Goal: Task Accomplishment & Management: Complete application form

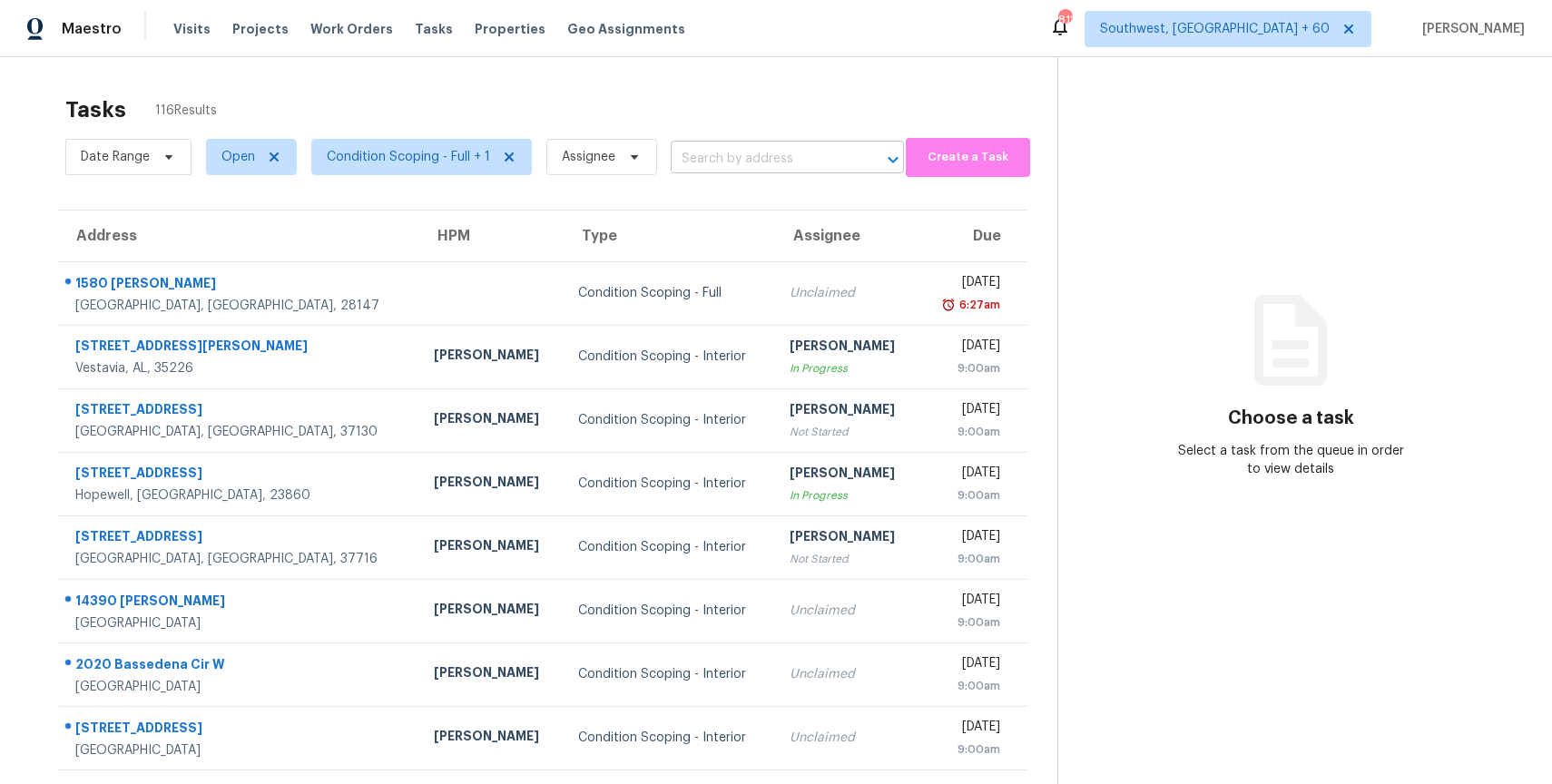
click at [733, 146] on input "text" at bounding box center [762, 158] width 182 height 28
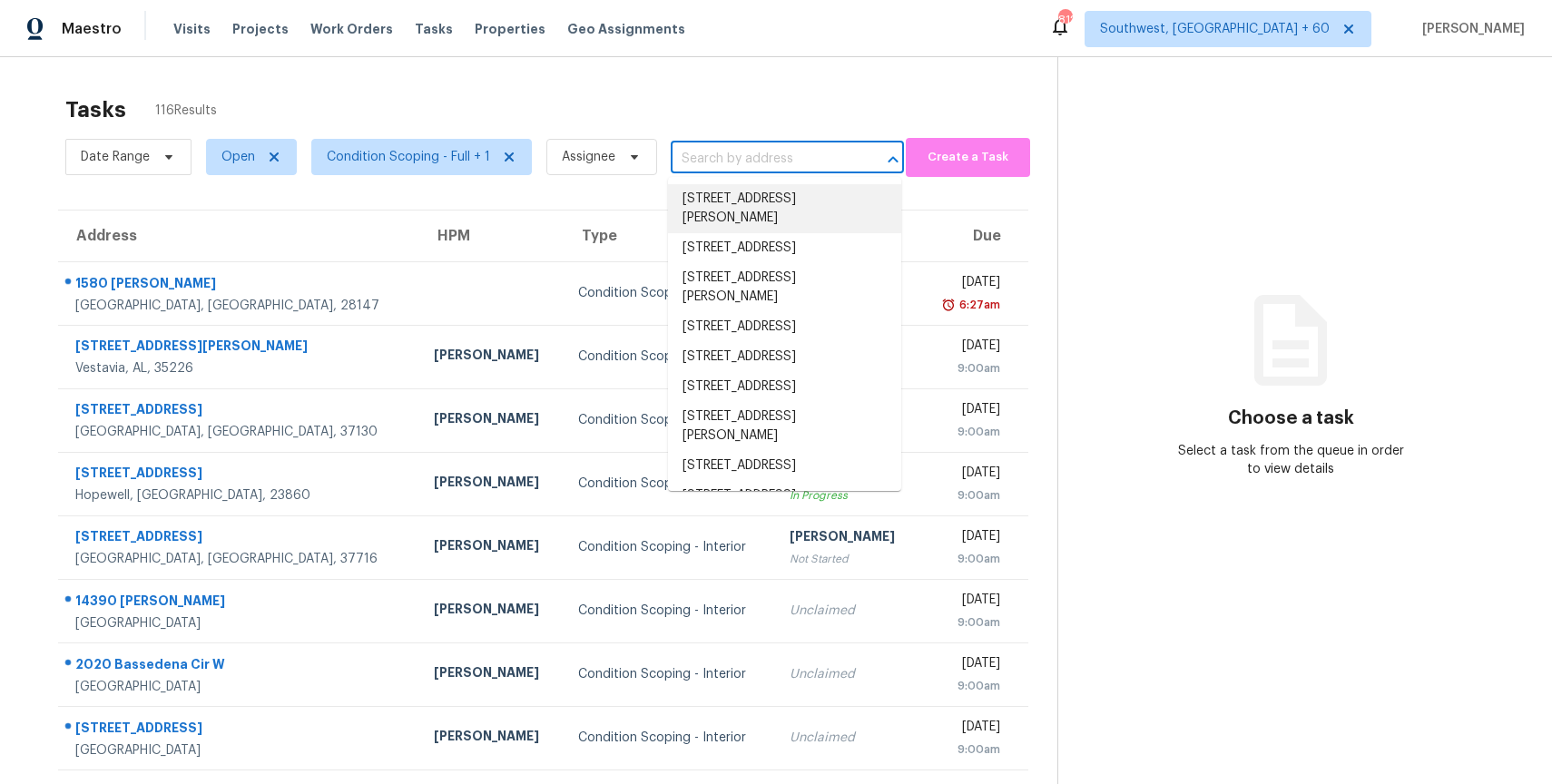
paste input "[STREET_ADDRESS]"
type input "[STREET_ADDRESS]"
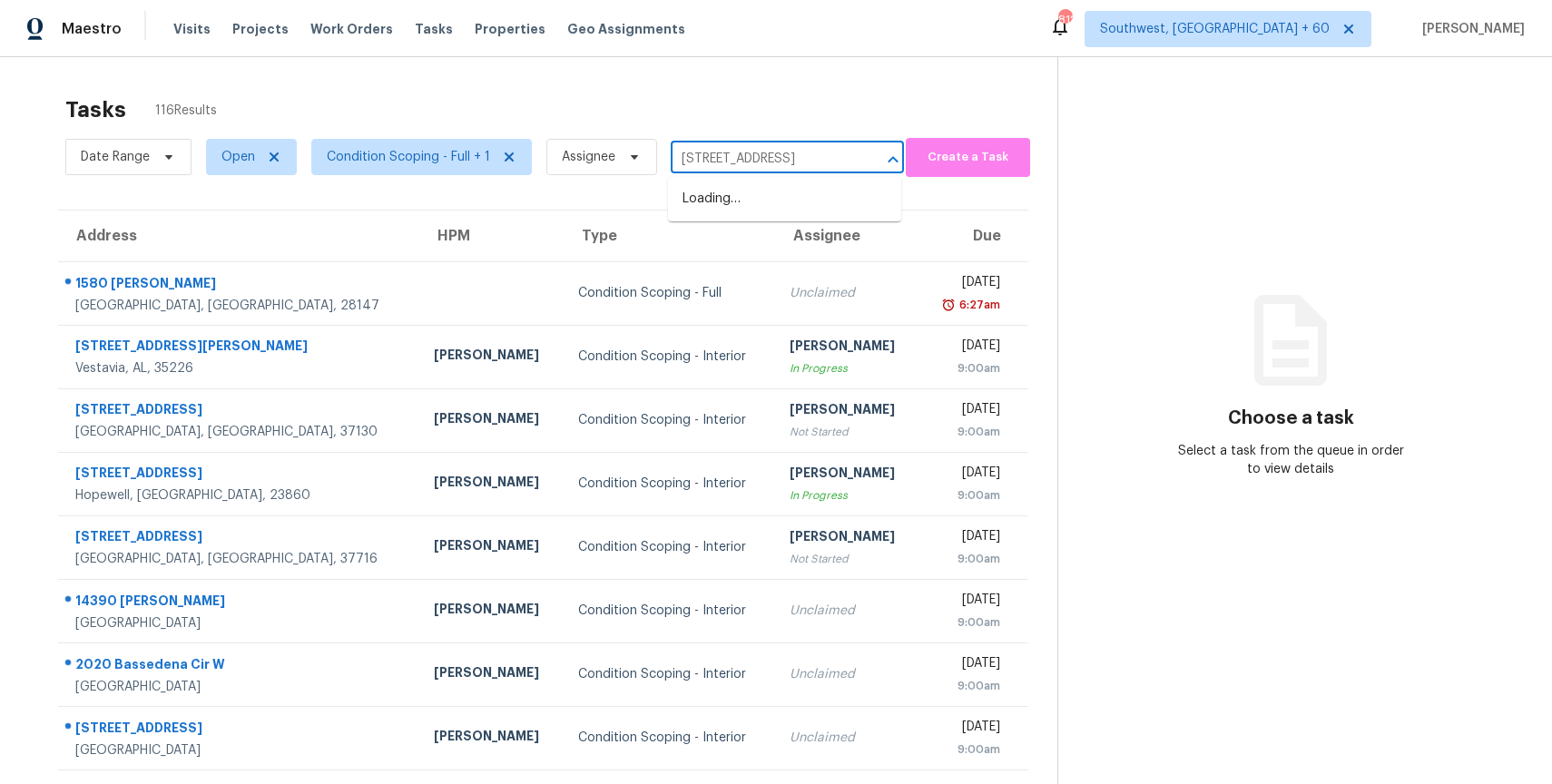
scroll to position [0, 37]
click at [750, 208] on li "[STREET_ADDRESS]" at bounding box center [784, 199] width 233 height 30
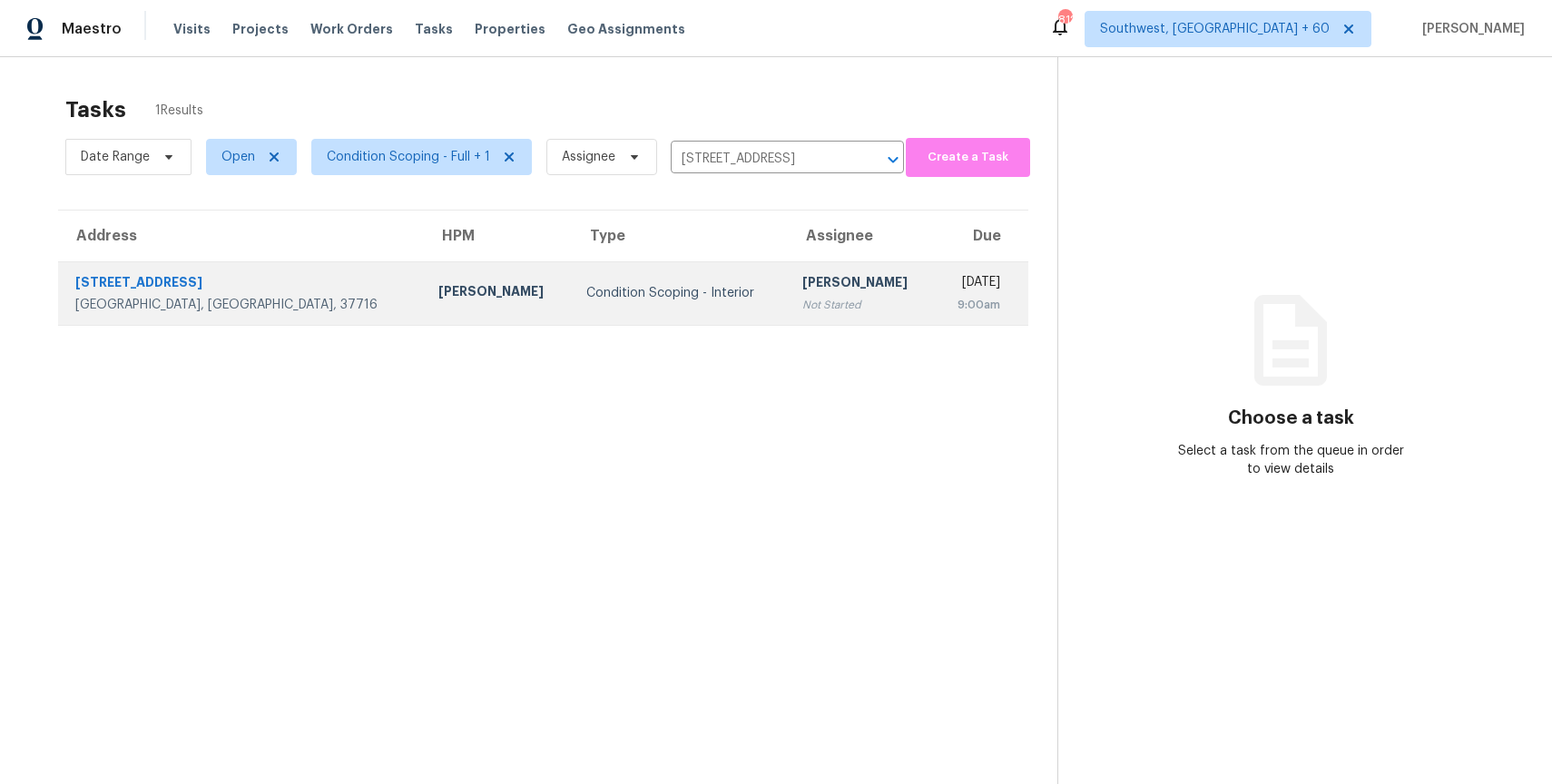
click at [935, 268] on td "[DATE] 9:00am" at bounding box center [981, 293] width 93 height 63
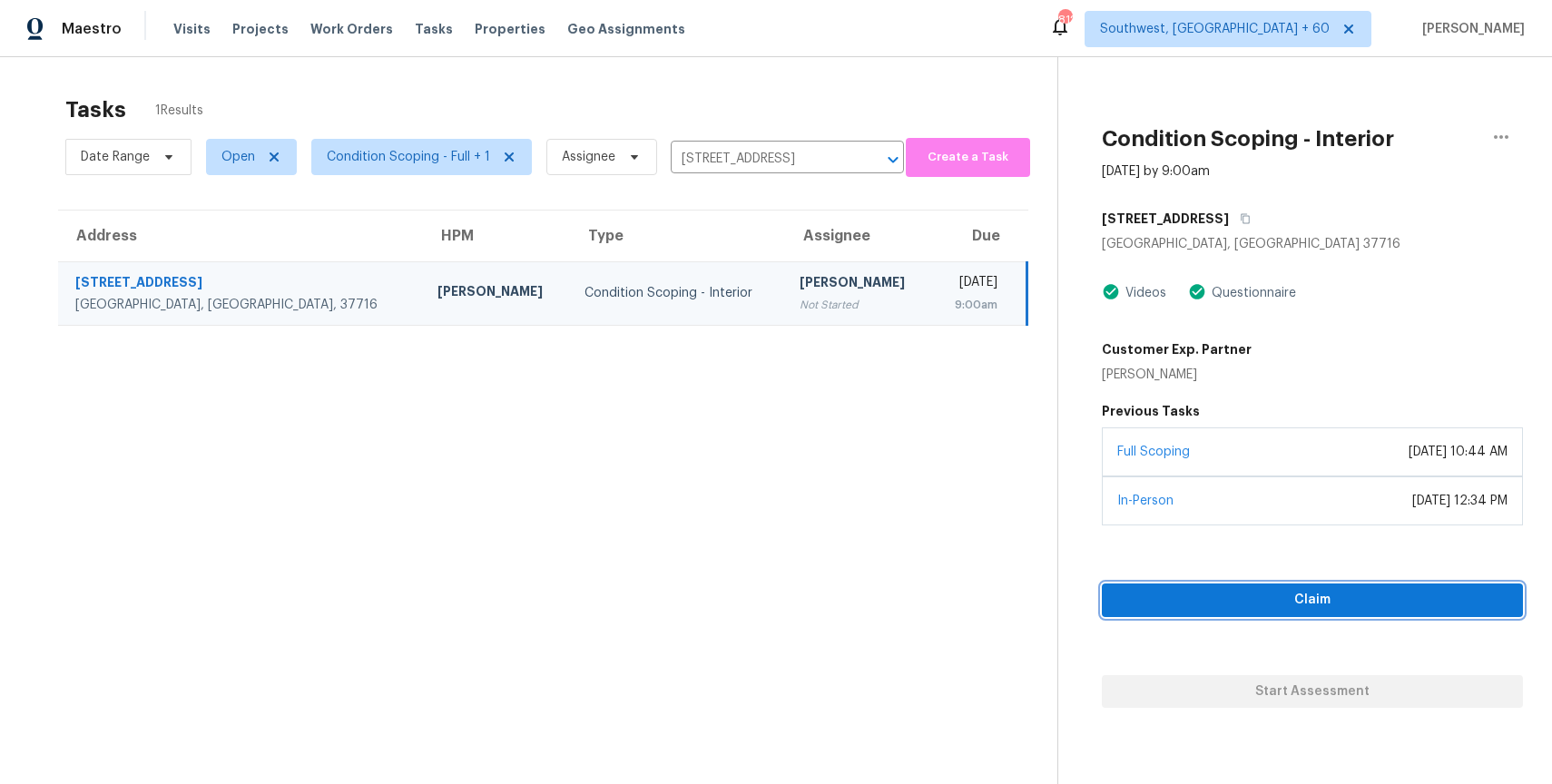
click at [1294, 597] on span "Claim" at bounding box center [1312, 601] width 393 height 23
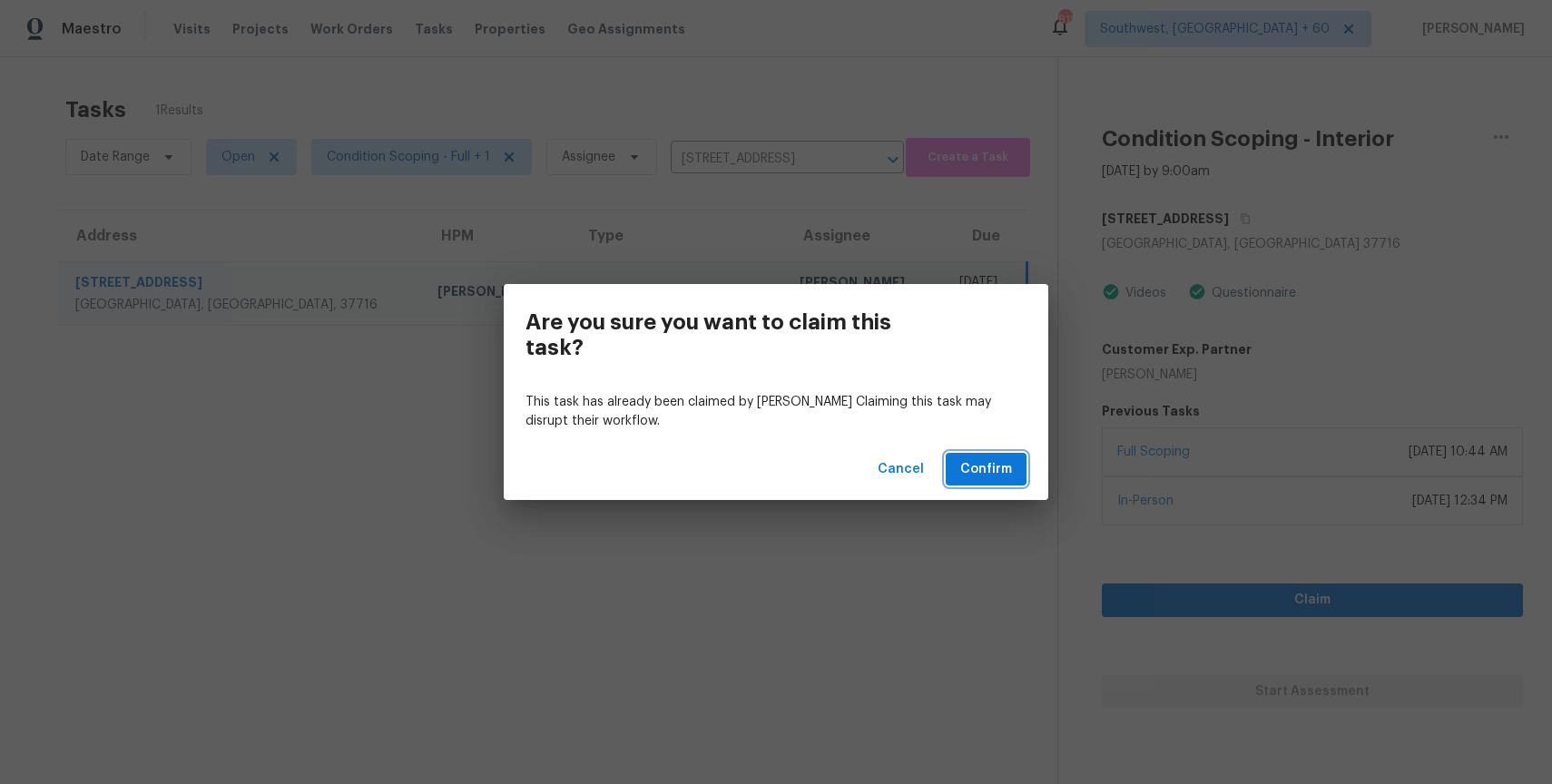
click at [995, 470] on span "Confirm" at bounding box center [986, 470] width 52 height 23
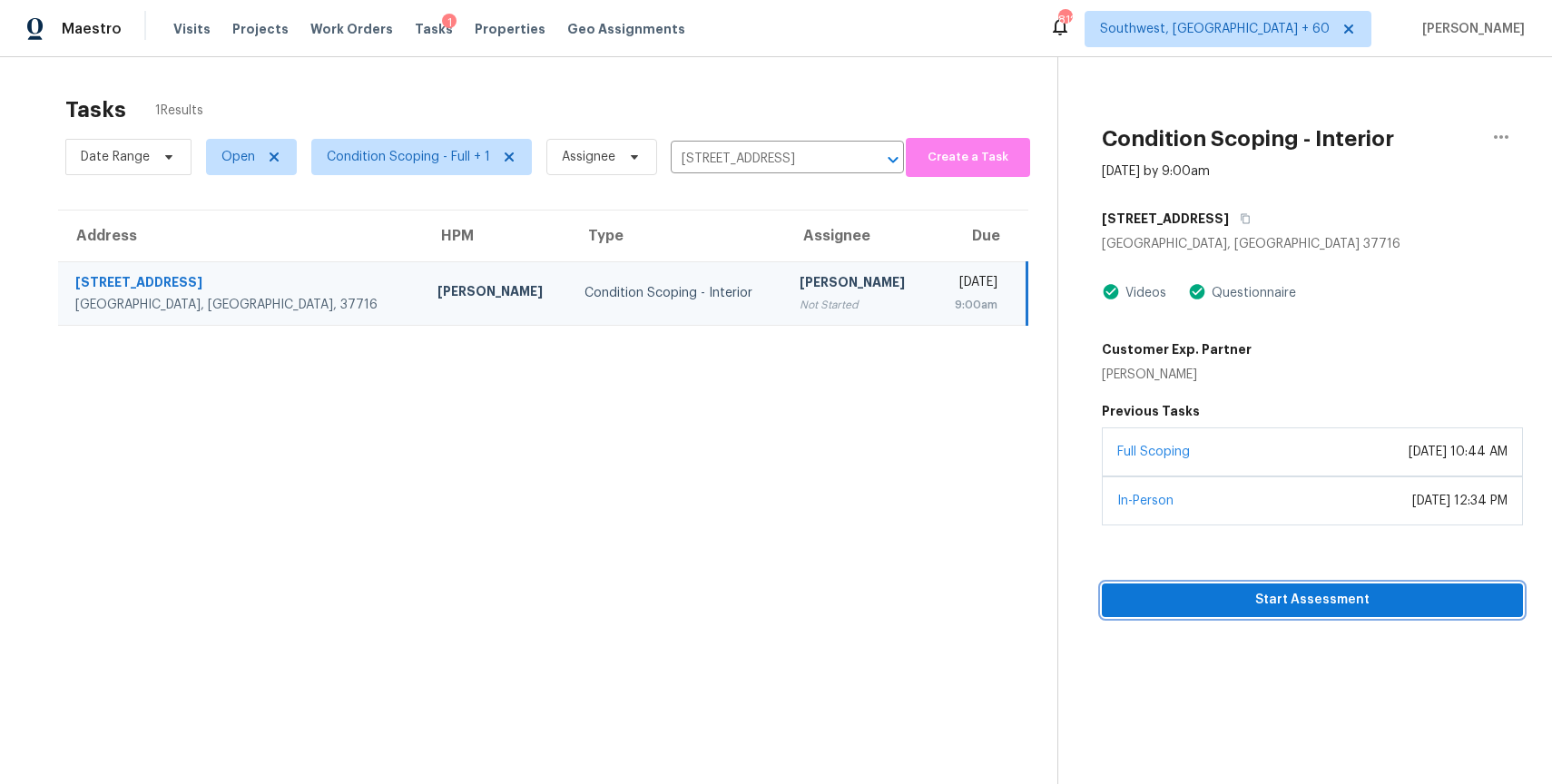
click at [1349, 601] on span "Start Assessment" at bounding box center [1312, 601] width 393 height 23
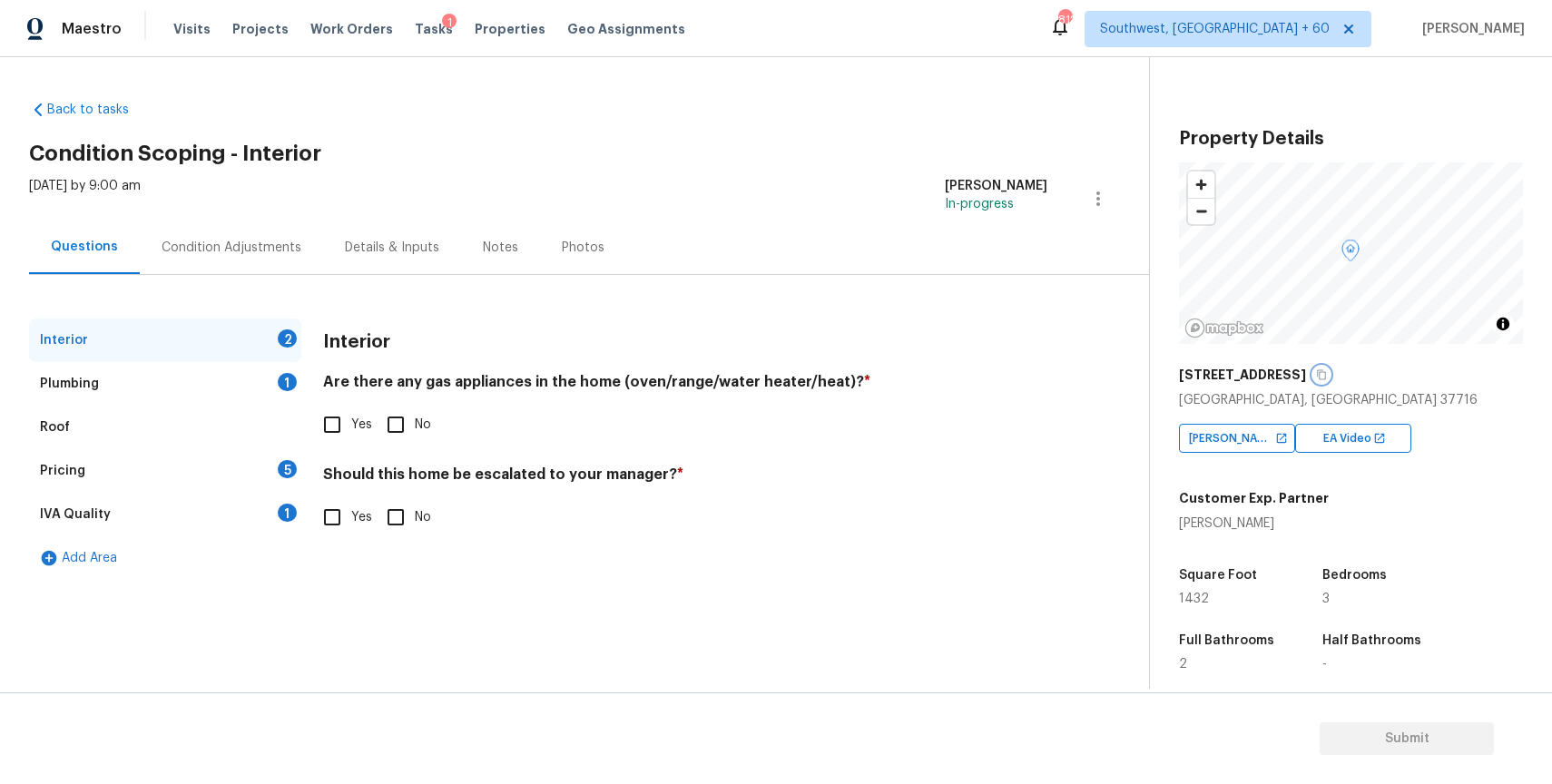
click at [1316, 376] on icon "button" at bounding box center [1321, 374] width 11 height 11
click at [141, 220] on div "[DATE] by 9:00 am" at bounding box center [84, 198] width 111 height 43
click at [265, 250] on div "Condition Adjustments" at bounding box center [231, 248] width 140 height 18
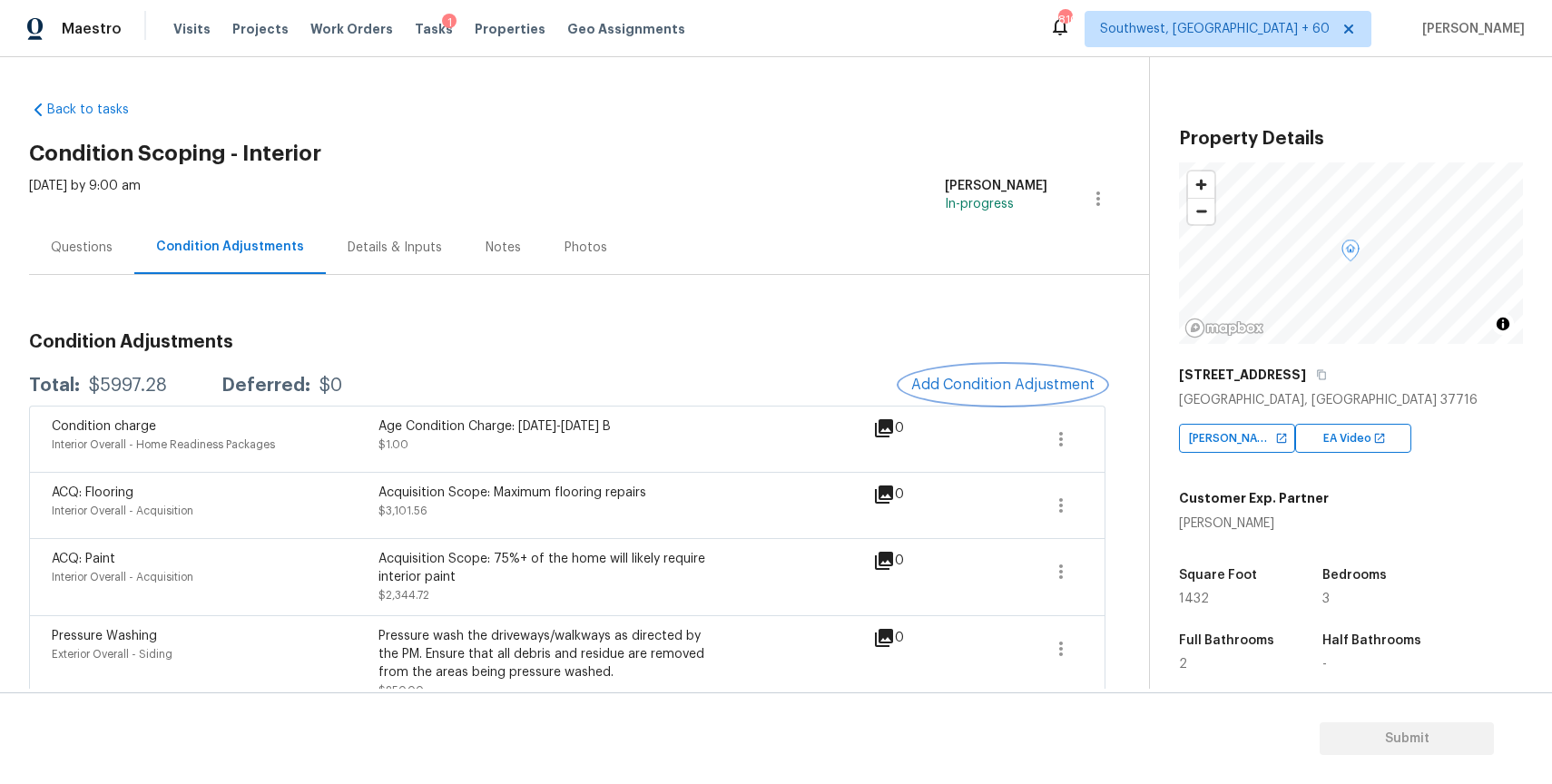
click at [1015, 377] on span "Add Condition Adjustment" at bounding box center [1002, 384] width 183 height 16
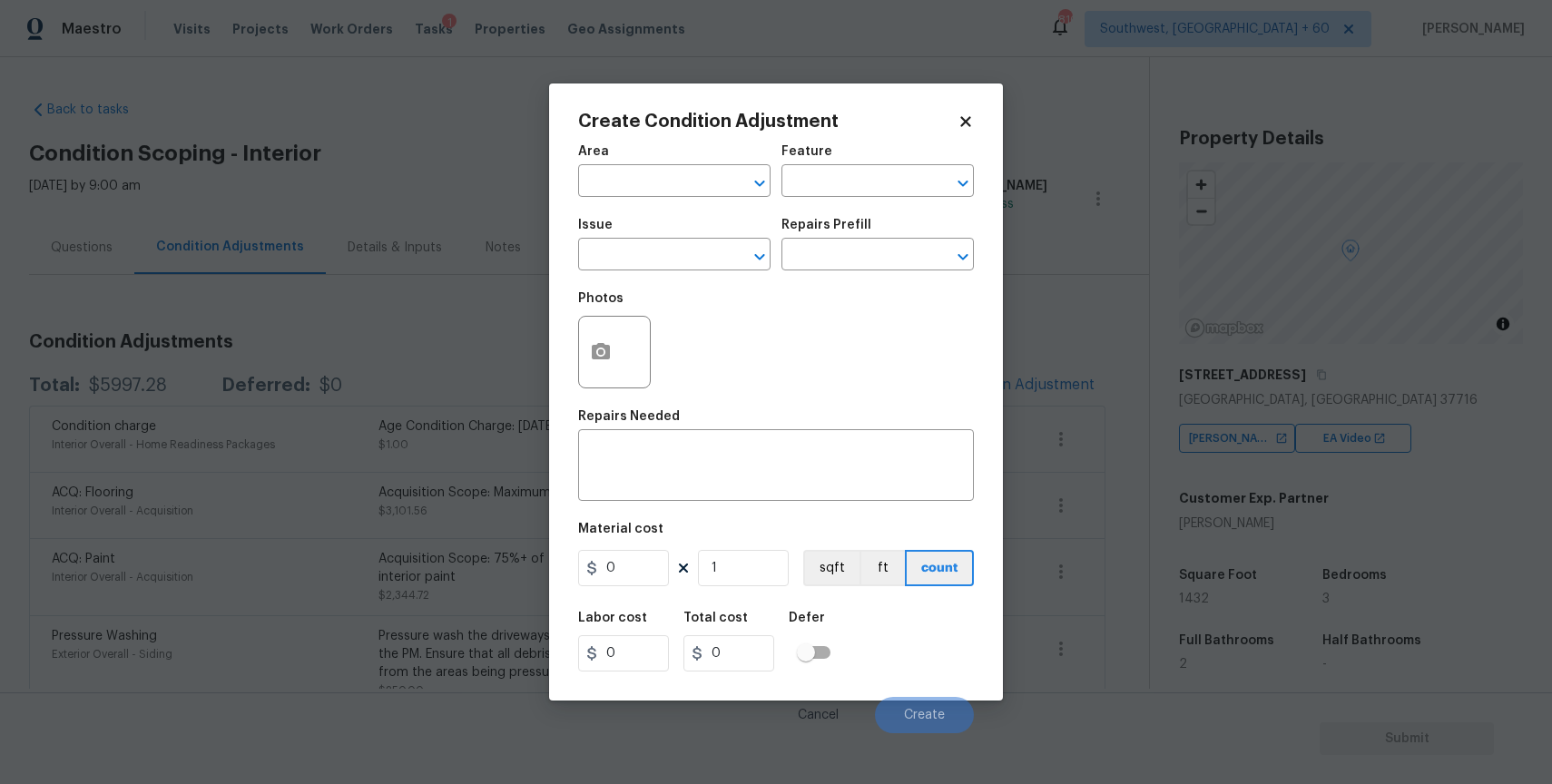
click at [275, 462] on body "Maestro Visits Projects Work Orders Tasks 1 Properties Geo Assignments [GEOGRAP…" at bounding box center [776, 392] width 1552 height 784
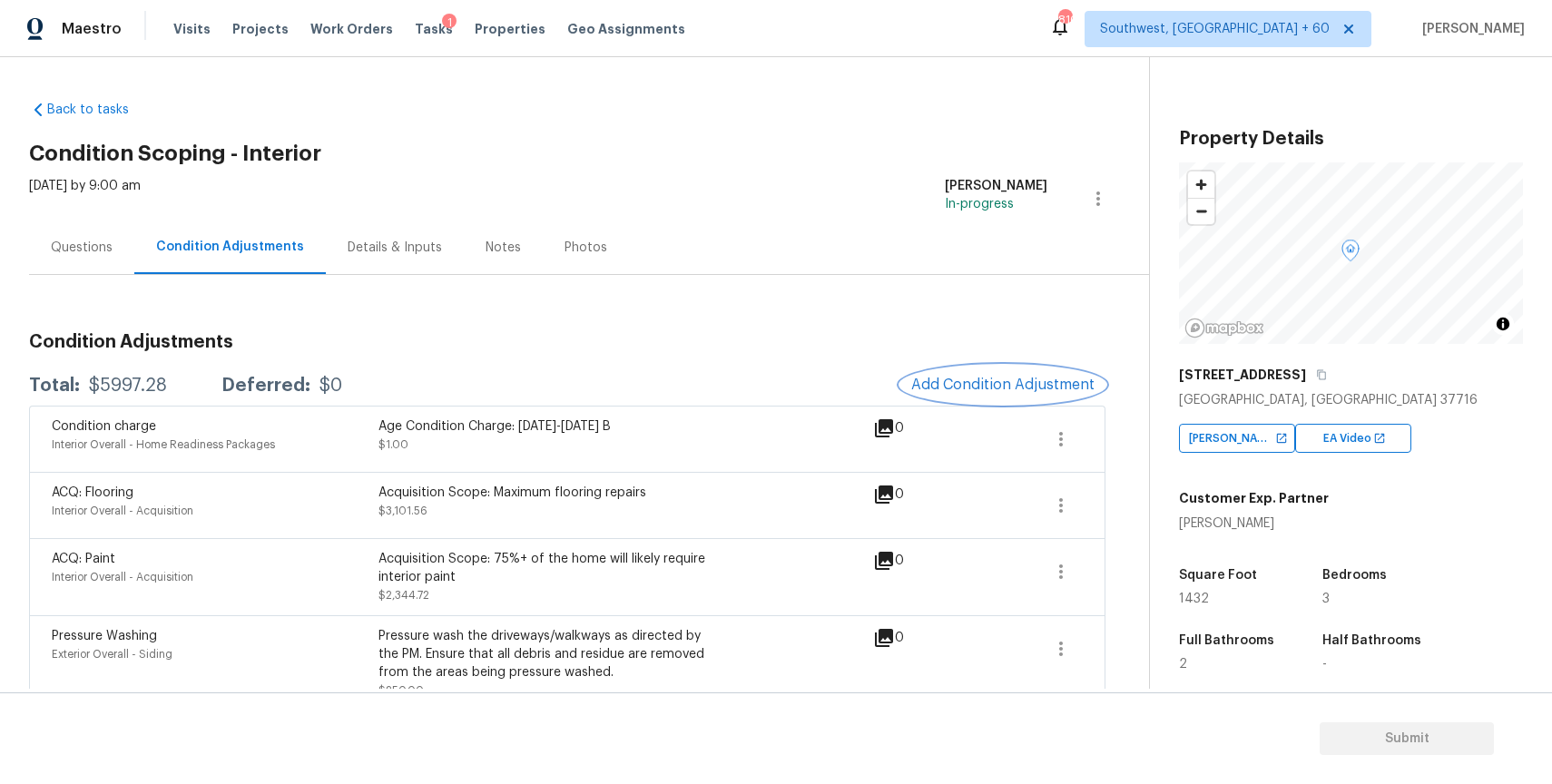
scroll to position [197, 0]
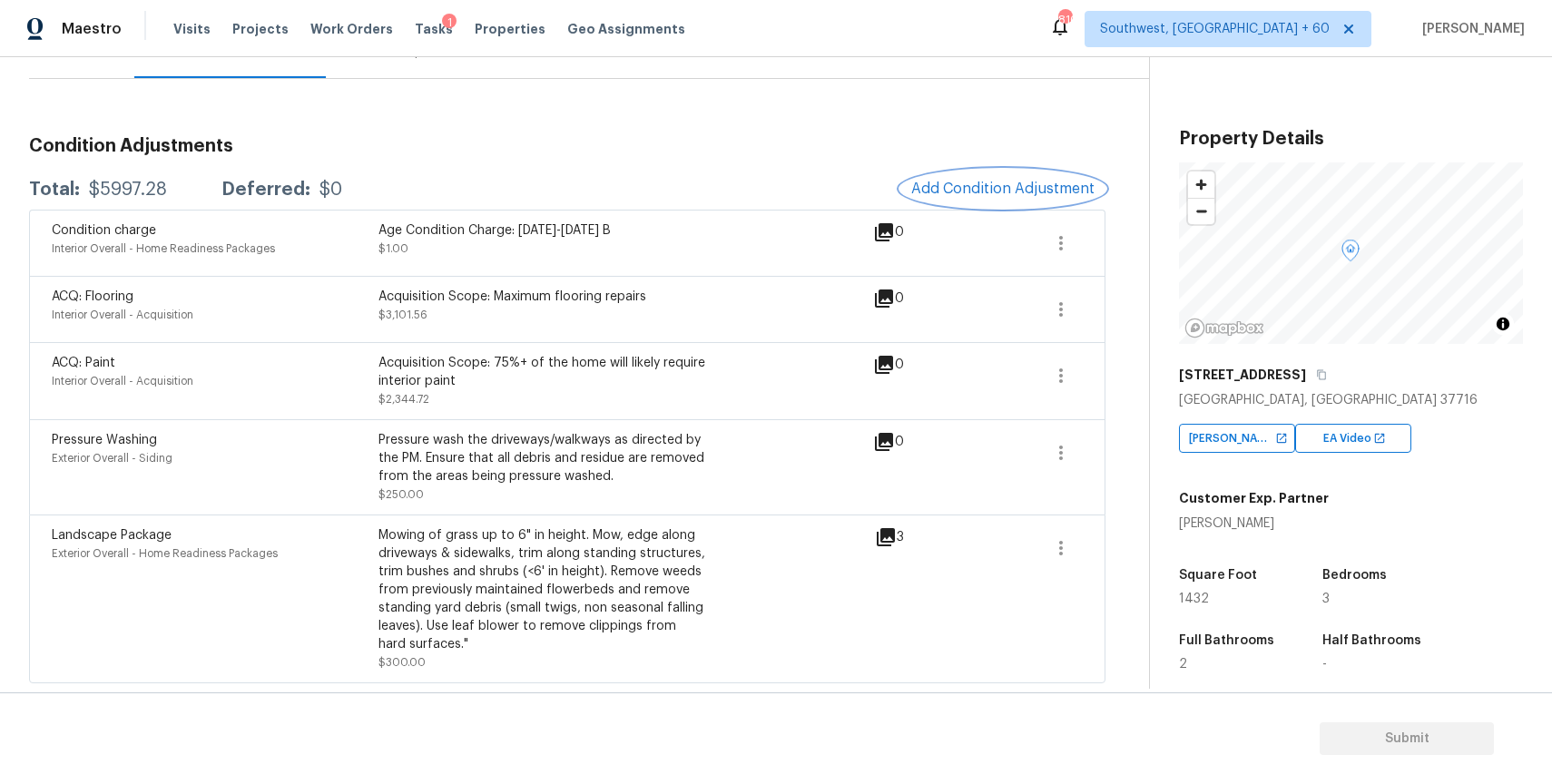
click at [1012, 197] on button "Add Condition Adjustment" at bounding box center [1003, 189] width 205 height 38
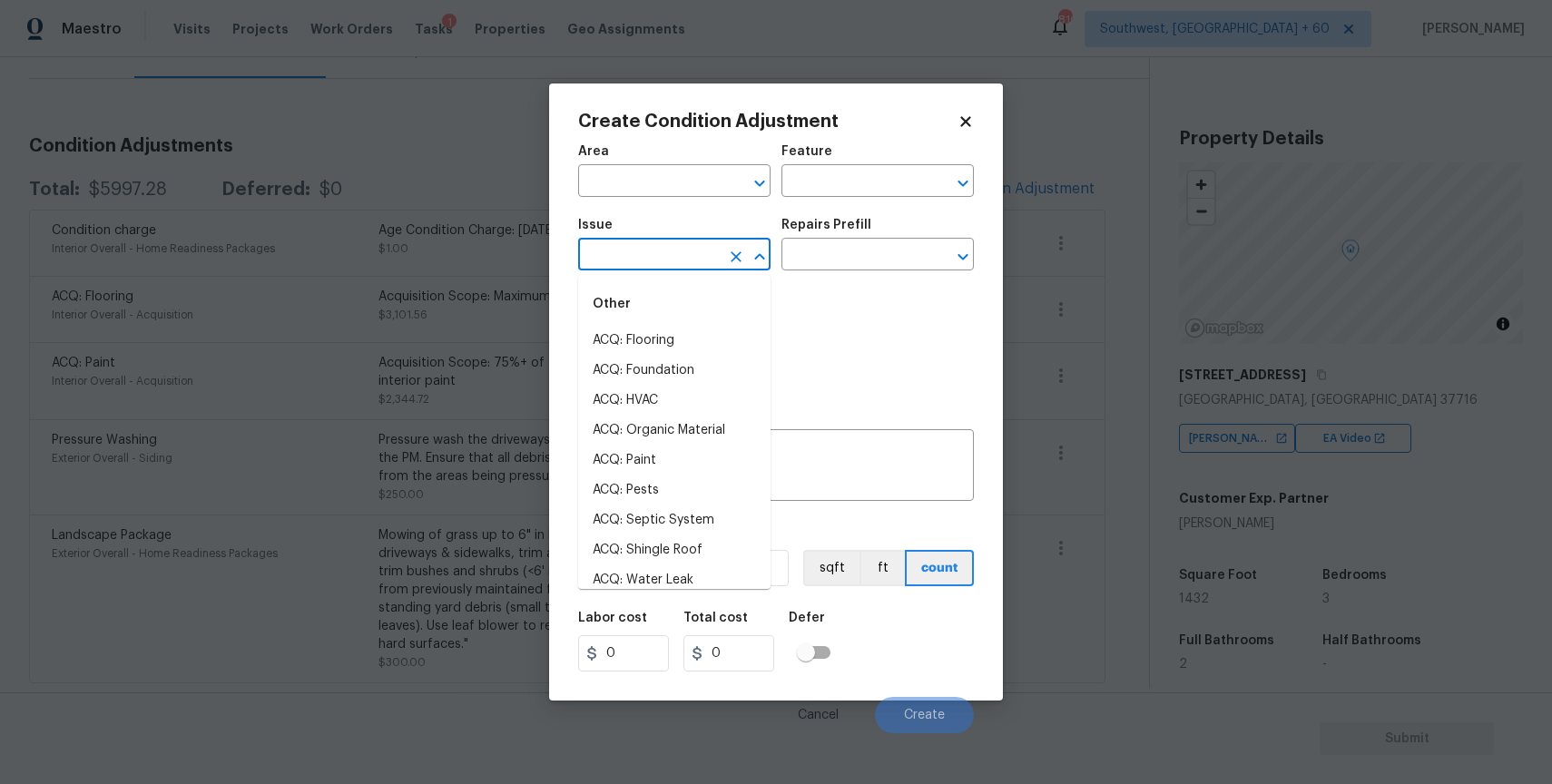
click at [679, 259] on input "text" at bounding box center [649, 255] width 142 height 28
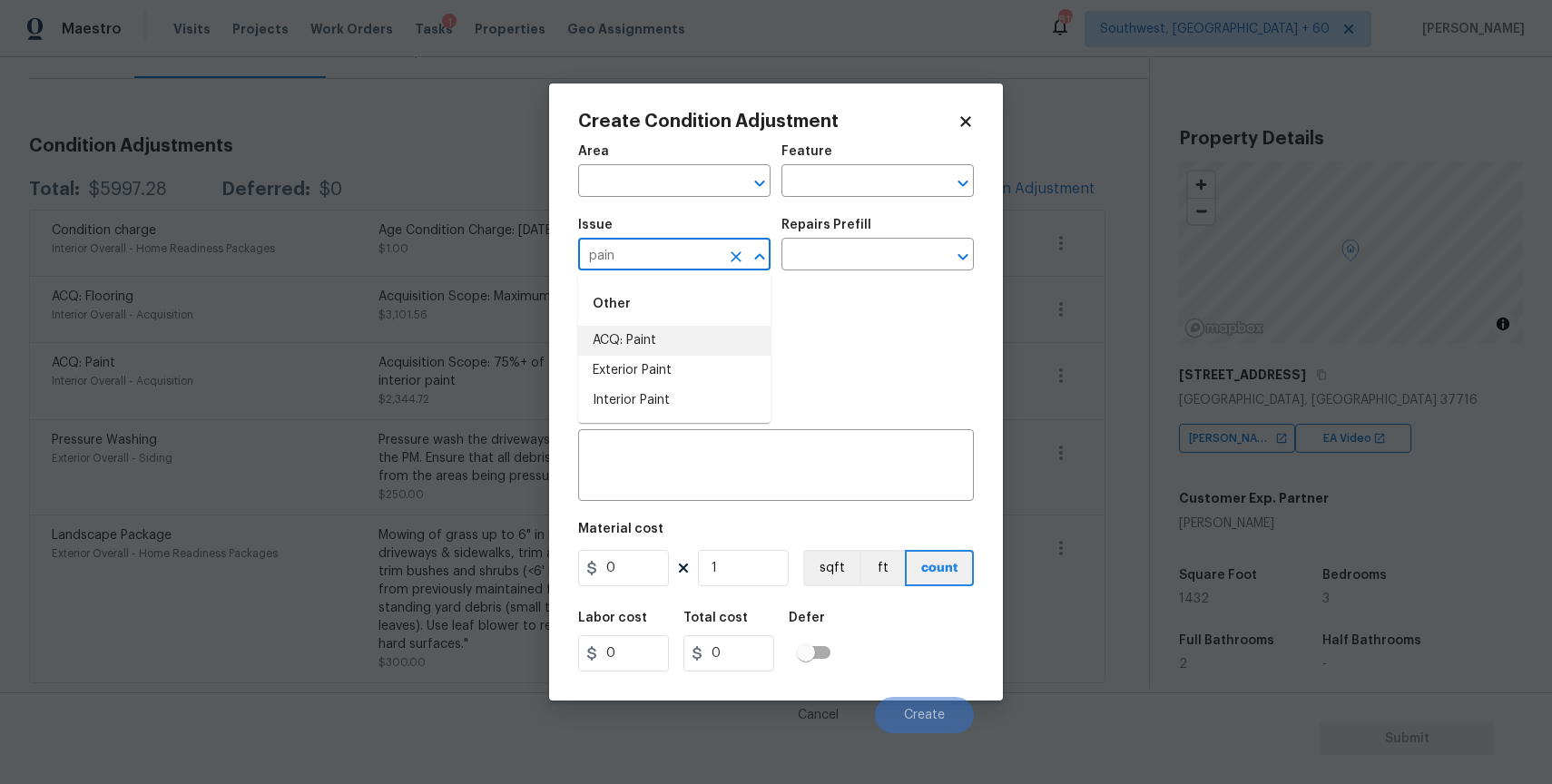
click at [700, 326] on li "ACQ: Paint" at bounding box center [674, 340] width 192 height 30
type input "ACQ: Paint"
click at [837, 259] on input "text" at bounding box center [852, 255] width 142 height 28
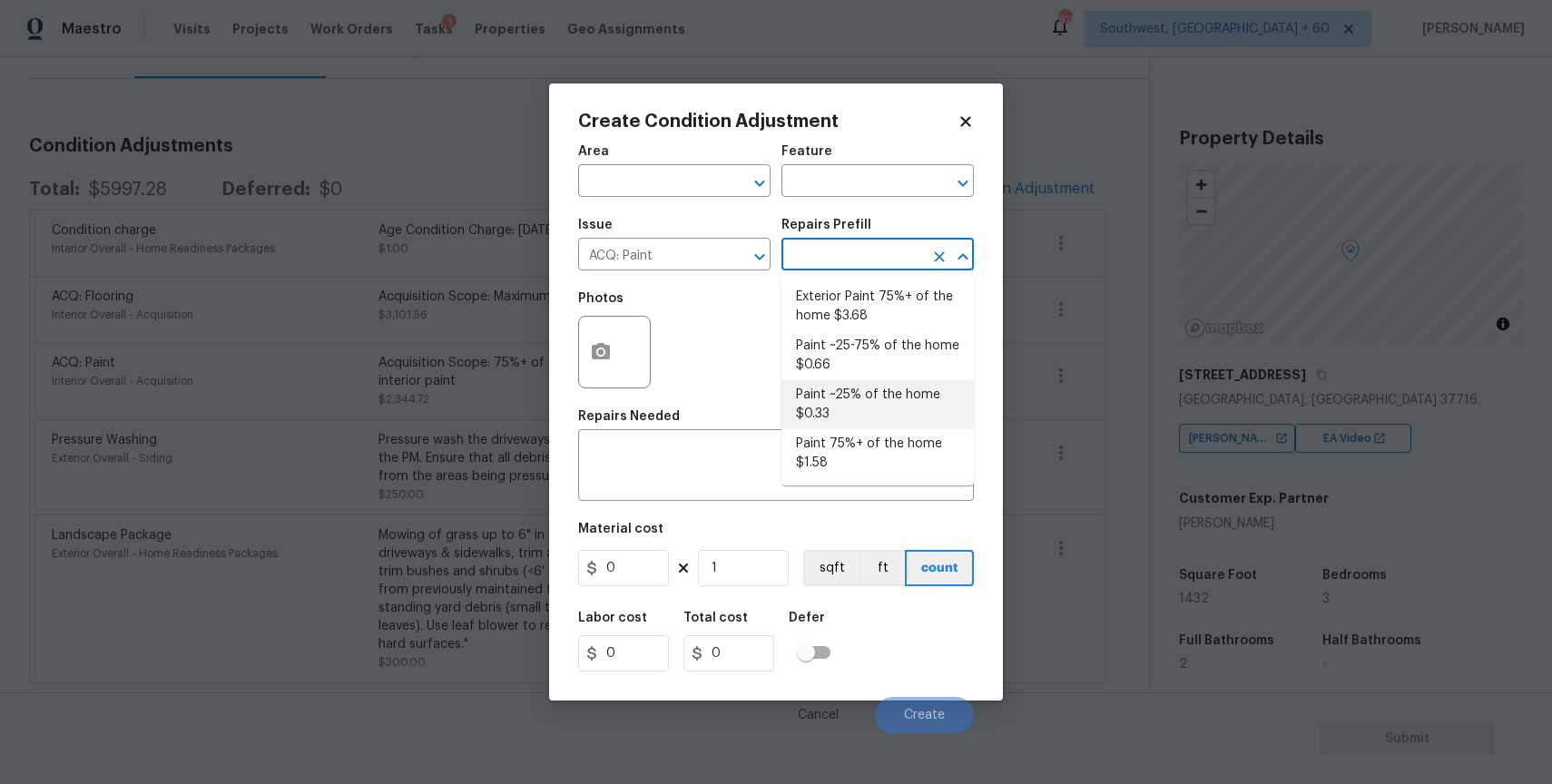
click at [890, 456] on li "Paint 75%+ of the home $1.58" at bounding box center [877, 453] width 192 height 49
type input "Acquisition"
type textarea "Acquisition Scope: 75%+ of the home will likely require interior paint"
type input "1.58"
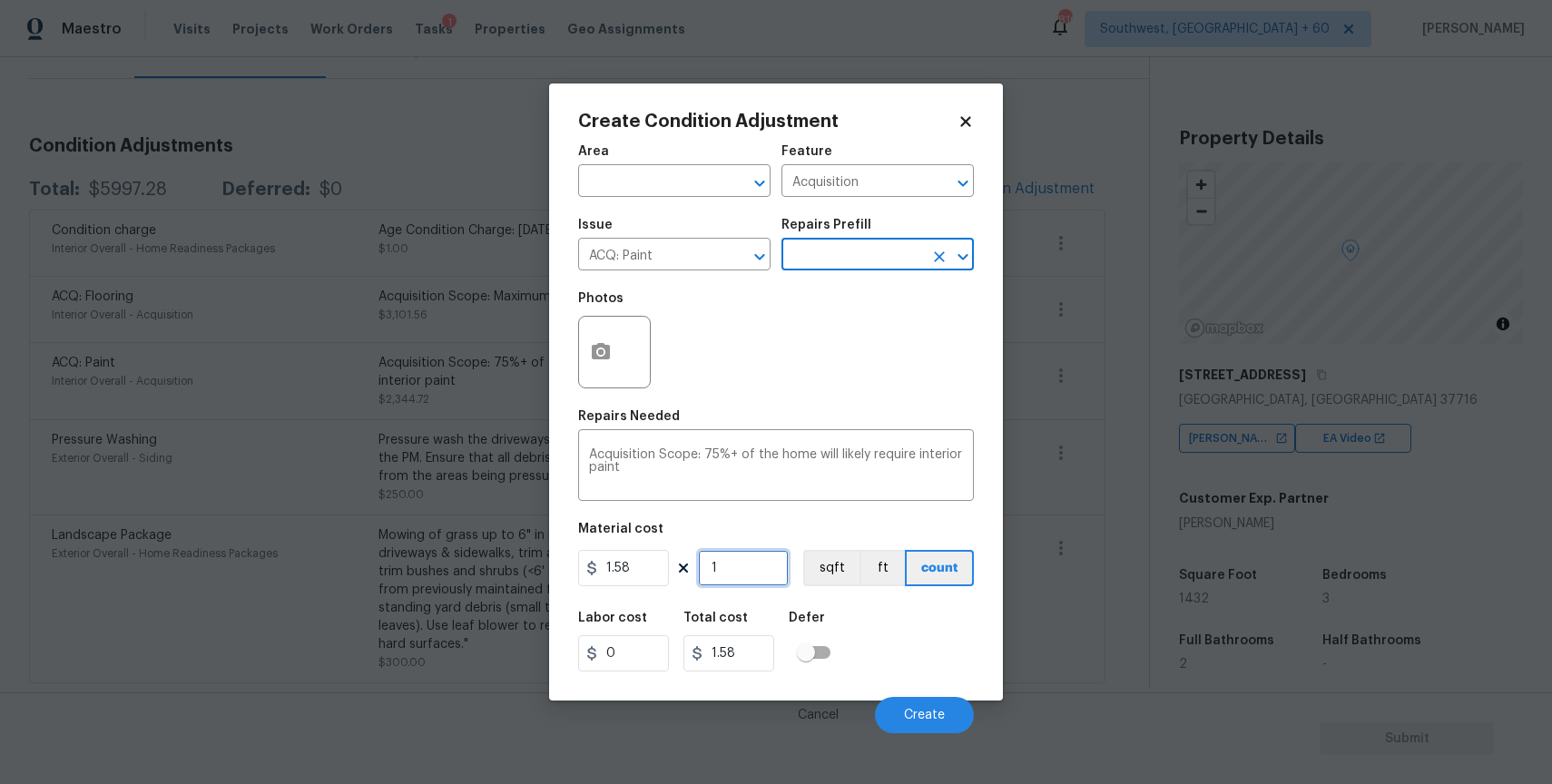
click at [763, 562] on input "1" at bounding box center [743, 568] width 91 height 36
type input "0"
type input "1"
type input "1.58"
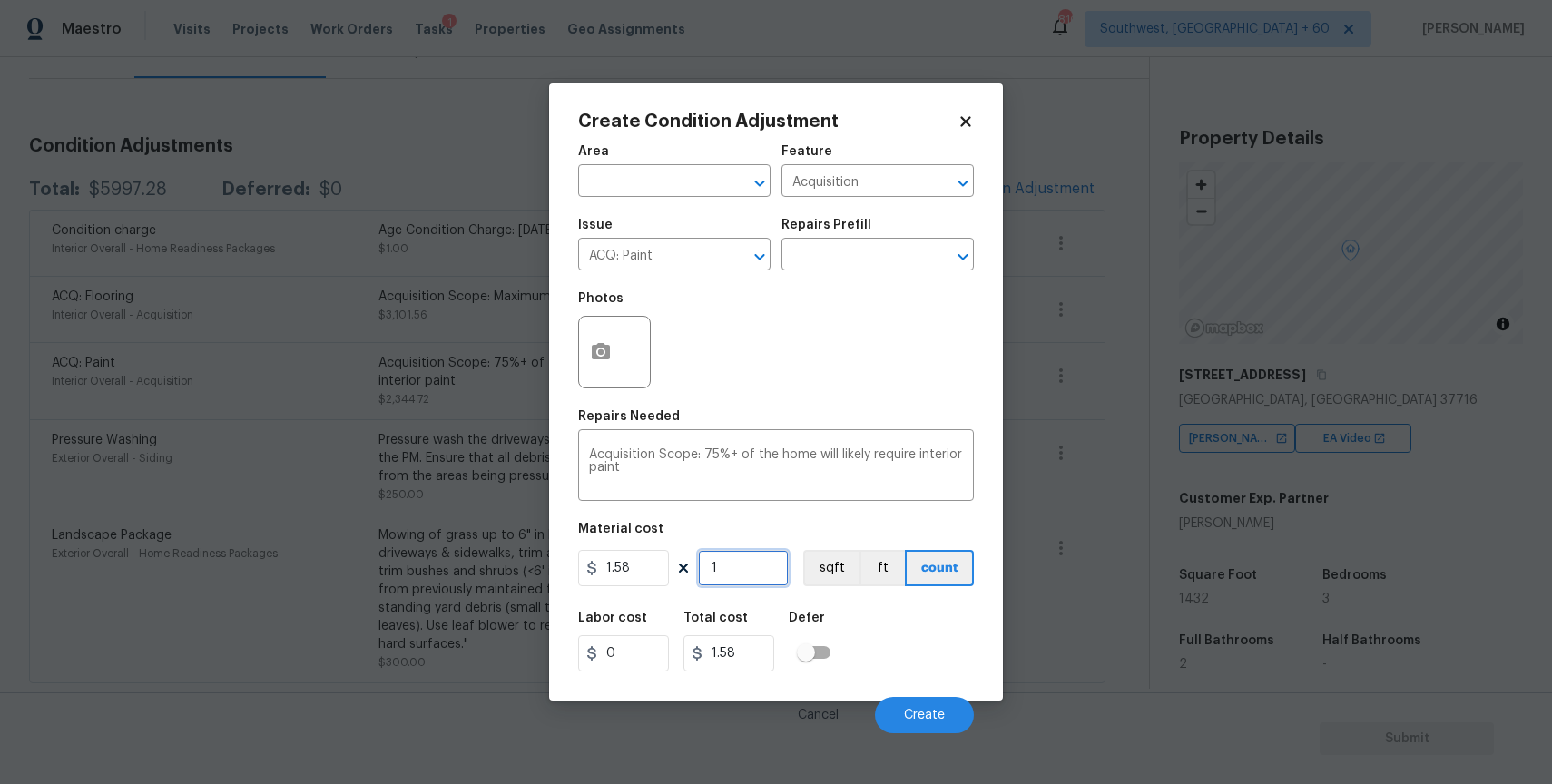
type input "14"
type input "22.12"
type input "143"
type input "225.94"
type input "1432"
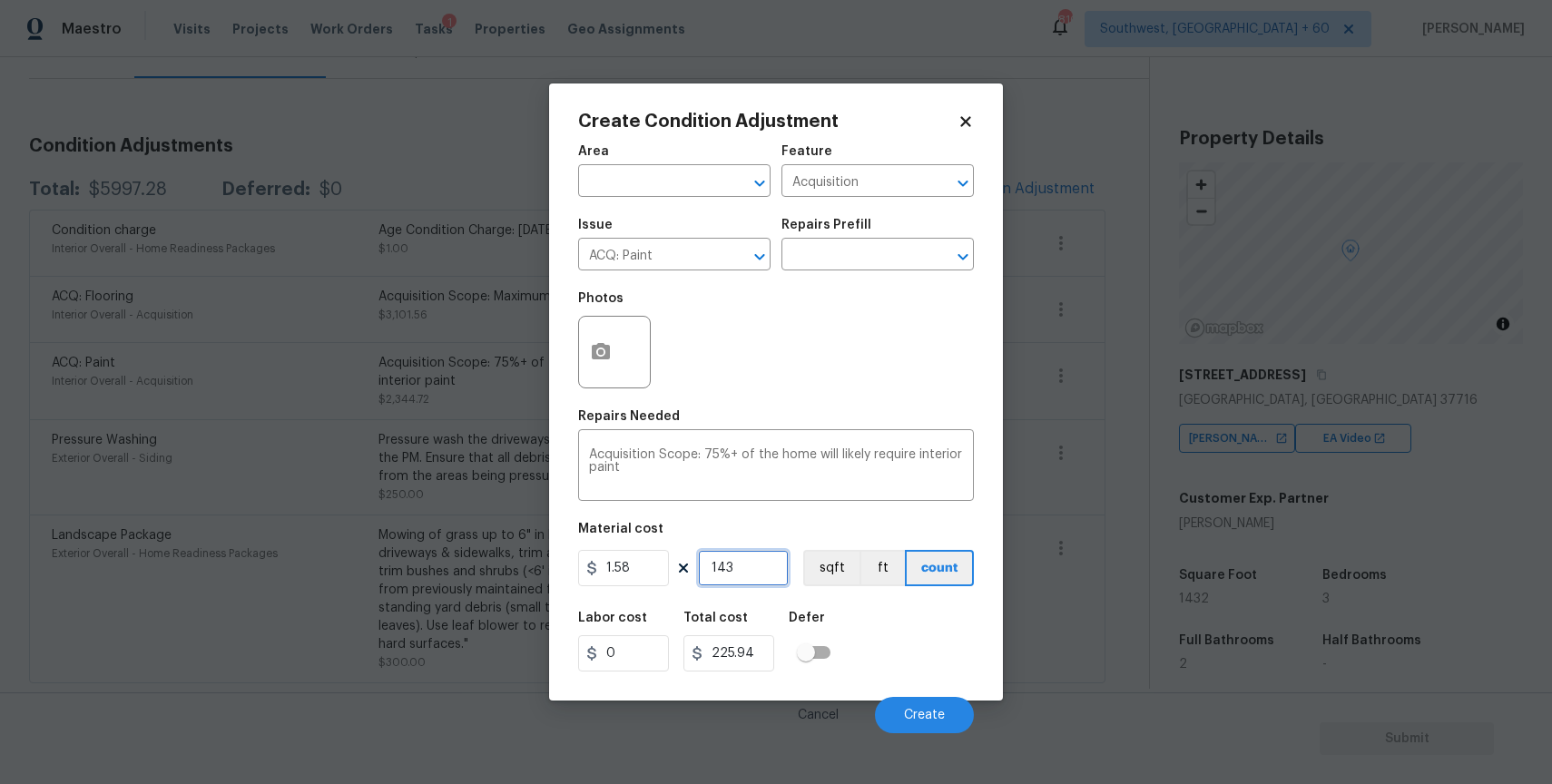
type input "2262.56"
type input "1432"
click at [984, 553] on div "Create Condition Adjustment Area ​ Feature Acquisition ​ Issue ACQ: Paint ​ Rep…" at bounding box center [776, 392] width 454 height 617
click at [620, 359] on button "button" at bounding box center [600, 352] width 43 height 71
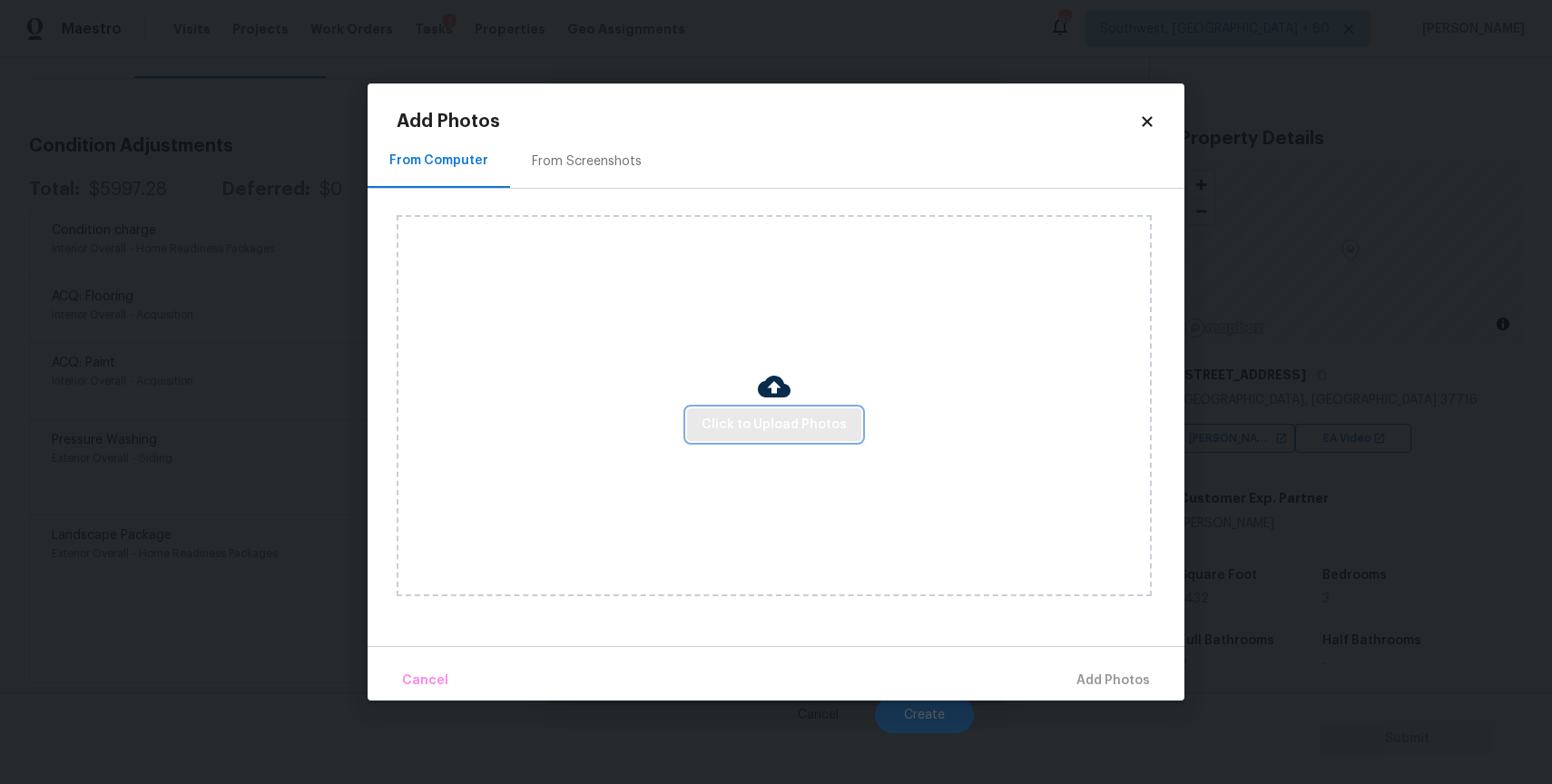
click at [737, 436] on button "Click to Upload Photos" at bounding box center [775, 425] width 175 height 34
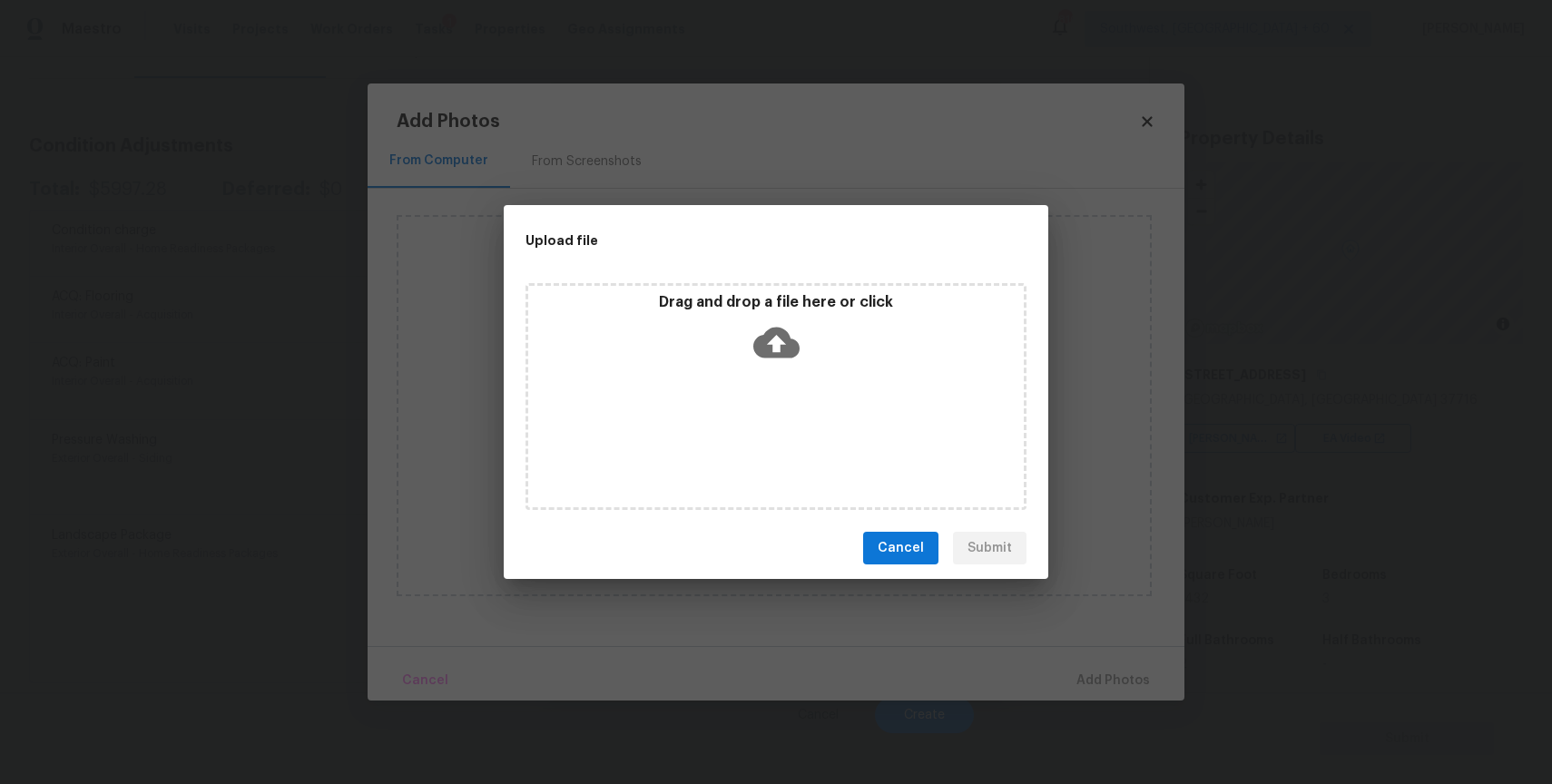
click at [737, 436] on div "Drag and drop a file here or click" at bounding box center [776, 396] width 501 height 226
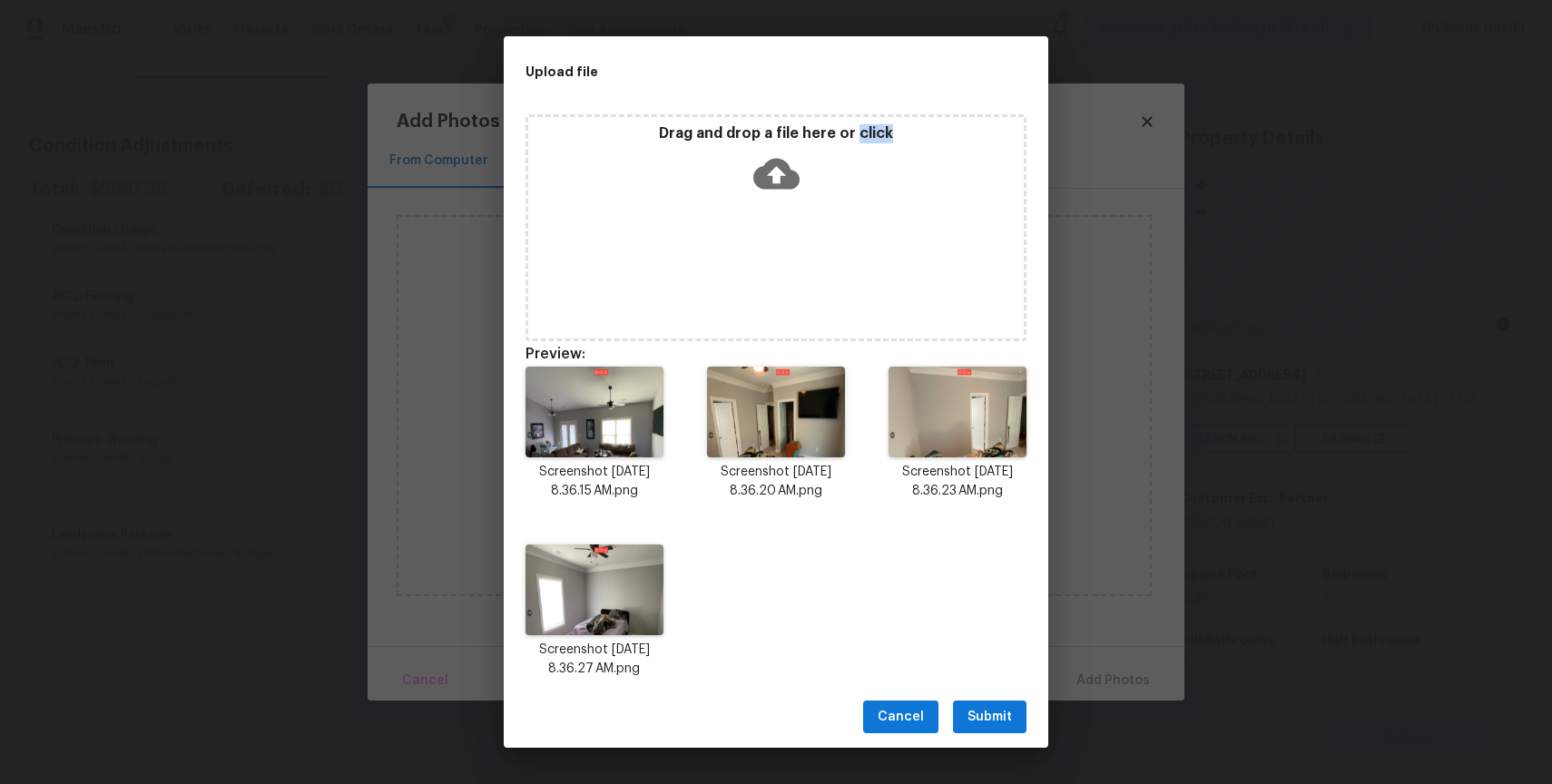
click at [982, 712] on span "Submit" at bounding box center [990, 718] width 44 height 23
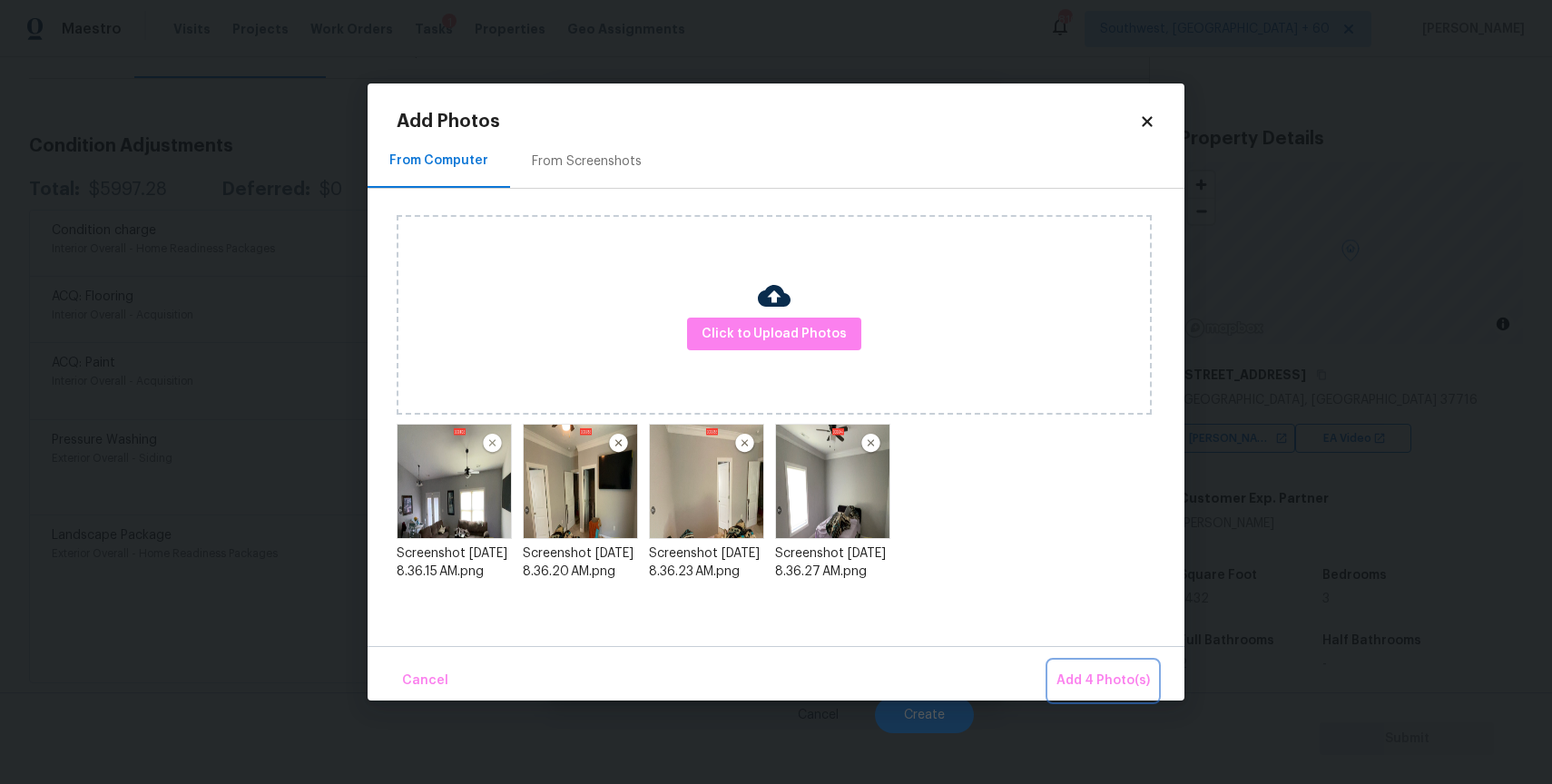
click at [1135, 675] on span "Add 4 Photo(s)" at bounding box center [1103, 681] width 93 height 23
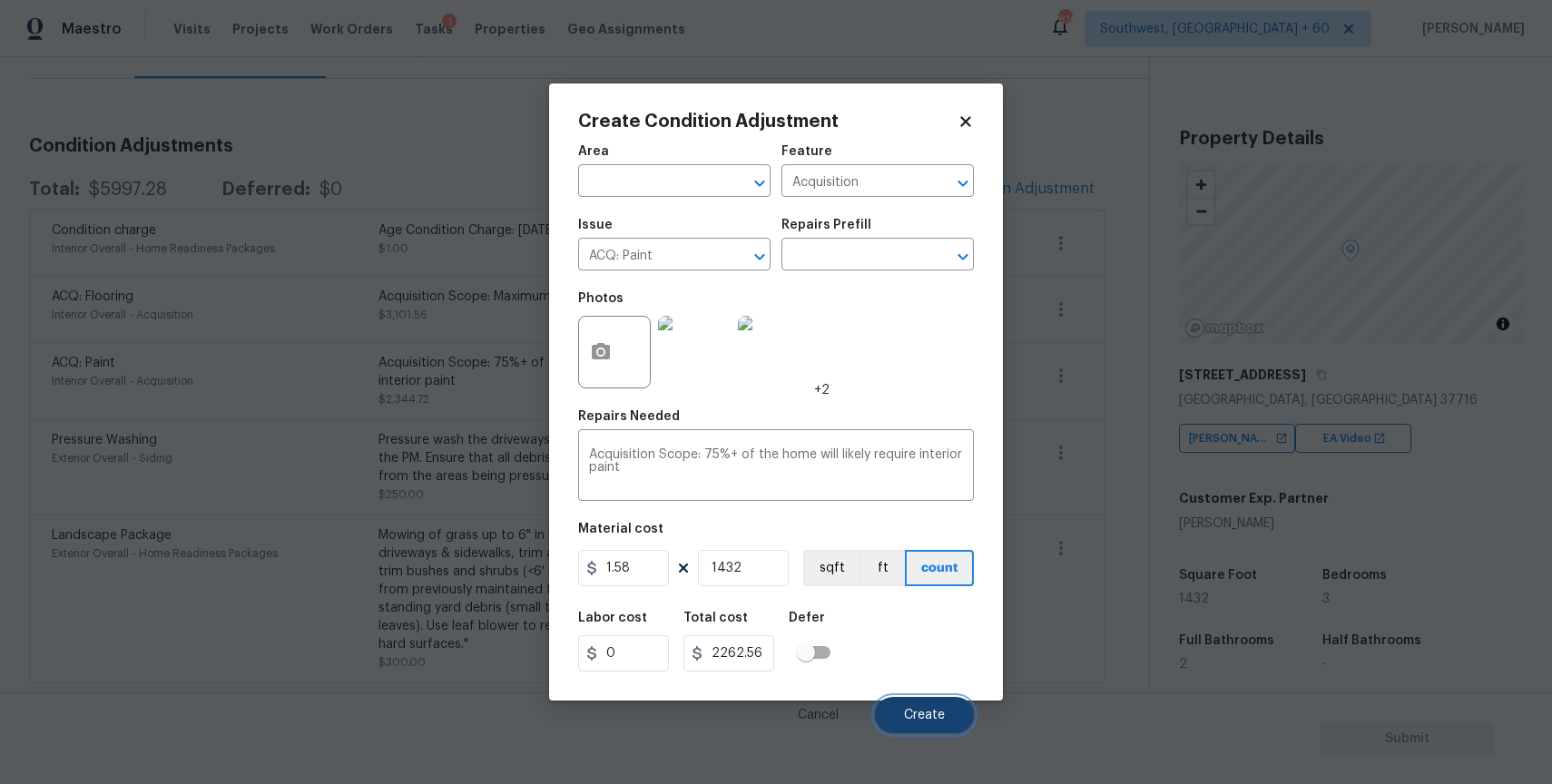
click at [939, 733] on button "Create" at bounding box center [924, 715] width 99 height 36
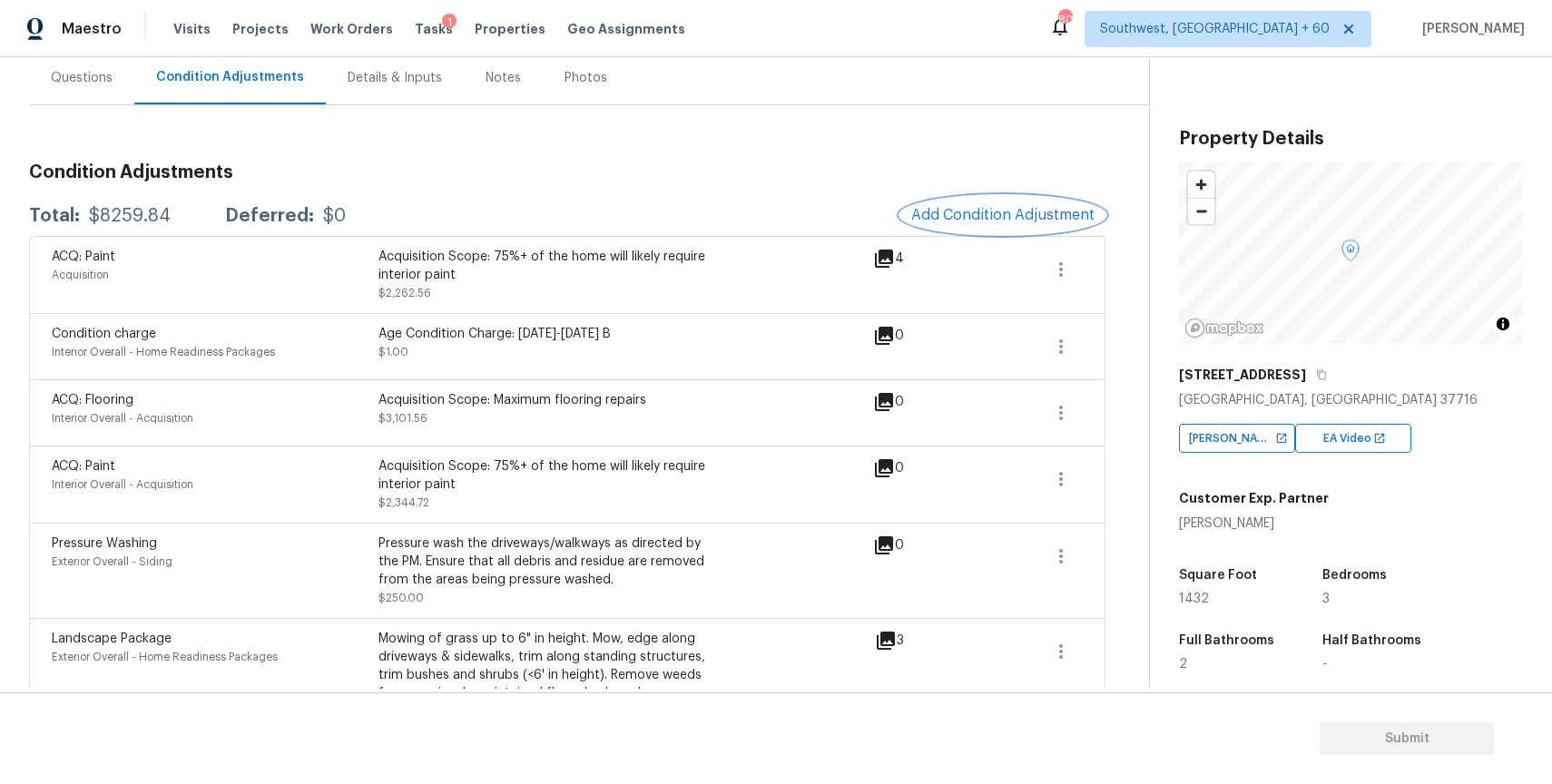
scroll to position [163, 0]
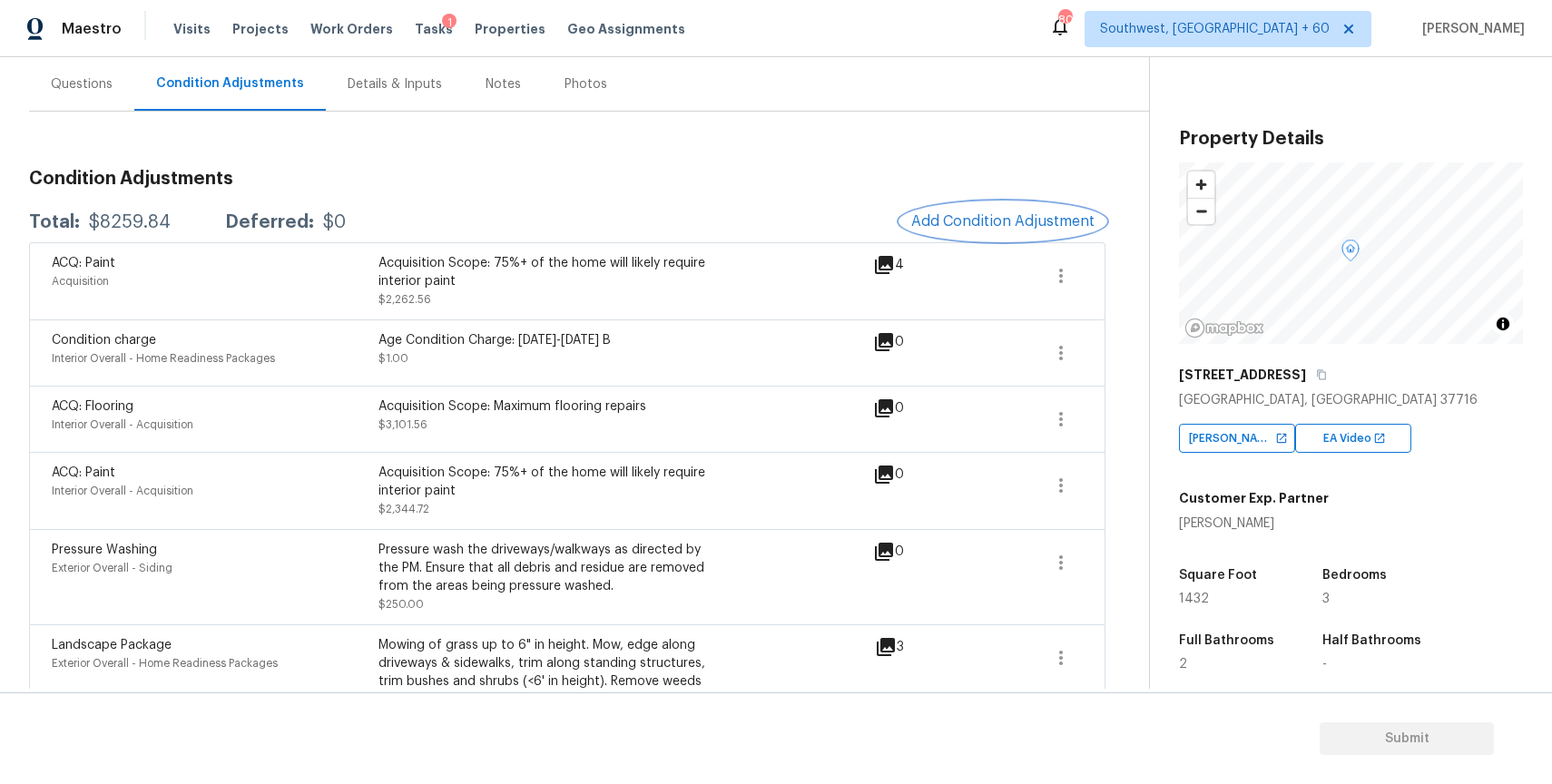
click at [1031, 220] on span "Add Condition Adjustment" at bounding box center [1002, 221] width 183 height 16
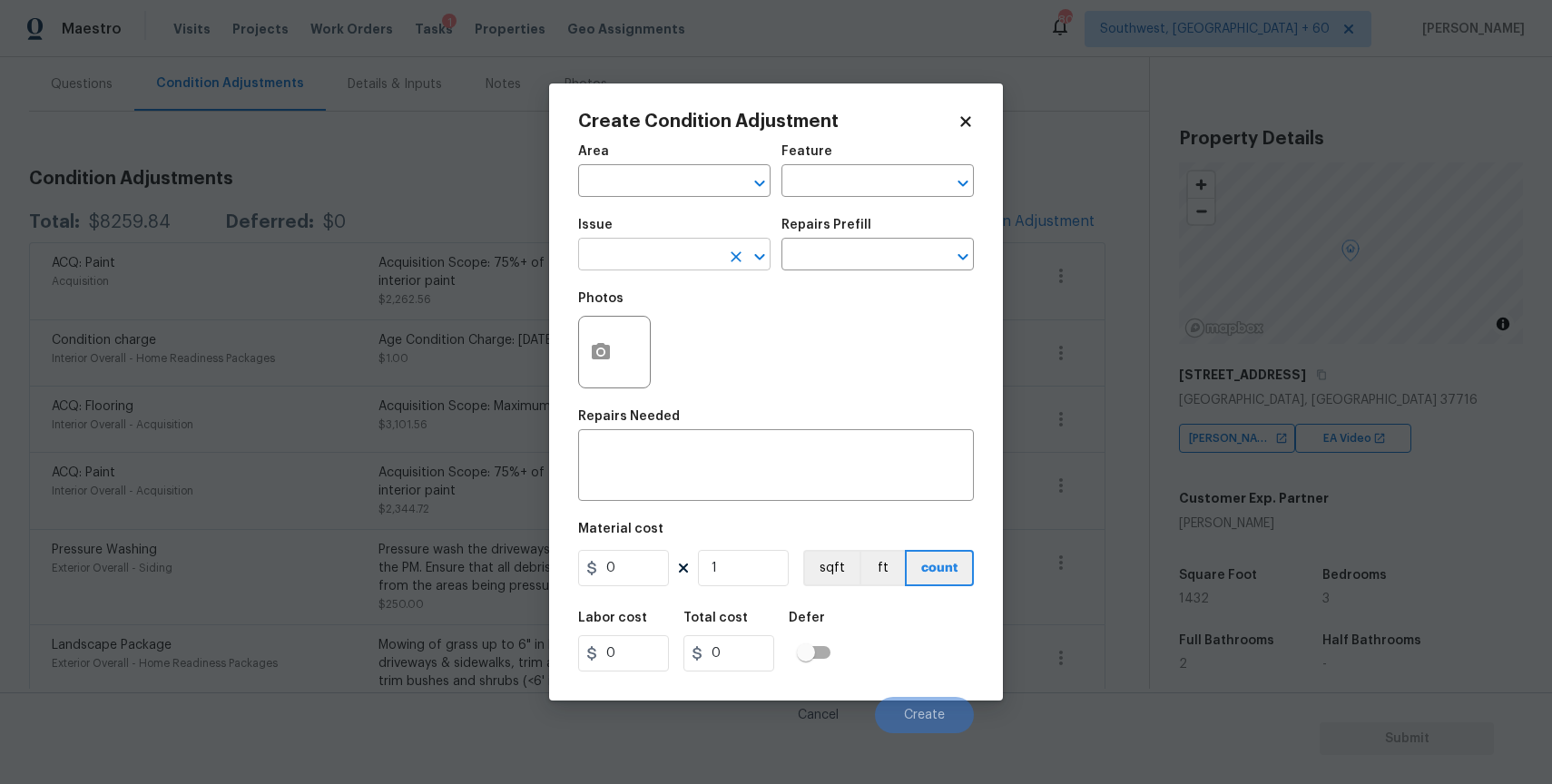
click at [602, 259] on input "text" at bounding box center [649, 255] width 142 height 28
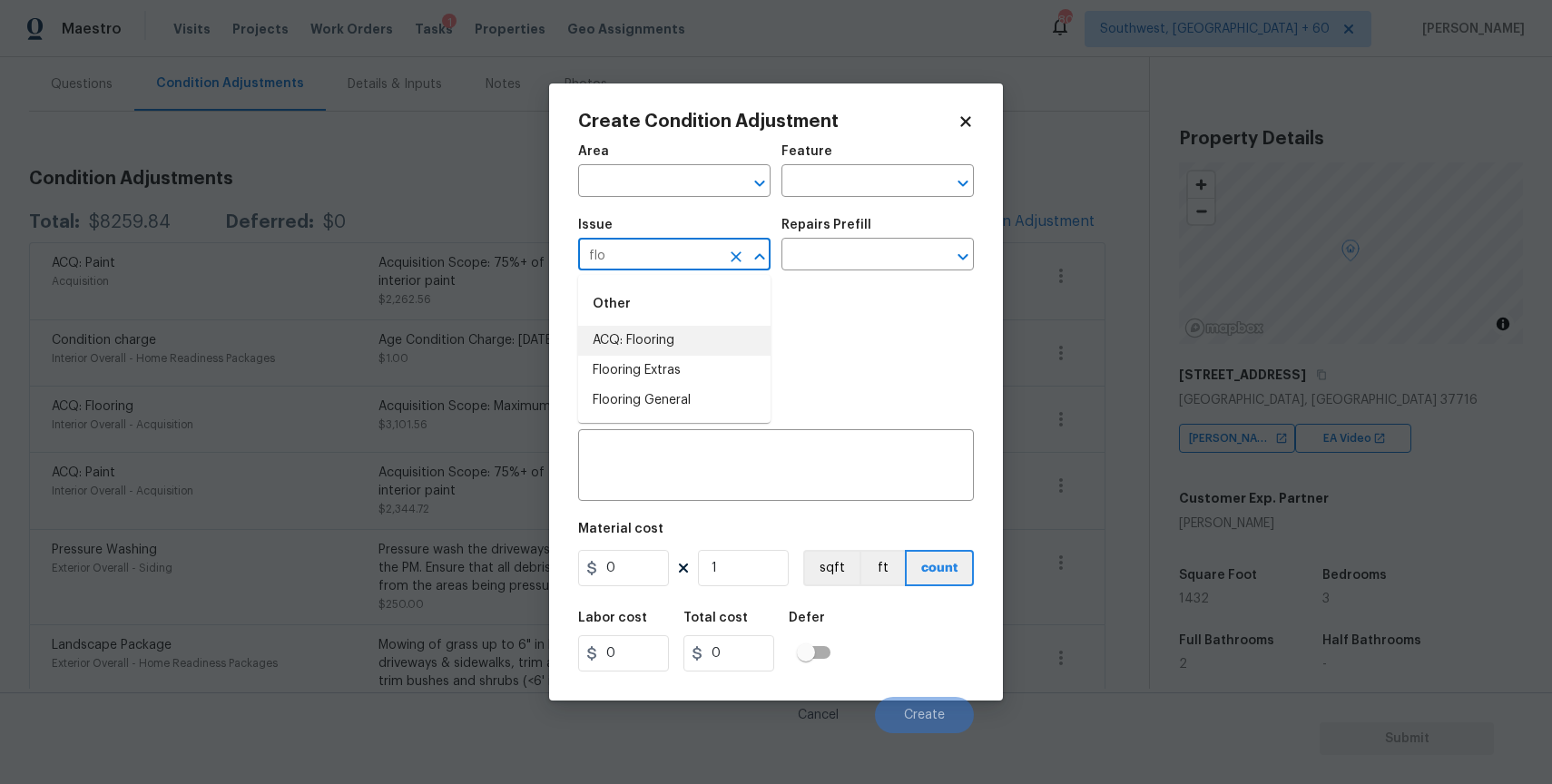
click at [680, 339] on li "ACQ: Flooring" at bounding box center [674, 340] width 192 height 30
type input "ACQ: Flooring"
click at [861, 256] on input "text" at bounding box center [852, 255] width 142 height 28
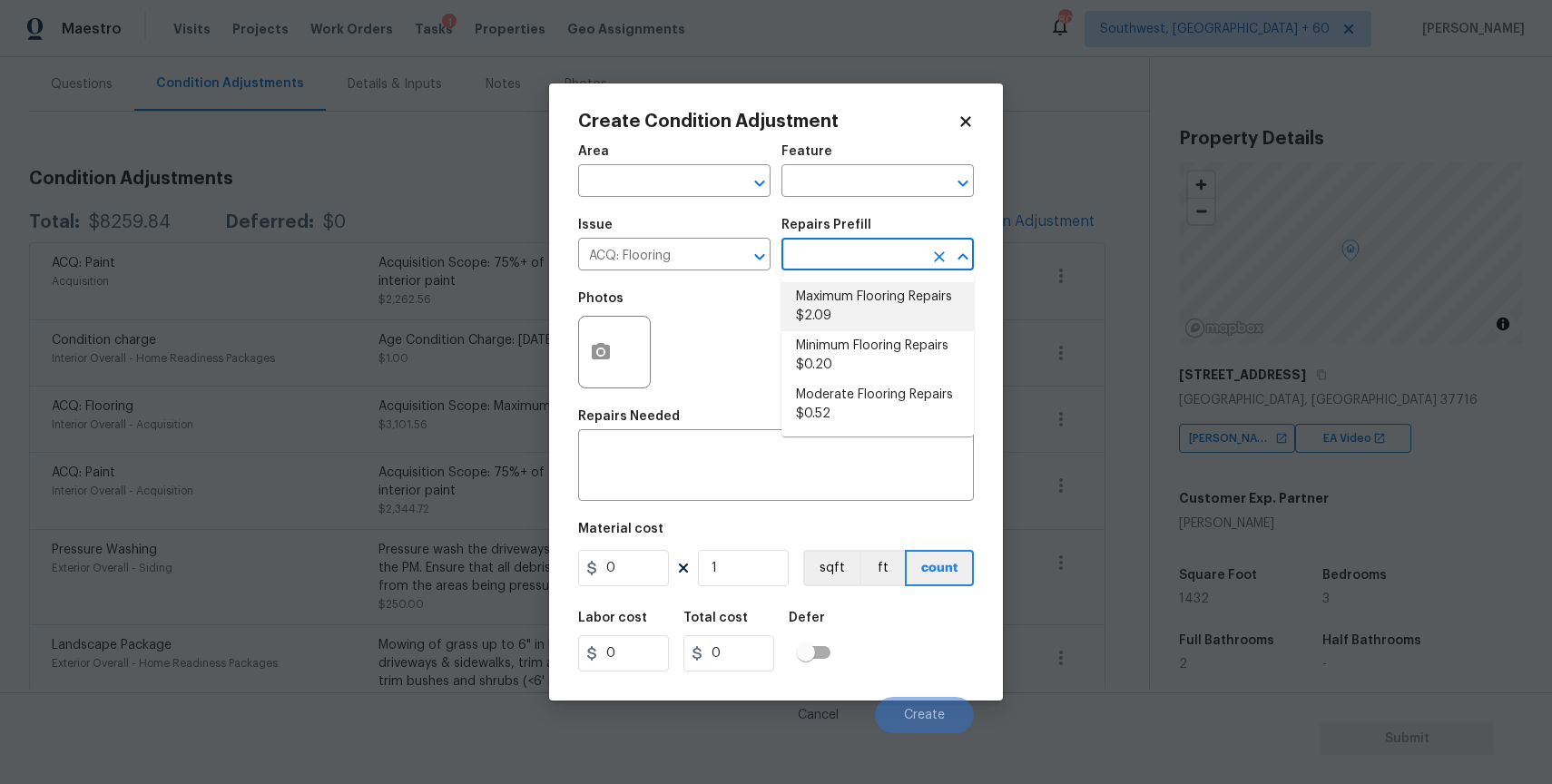
click at [925, 308] on li "Maximum Flooring Repairs $2.09" at bounding box center [877, 306] width 192 height 49
type input "Acquisition"
type textarea "Acquisition Scope: Maximum flooring repairs"
type input "2.09"
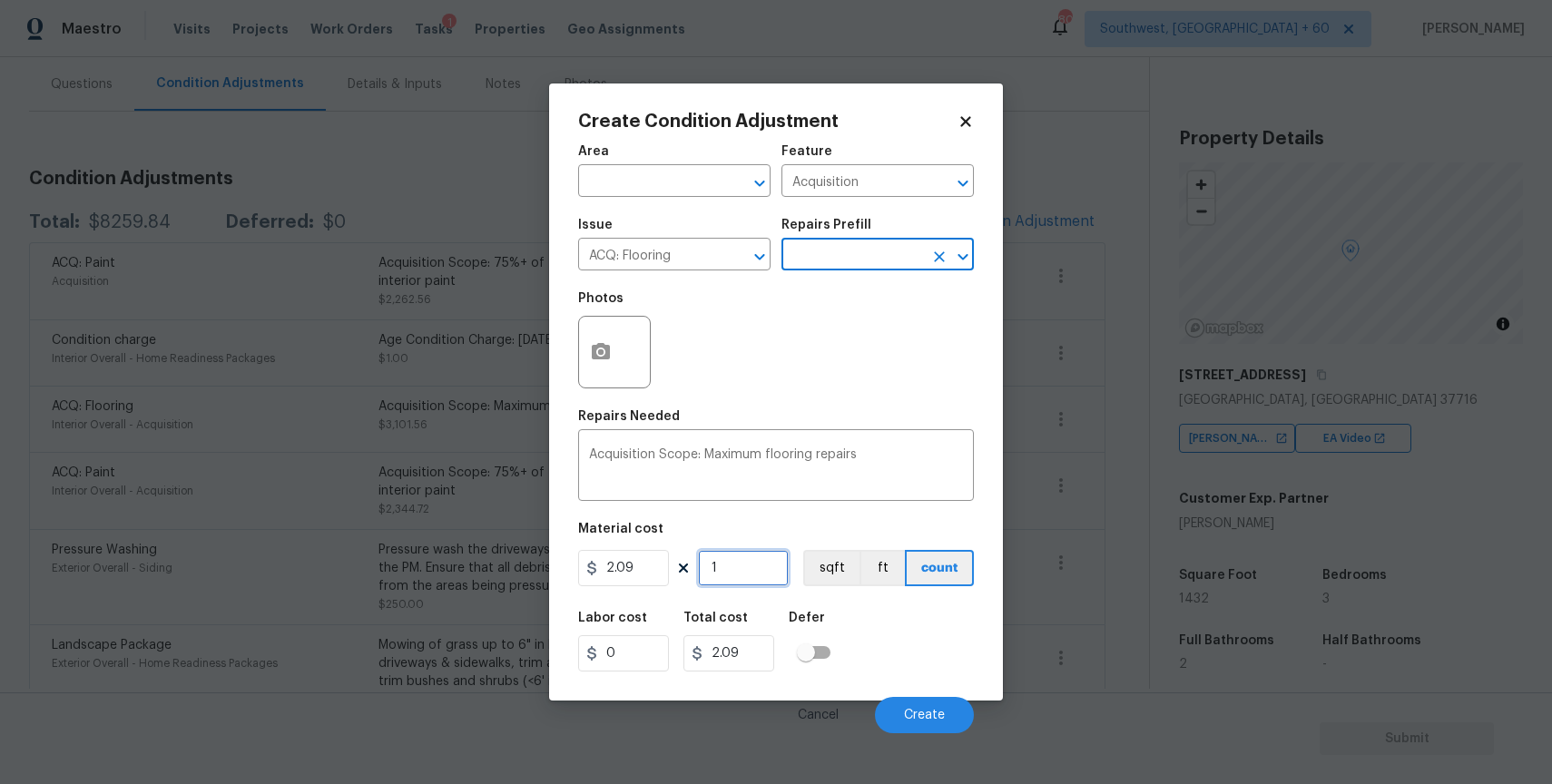
click at [751, 579] on input "1" at bounding box center [743, 568] width 91 height 36
type input "0"
type input "1"
type input "2.09"
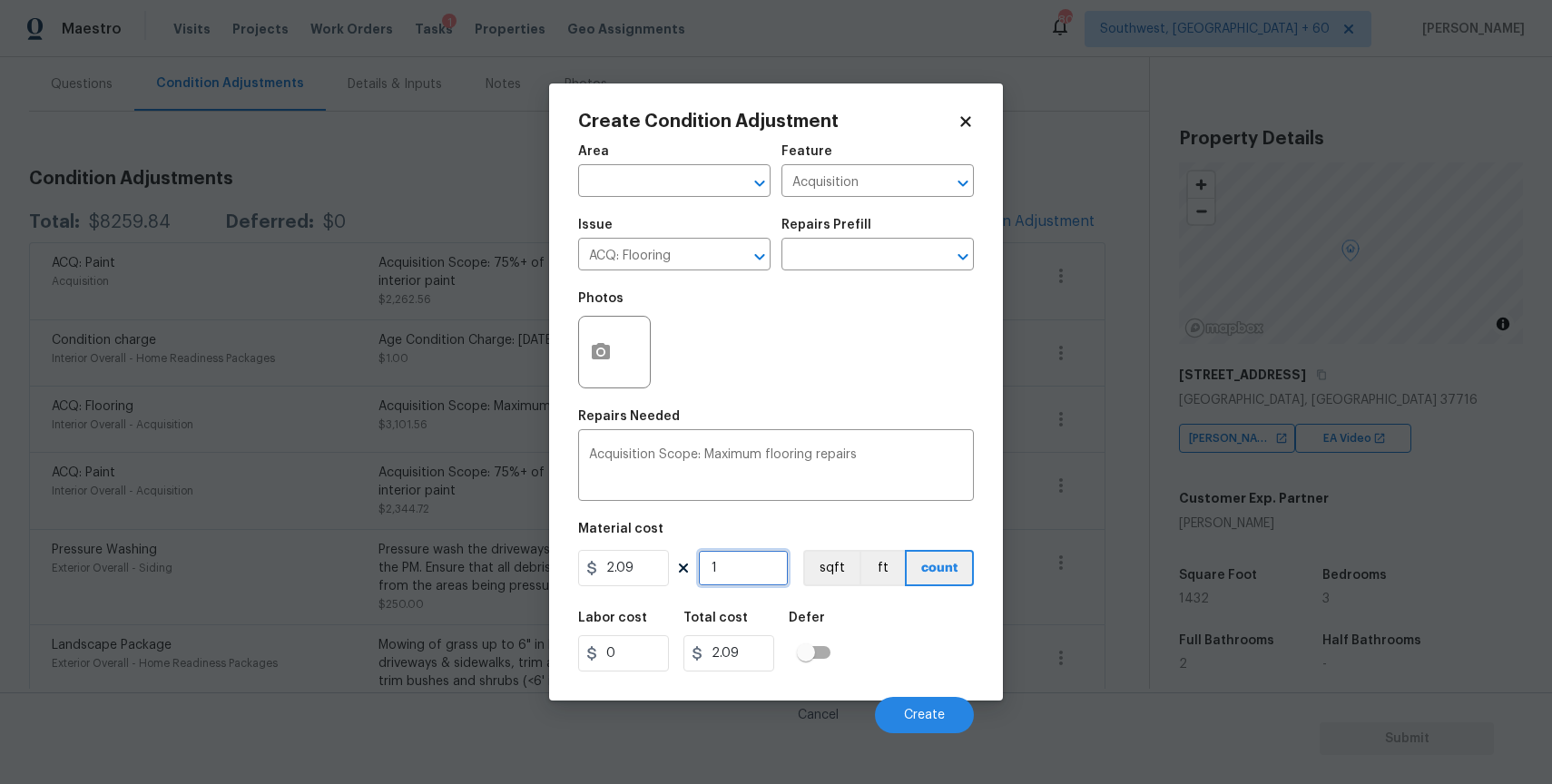
type input "14"
type input "29.26"
type input "143"
type input "298.87"
type input "1432"
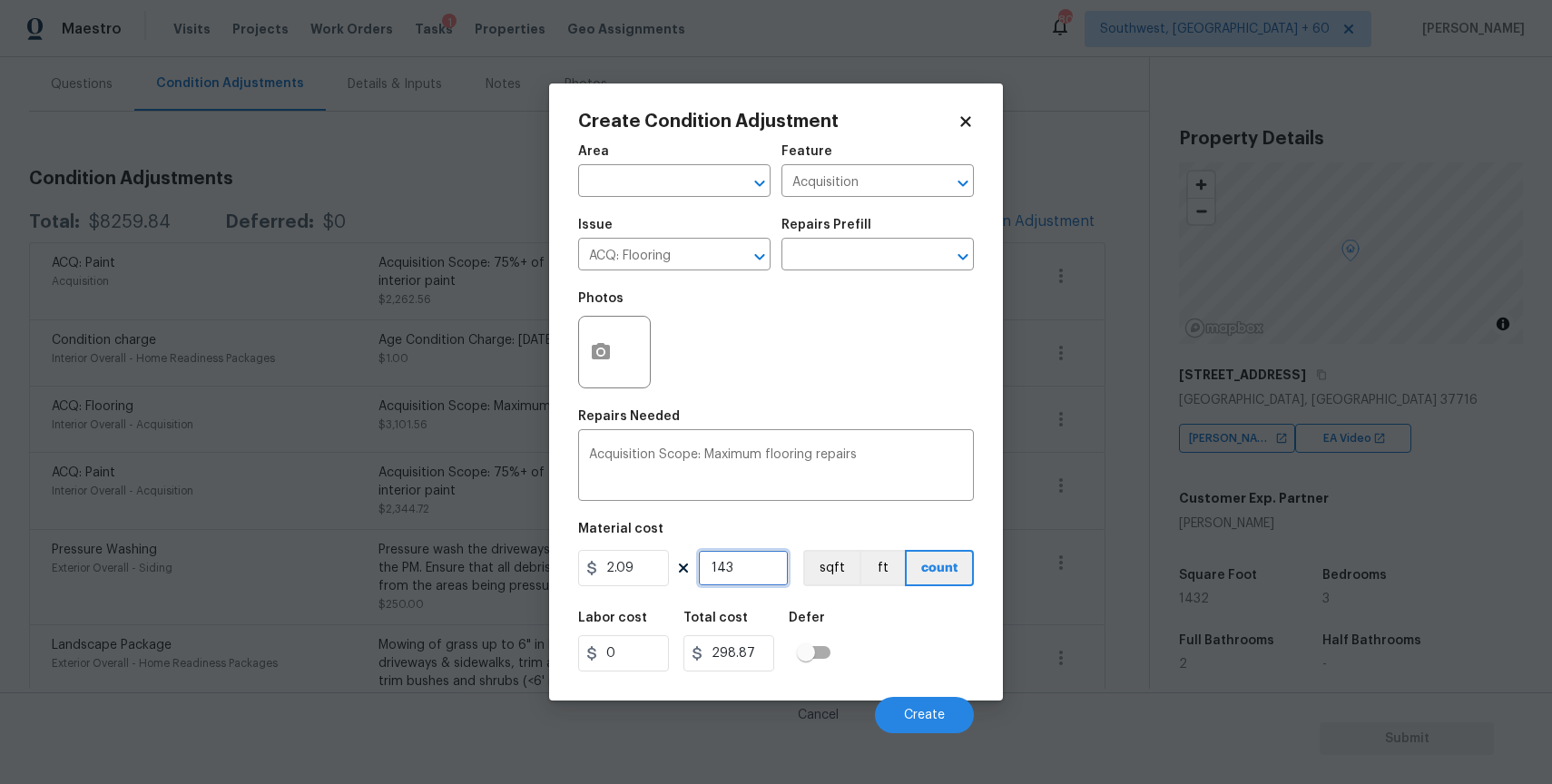
type input "2992.88"
type input "1432"
click at [609, 371] on button "button" at bounding box center [600, 352] width 43 height 71
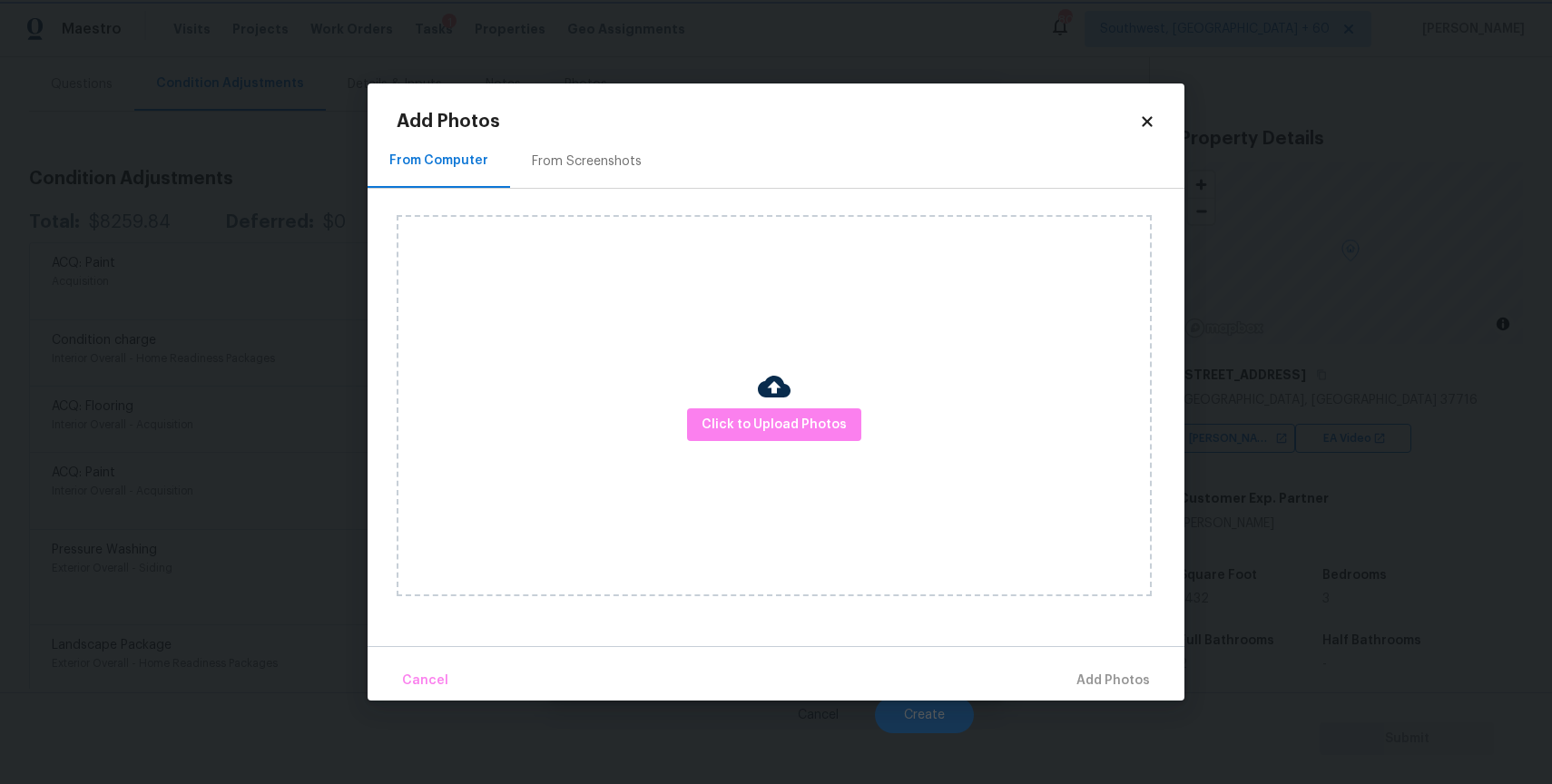
click at [1413, 392] on body "Maestro Visits Projects Work Orders Tasks 1 Properties Geo Assignments [GEOGRAP…" at bounding box center [776, 392] width 1552 height 784
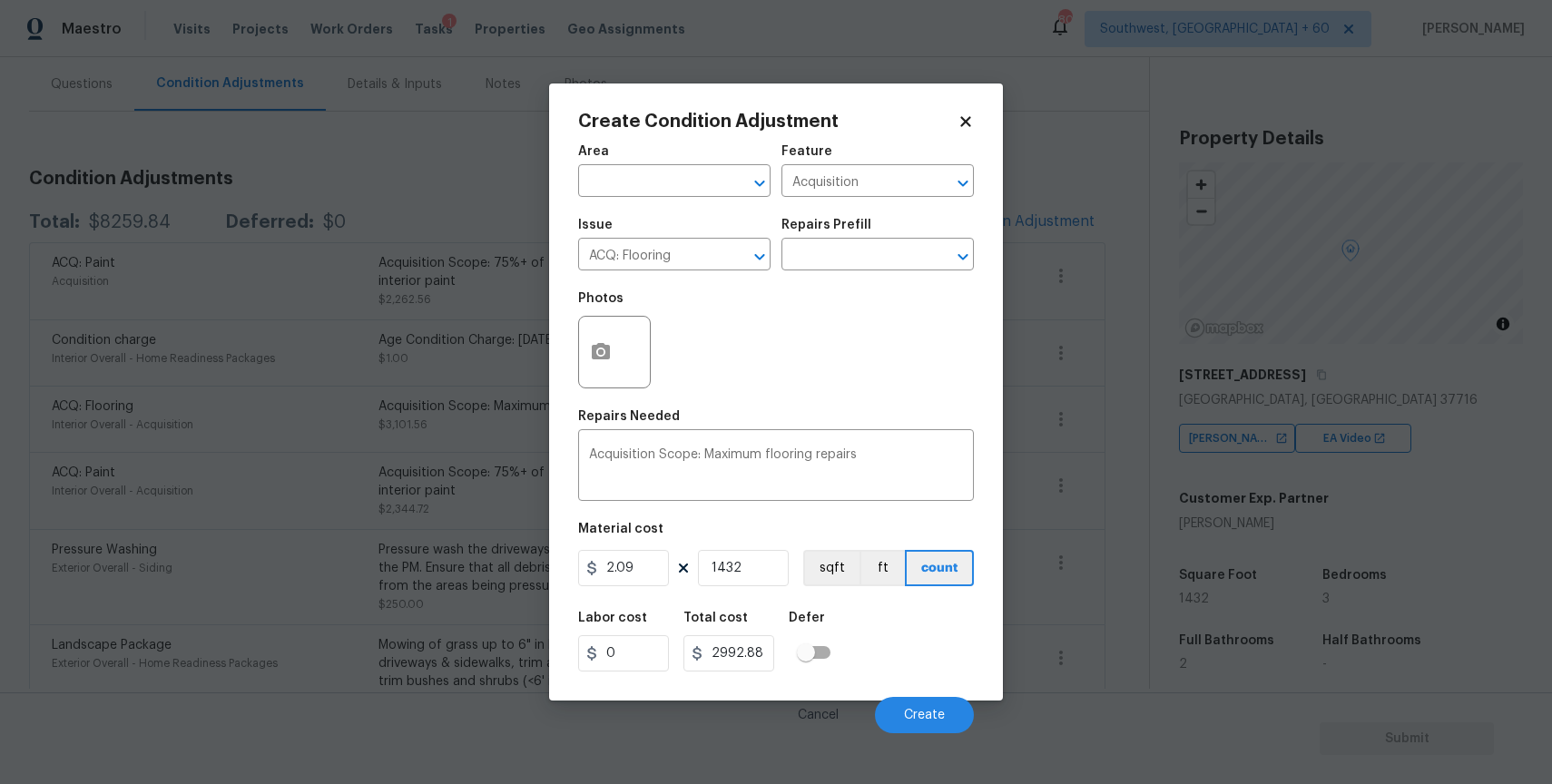
click at [624, 355] on div at bounding box center [614, 352] width 73 height 73
click at [609, 344] on icon "button" at bounding box center [601, 350] width 18 height 16
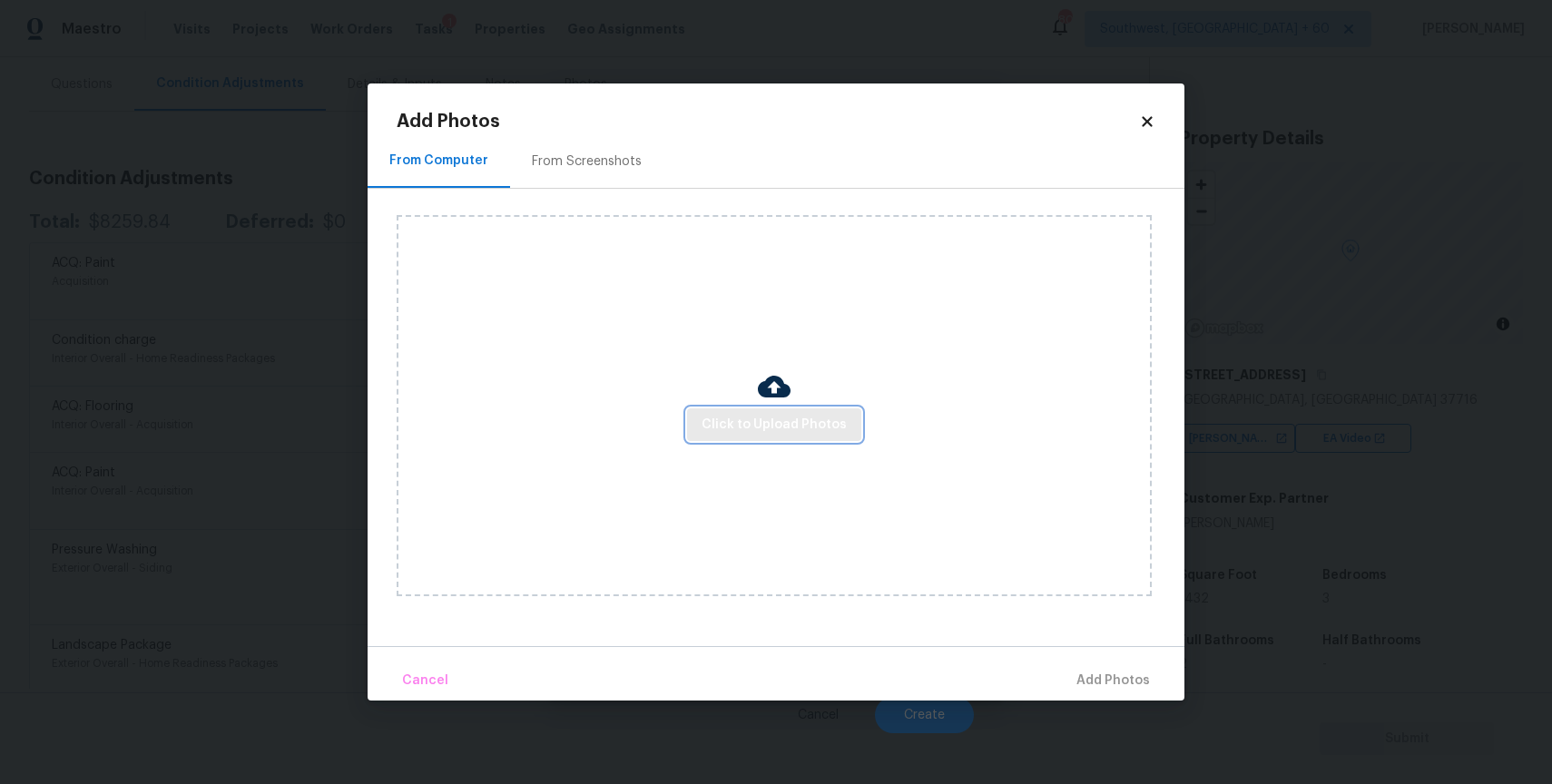
click at [800, 412] on button "Click to Upload Photos" at bounding box center [775, 425] width 175 height 34
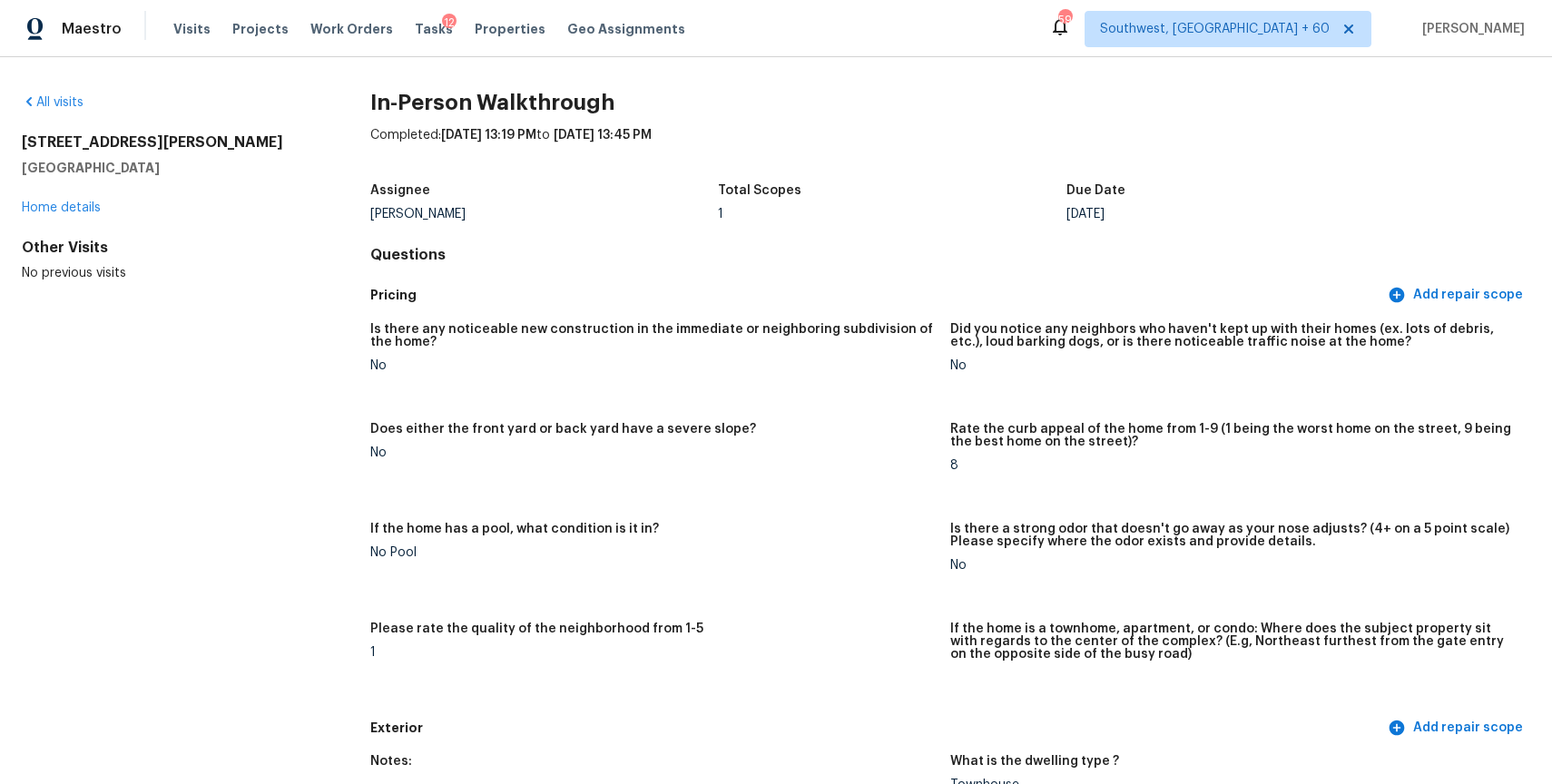
click at [175, 44] on div "Visits Projects Work Orders Tasks 12 Properties Geo Assignments" at bounding box center [441, 29] width 534 height 36
click at [187, 27] on span "Visits" at bounding box center [192, 29] width 37 height 18
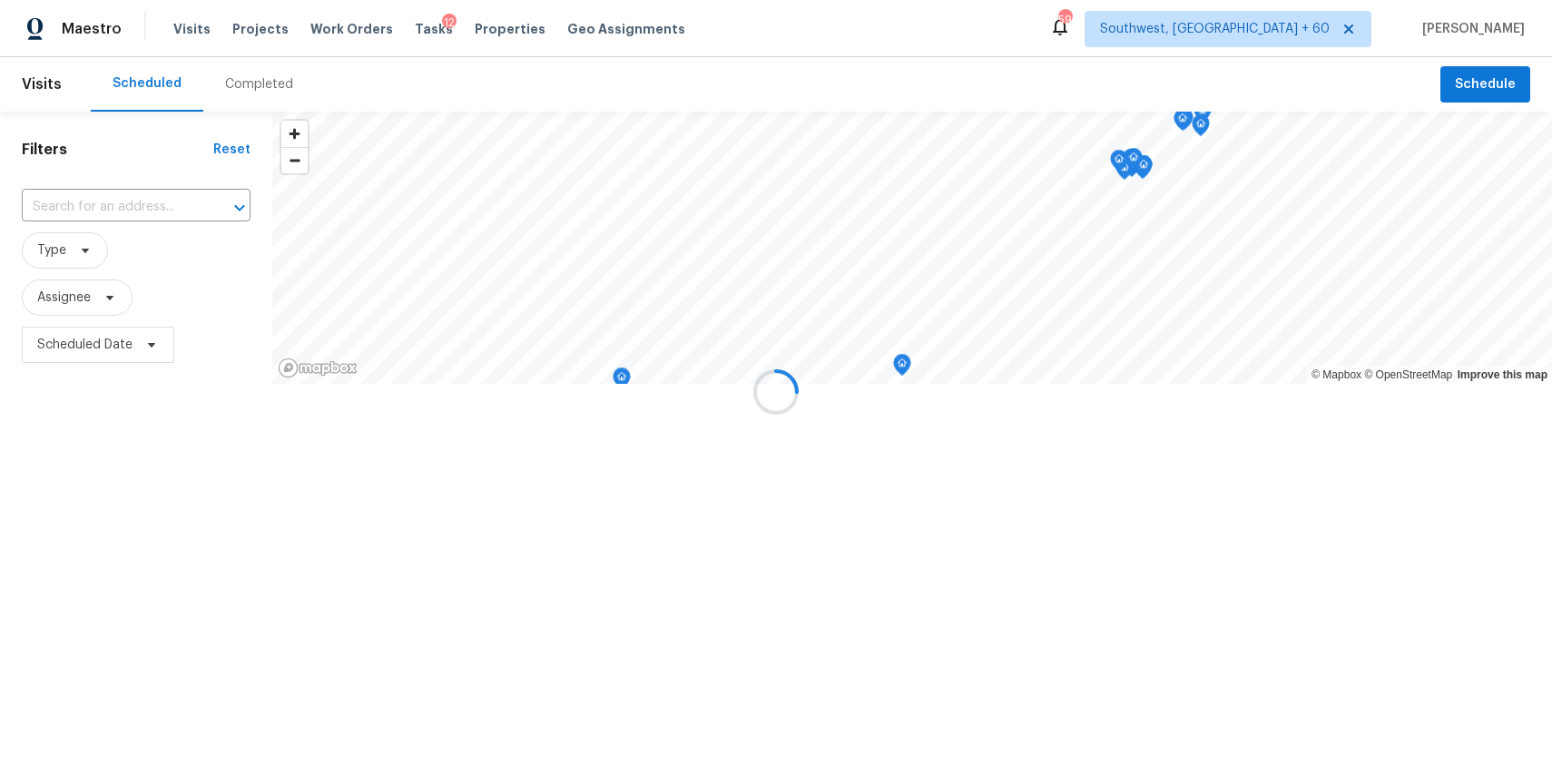
click at [229, 87] on div at bounding box center [776, 392] width 1552 height 784
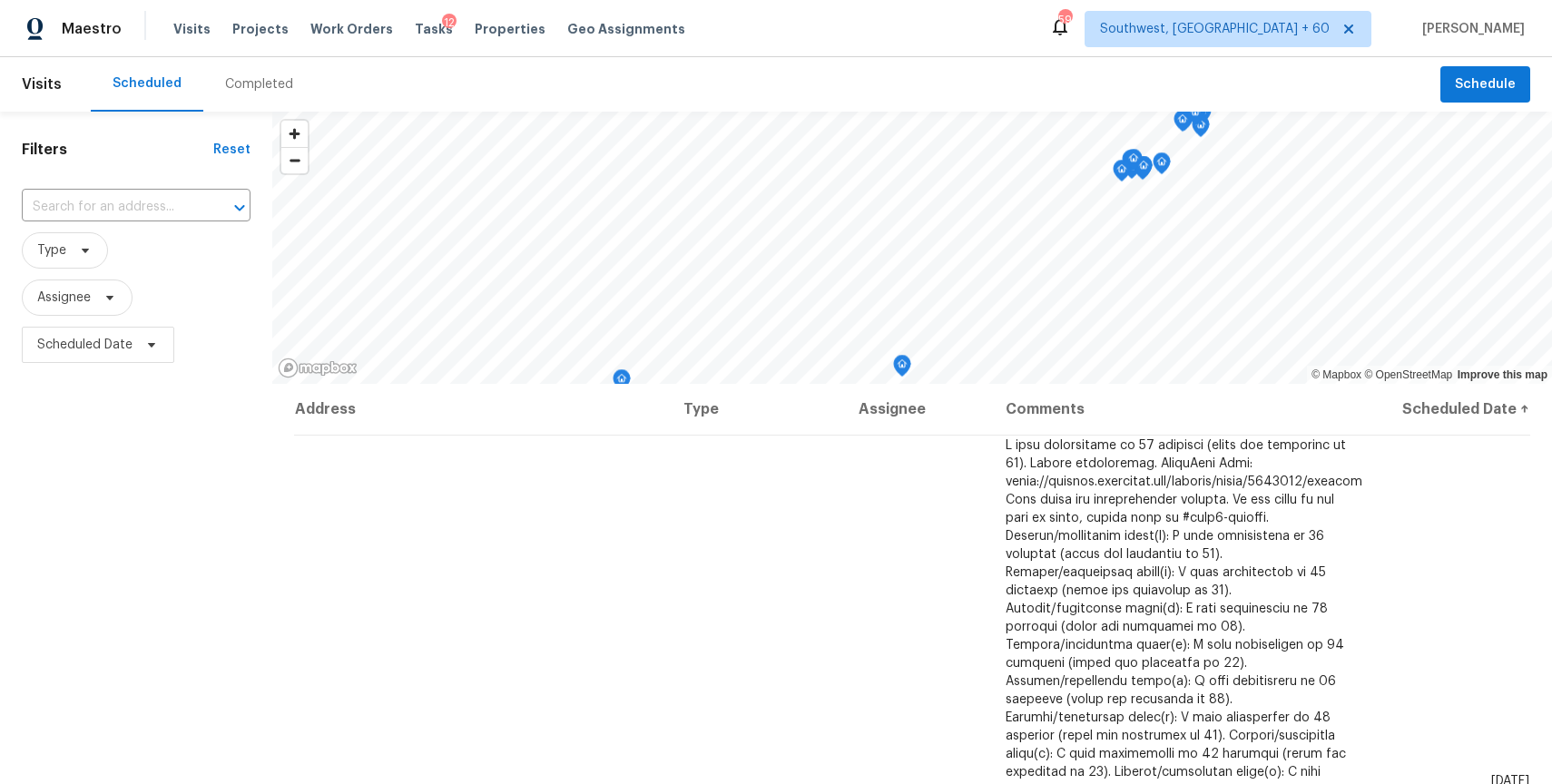
click at [229, 87] on div "Completed" at bounding box center [259, 83] width 68 height 18
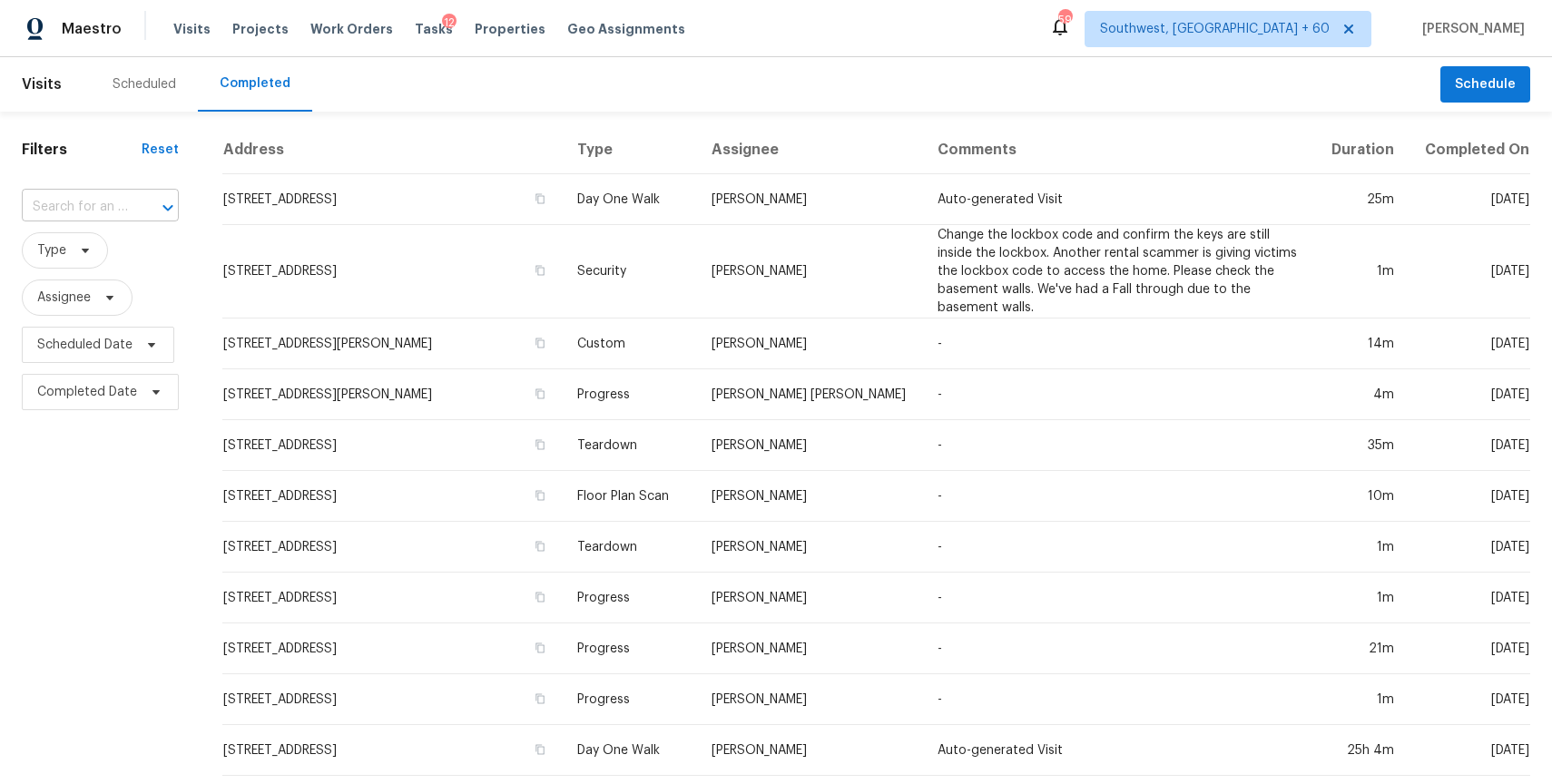
click at [74, 200] on input "text" at bounding box center [75, 206] width 107 height 28
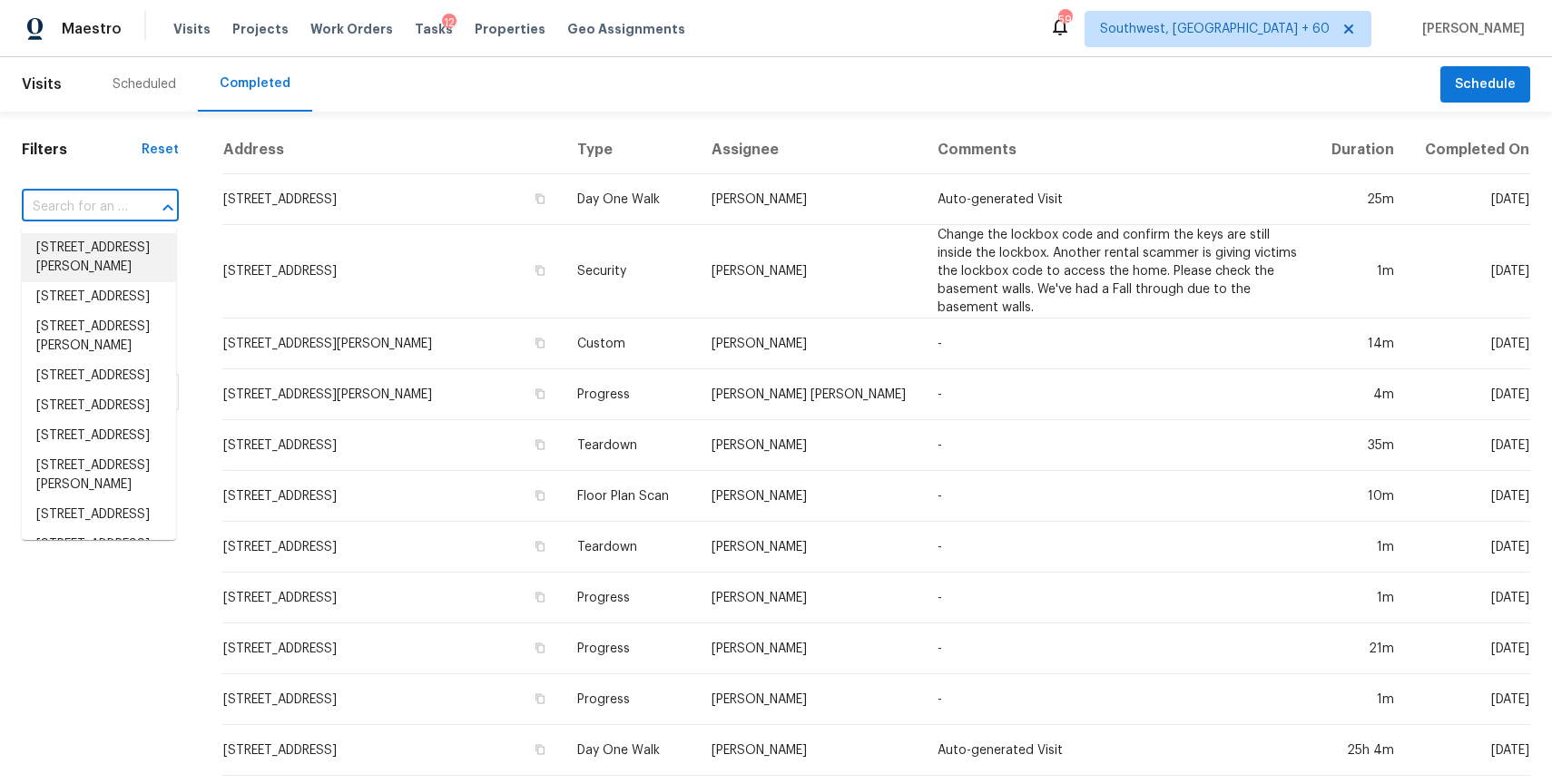
paste input "103 Millstone Cir, Clinton, TN 37716"
type input "103 Millstone Cir, Clinton, TN 37716"
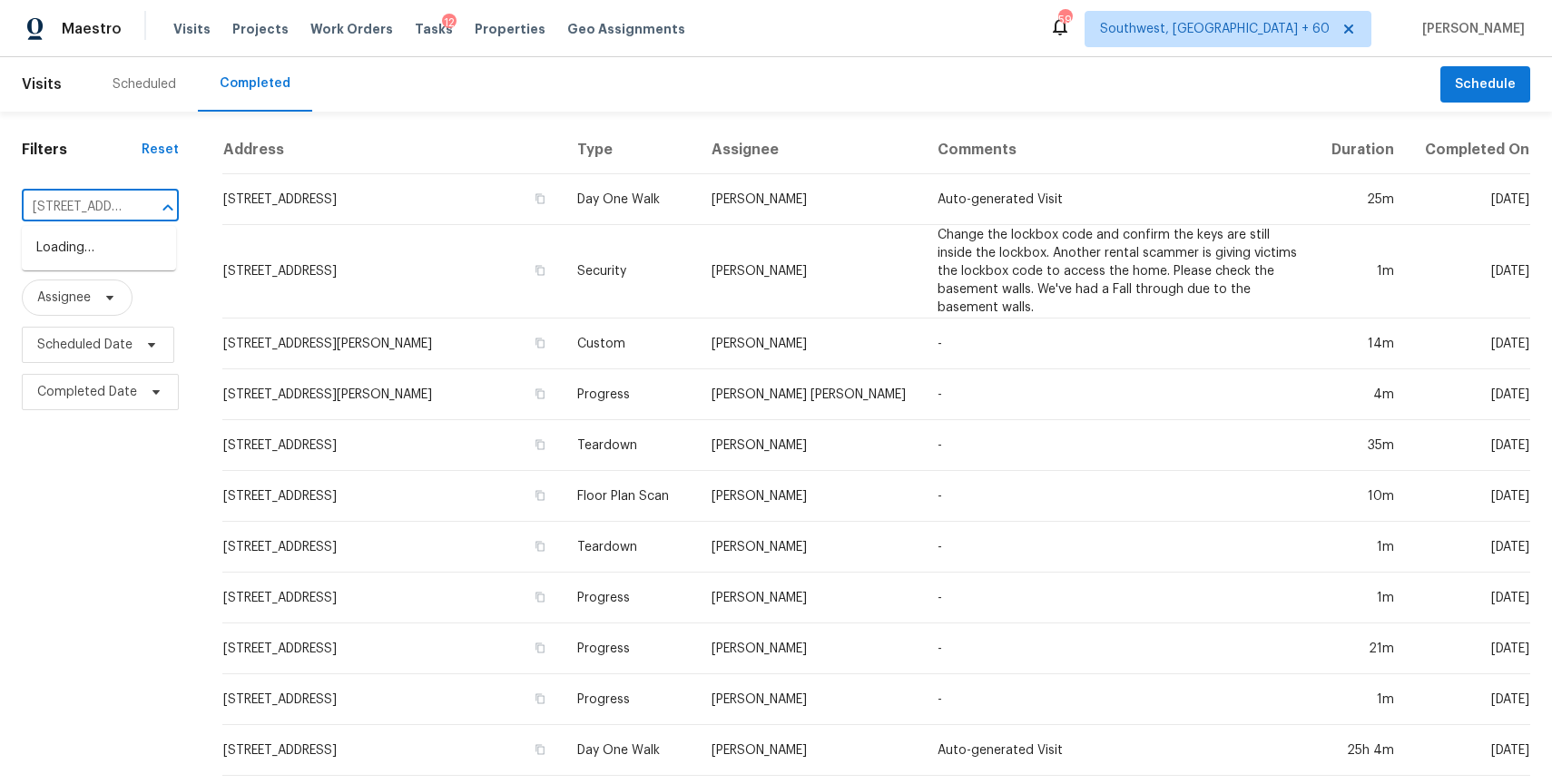
scroll to position [0, 115]
click at [134, 254] on li "103 Millstone Cir, Clinton, TN 37716" at bounding box center [99, 248] width 155 height 30
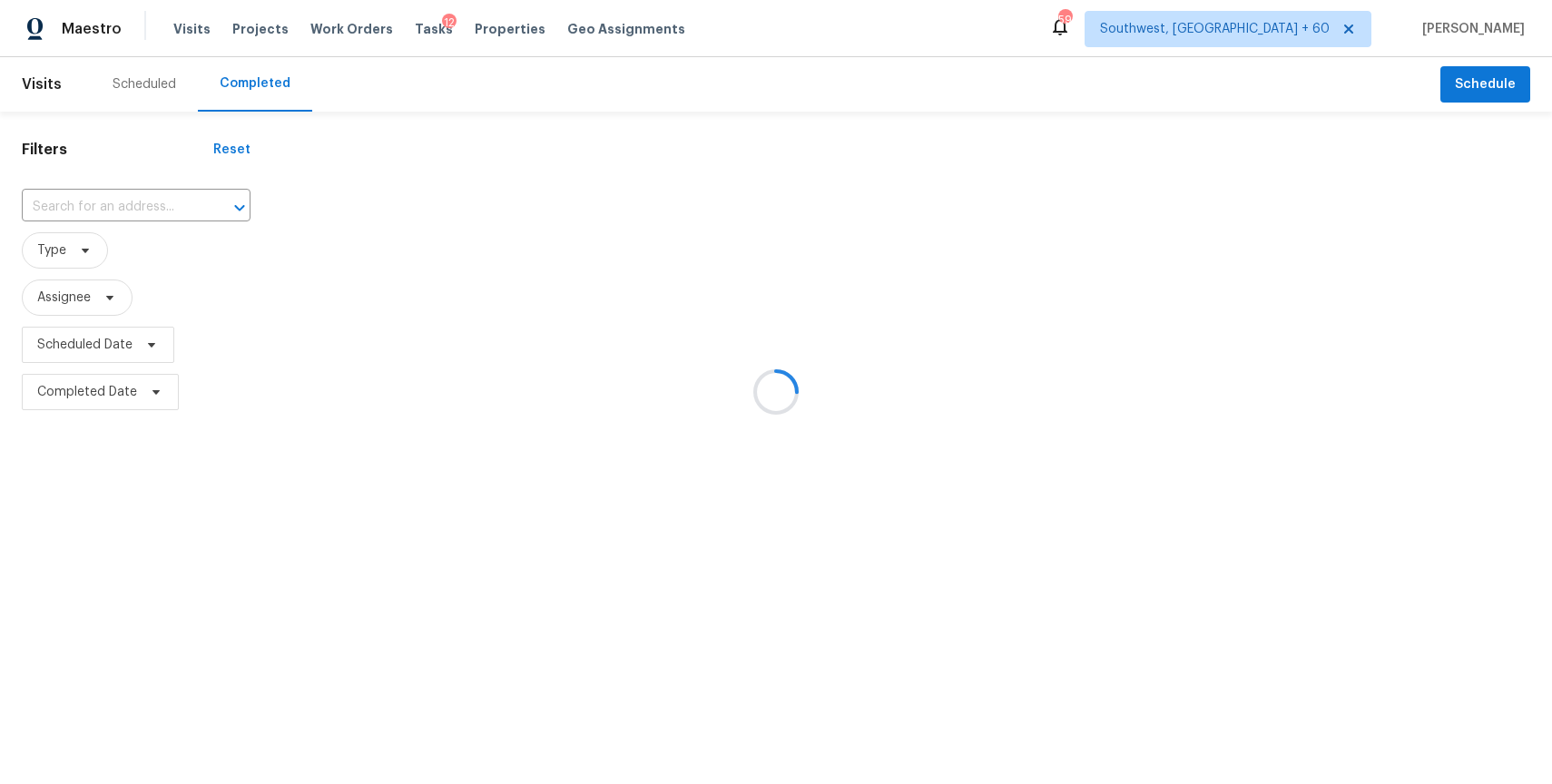
type input "103 Millstone Cir, Clinton, TN 37716"
click at [956, 235] on div "Address Type Assignee Comments Duration Completed On 103 Millstone Cir, Clinton…" at bounding box center [912, 271] width 1279 height 290
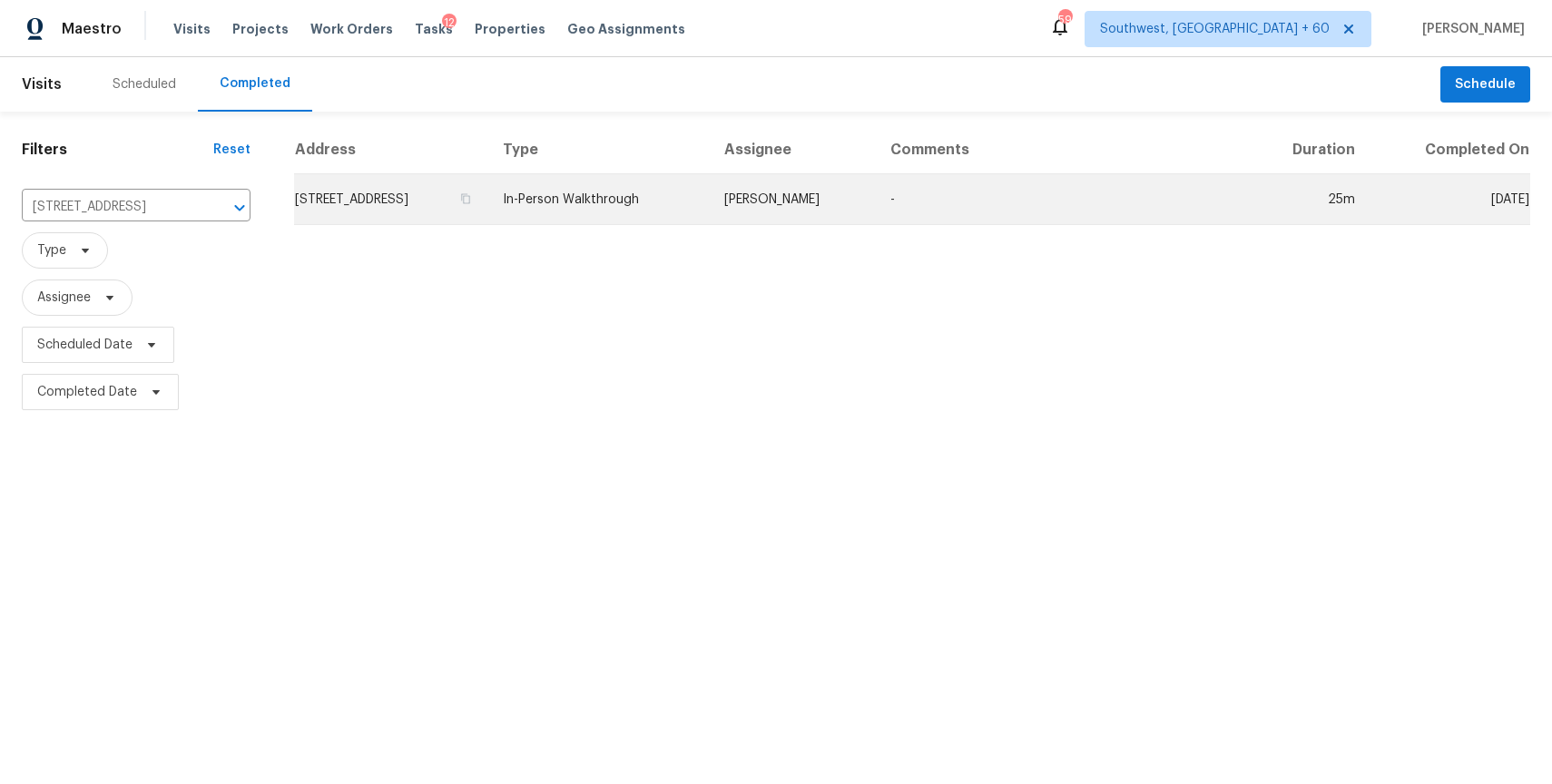
click at [992, 212] on td "-" at bounding box center [1062, 200] width 371 height 51
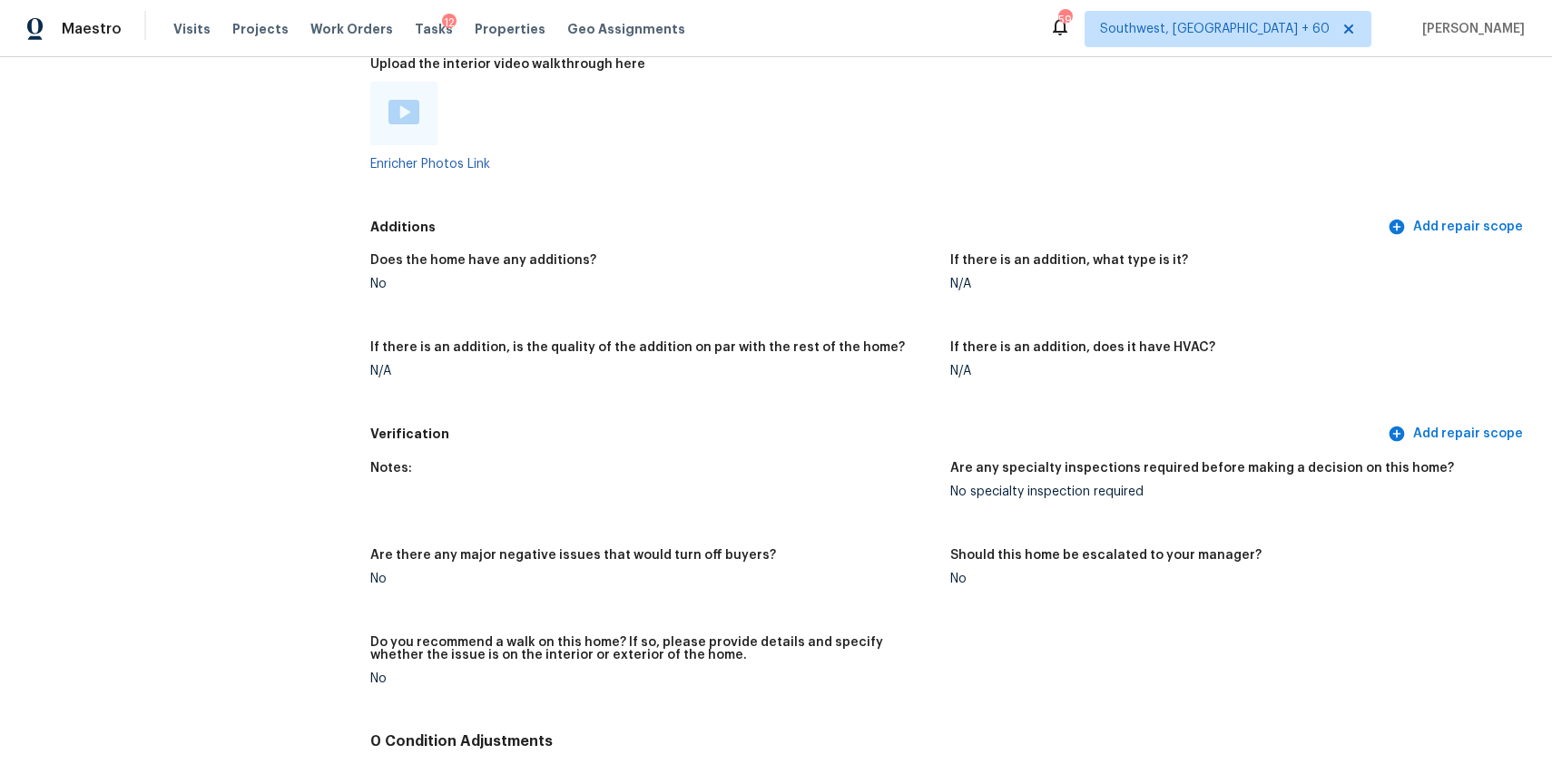
scroll to position [3396, 0]
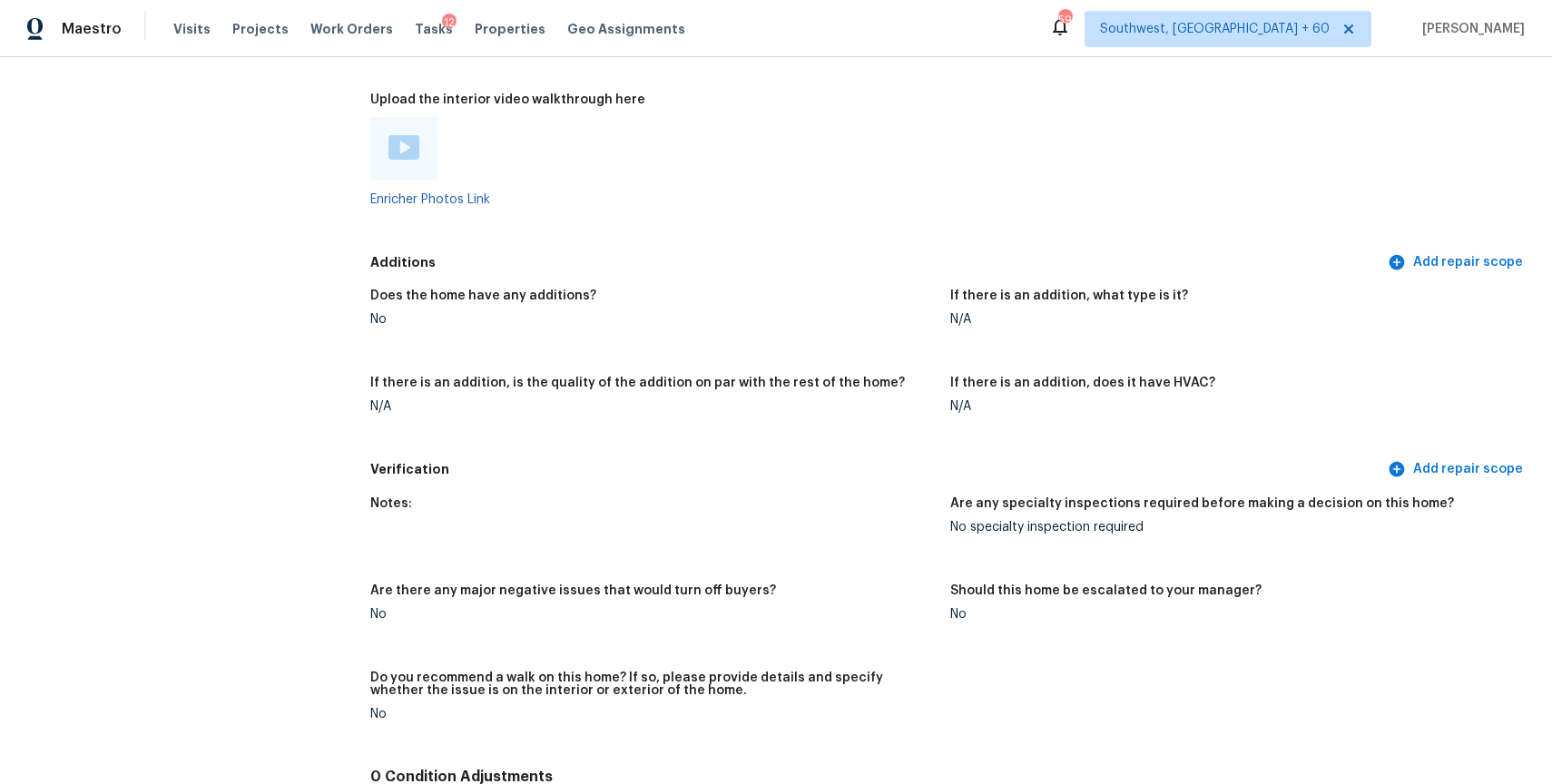
click at [401, 157] on img at bounding box center [404, 148] width 31 height 25
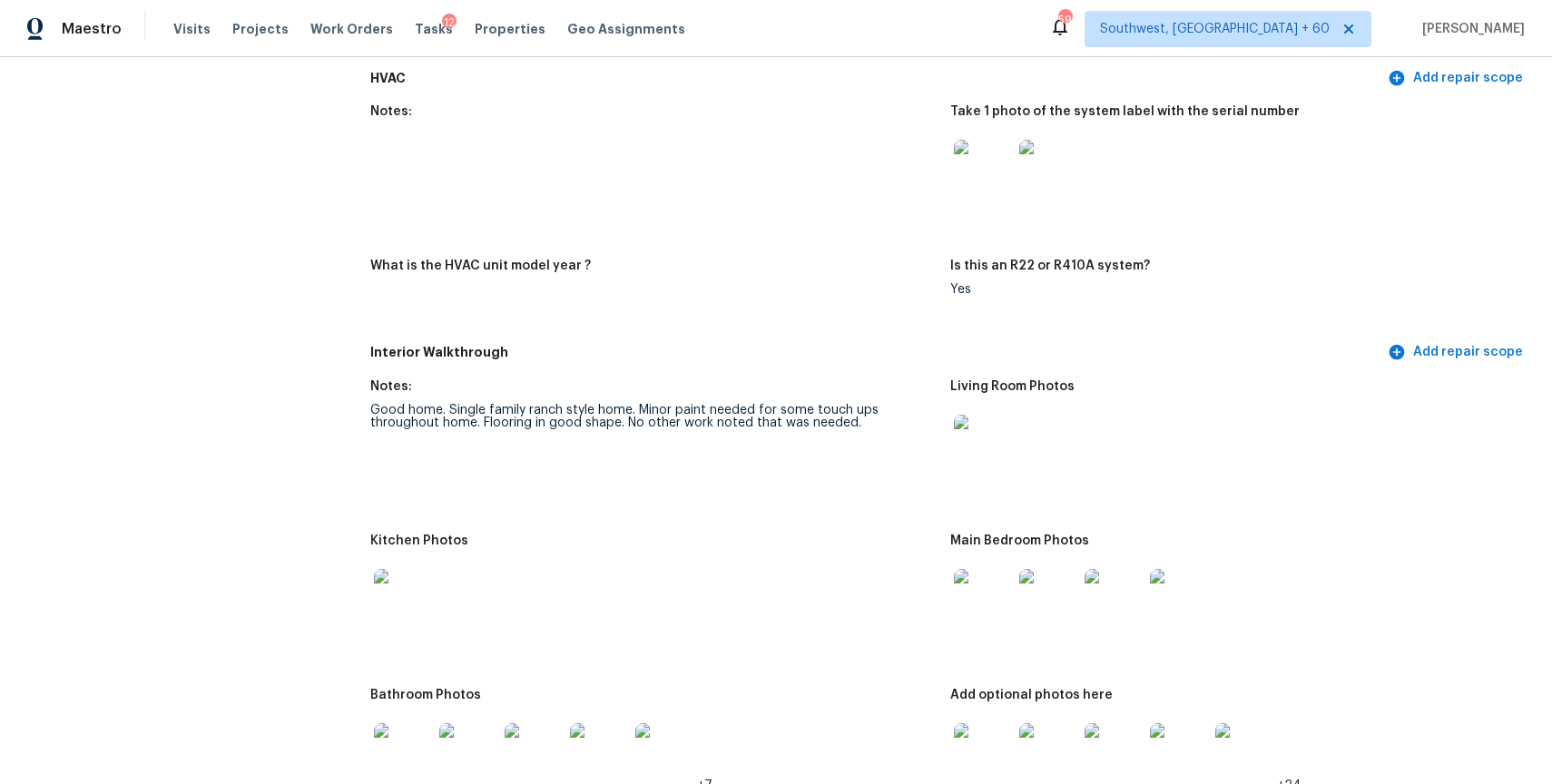
scroll to position [1699, 0]
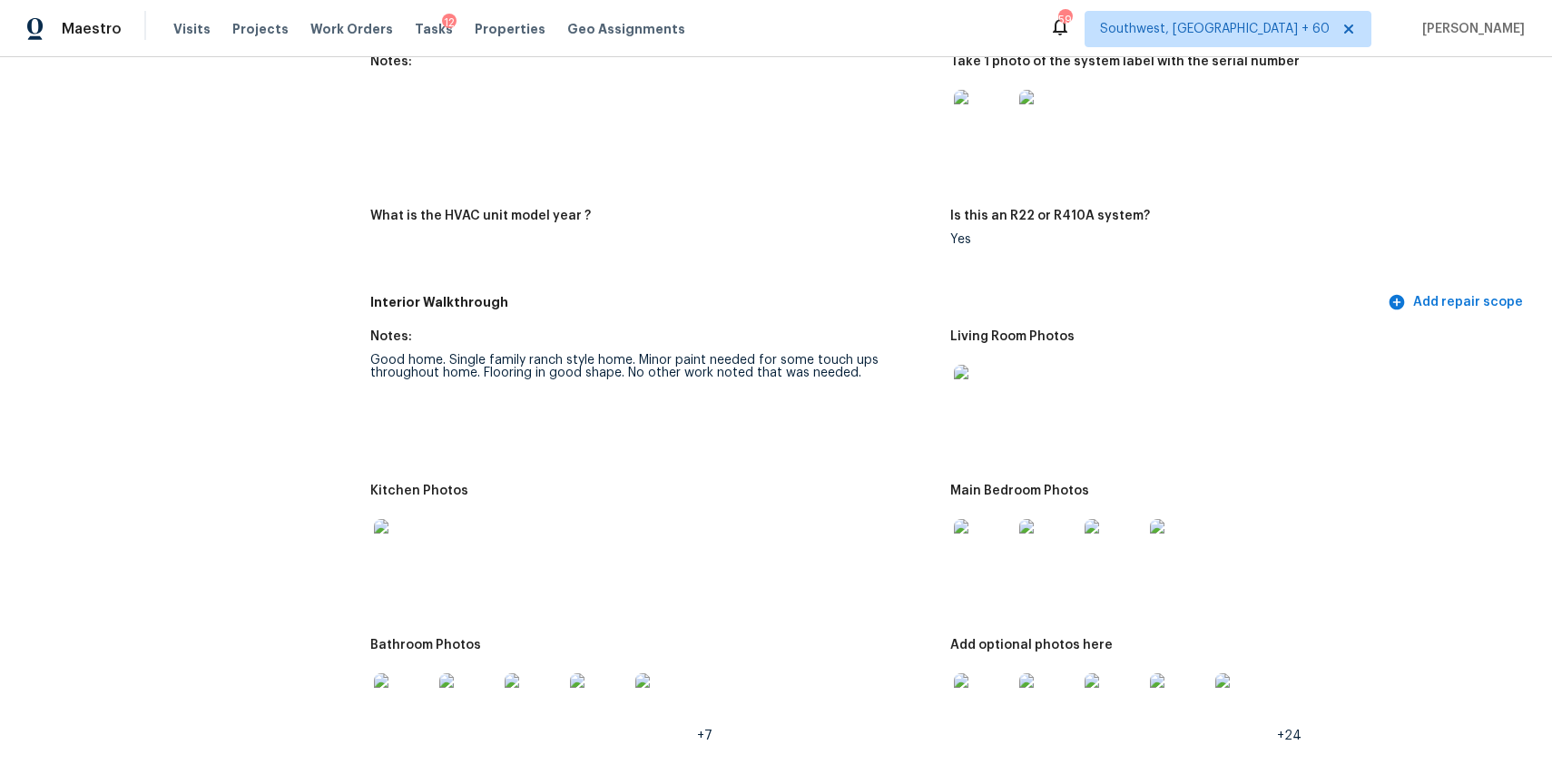
click at [976, 395] on img at bounding box center [983, 393] width 59 height 59
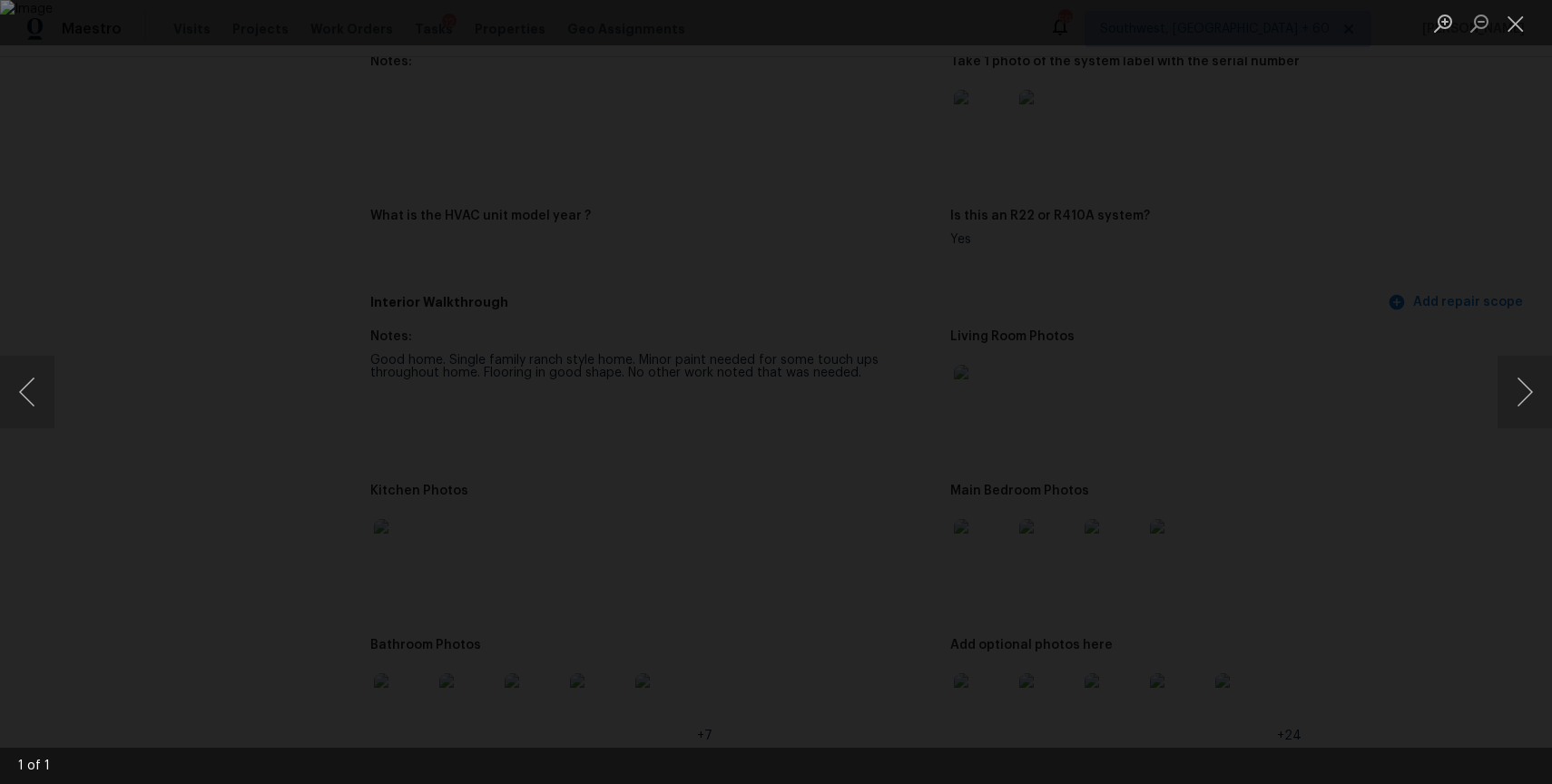
click at [1376, 365] on div "Lightbox" at bounding box center [776, 392] width 1552 height 784
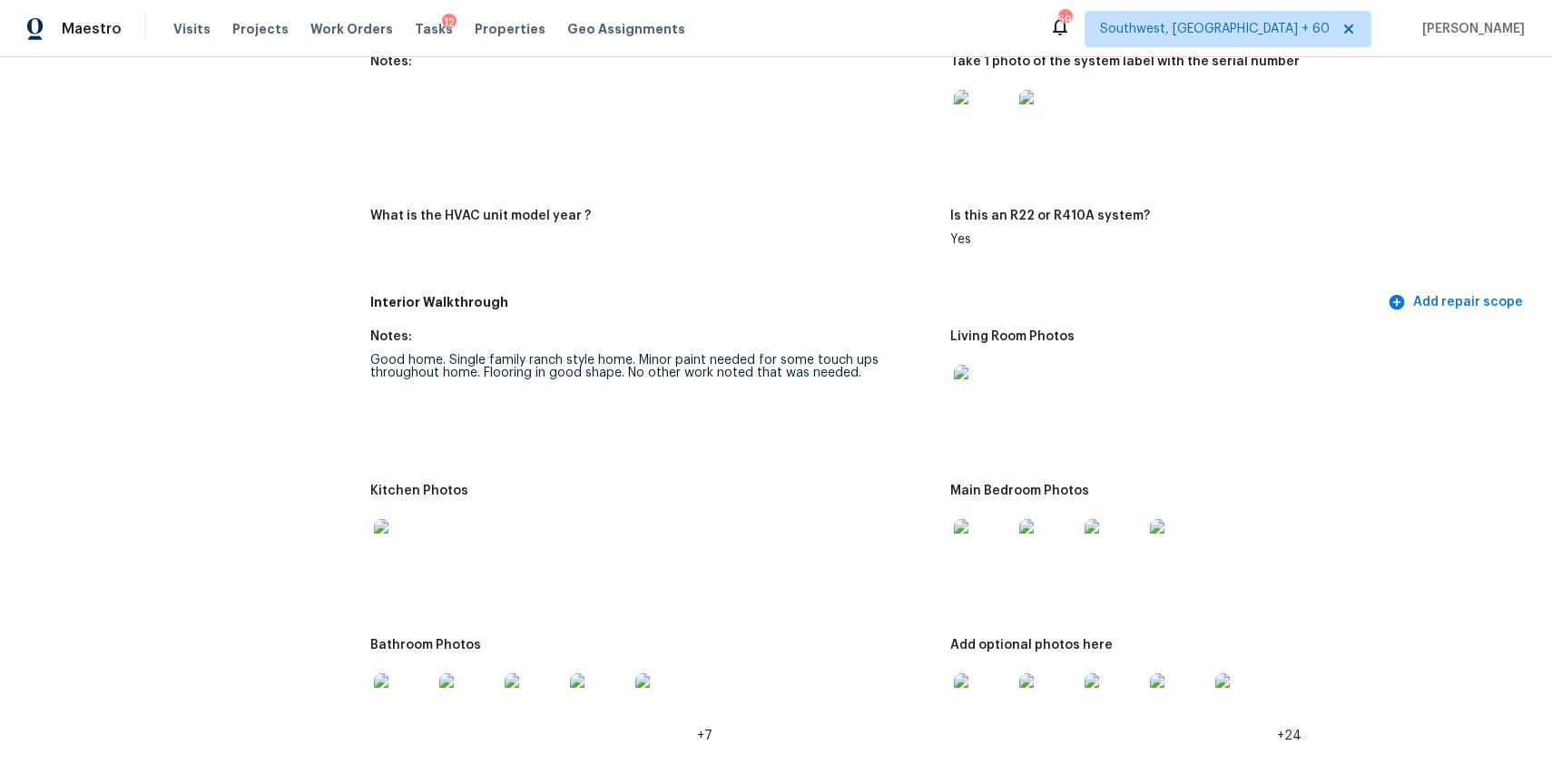
click at [973, 553] on img at bounding box center [983, 548] width 59 height 59
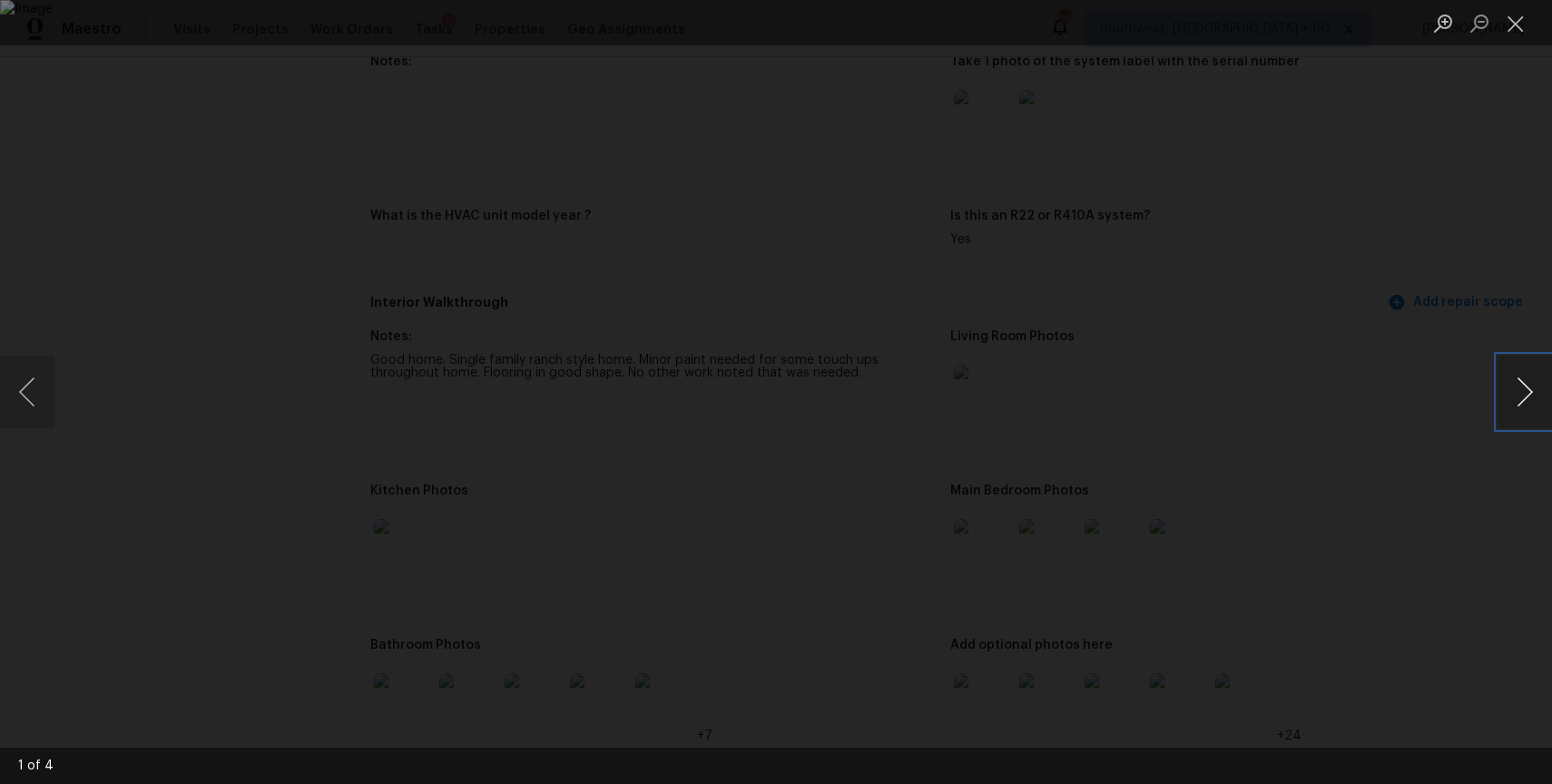
click at [1506, 394] on button "Next image" at bounding box center [1524, 392] width 55 height 73
click at [1336, 480] on div "Lightbox" at bounding box center [776, 392] width 1552 height 784
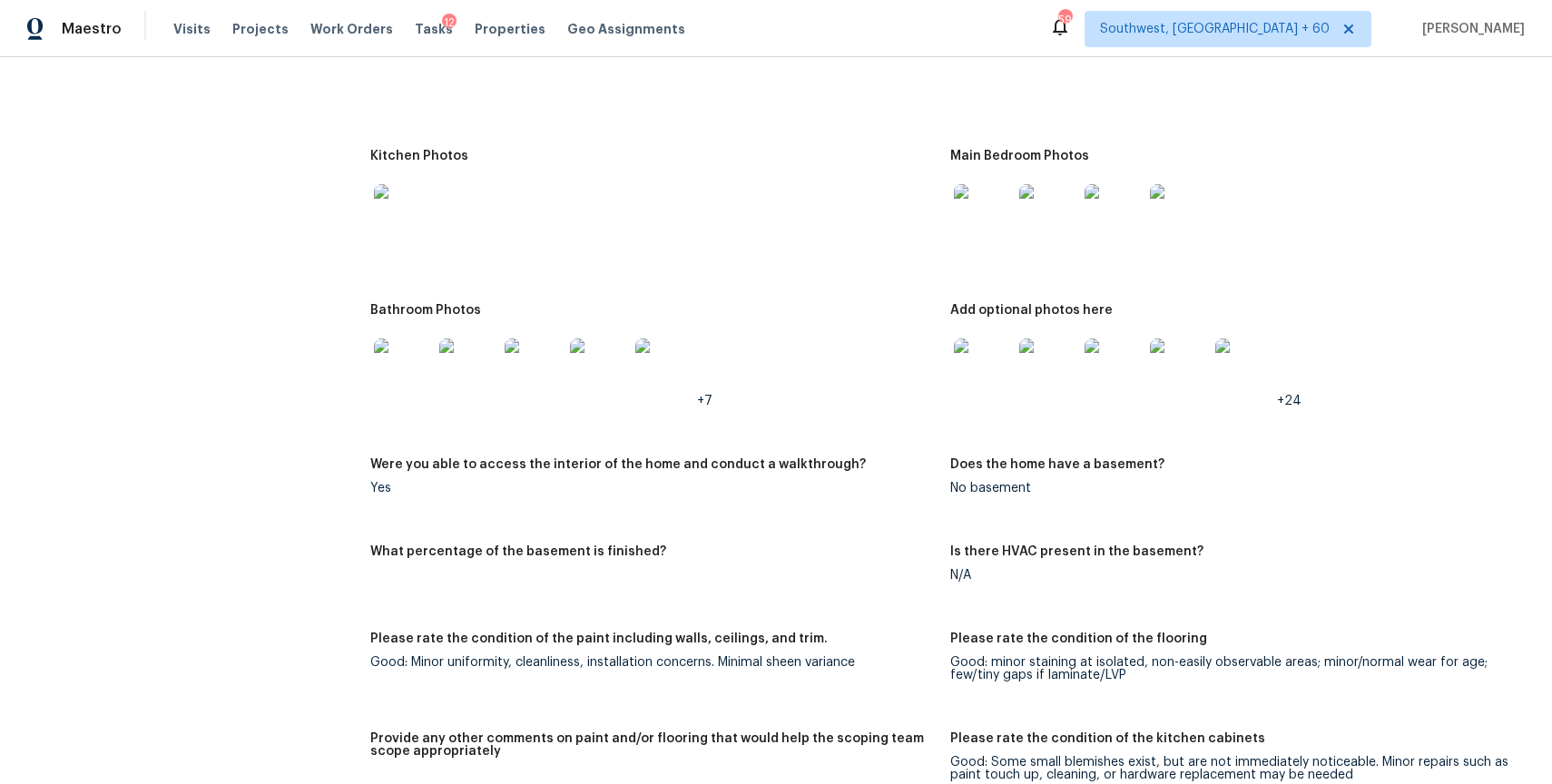
scroll to position [1949, 0]
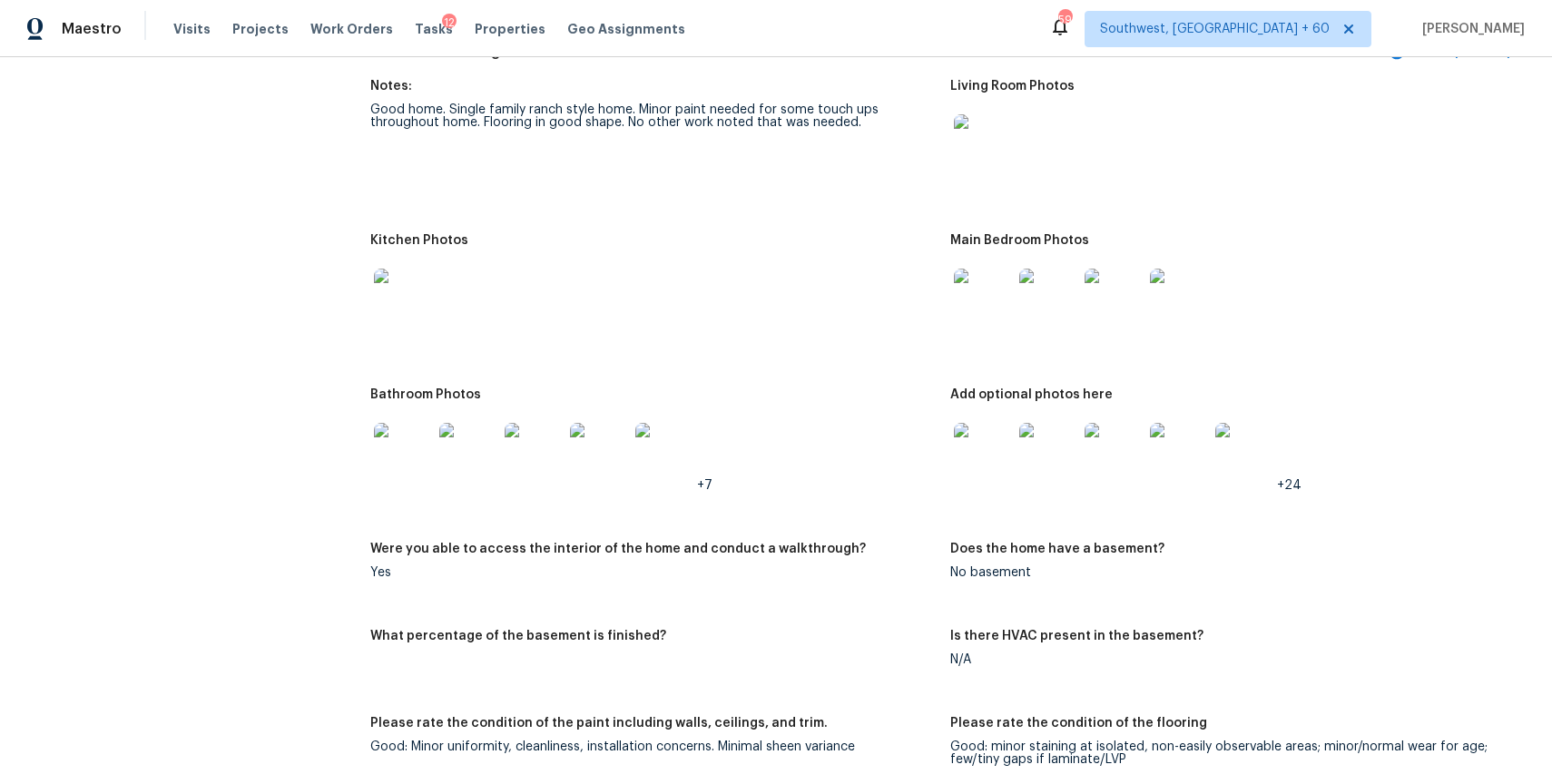
click at [990, 292] on img at bounding box center [983, 297] width 59 height 59
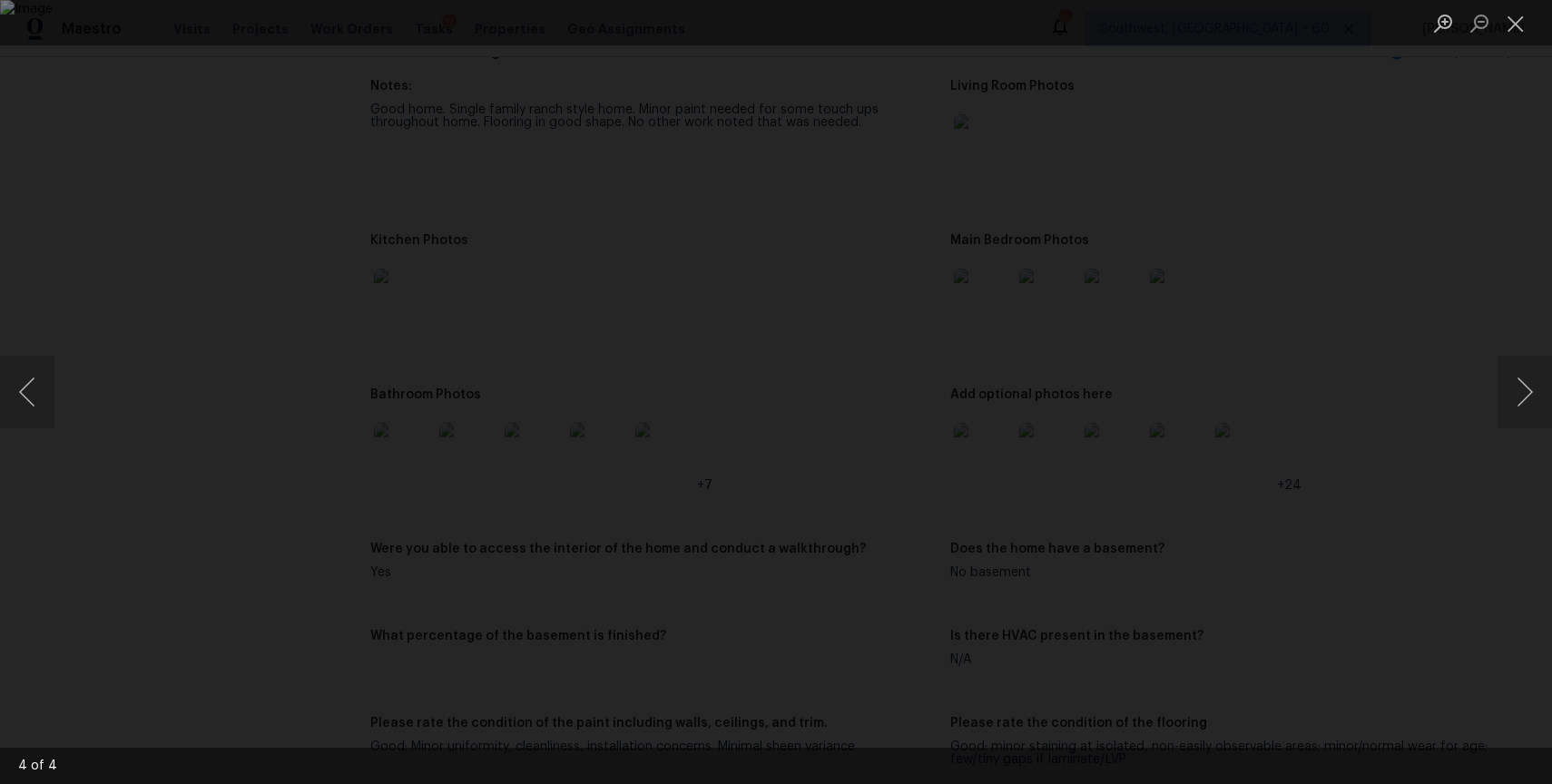
click at [1298, 233] on div "Lightbox" at bounding box center [776, 392] width 1552 height 784
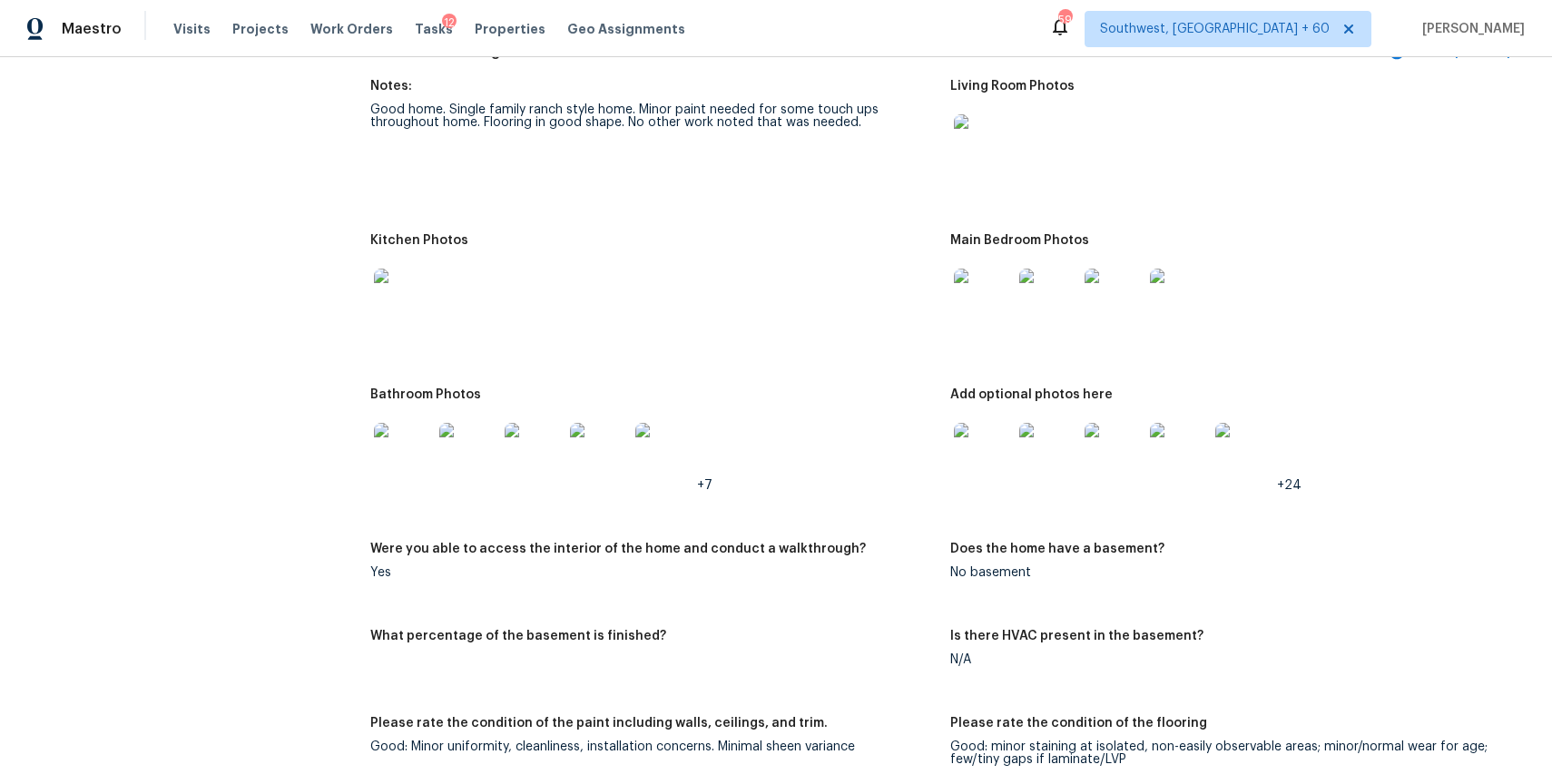
click at [1247, 459] on img at bounding box center [1244, 452] width 59 height 59
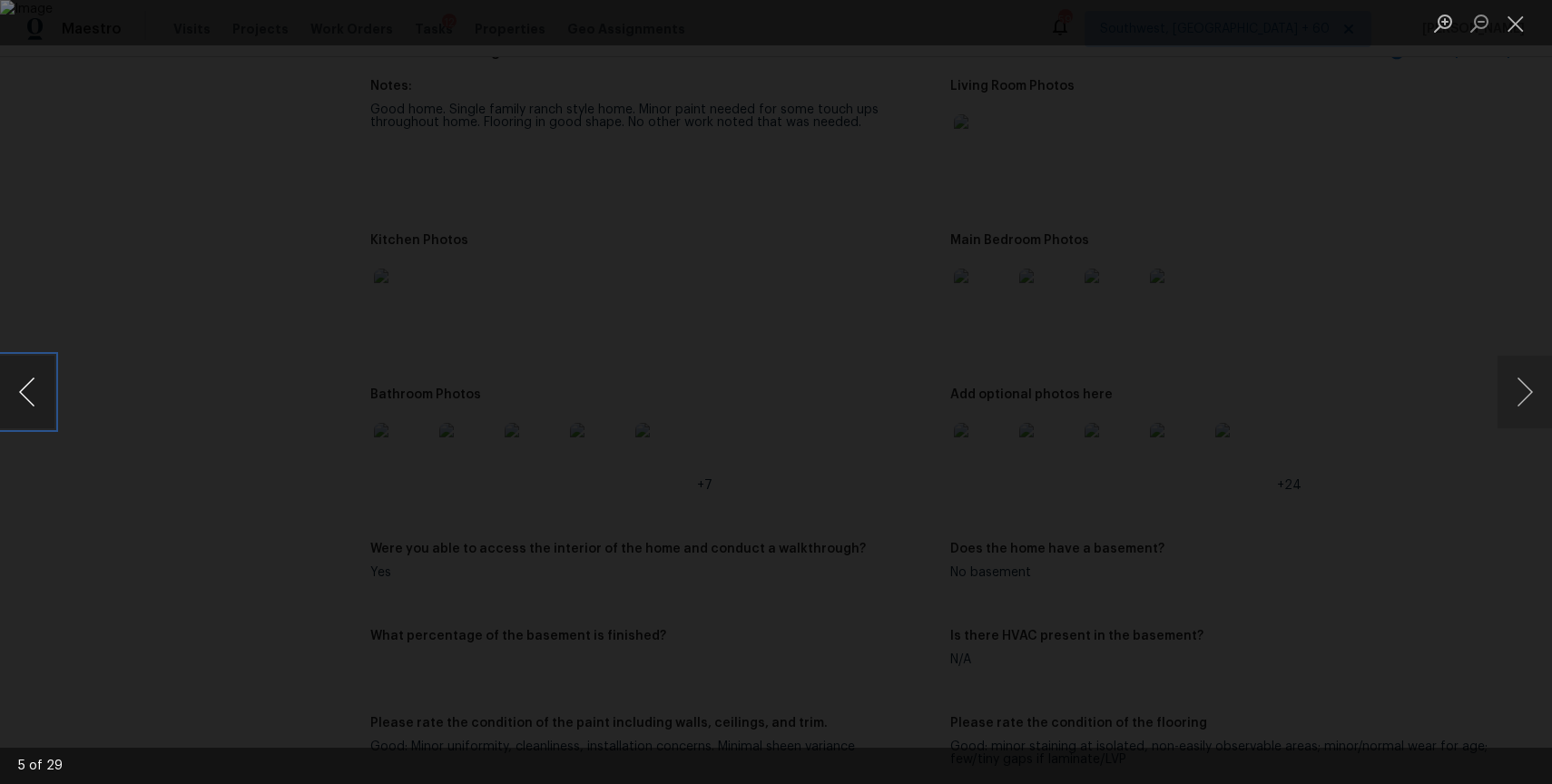
click at [4, 381] on button "Previous image" at bounding box center [27, 392] width 55 height 73
click at [44, 381] on button "Previous image" at bounding box center [27, 392] width 55 height 73
click at [55, 416] on div "Lightbox" at bounding box center [776, 392] width 1552 height 784
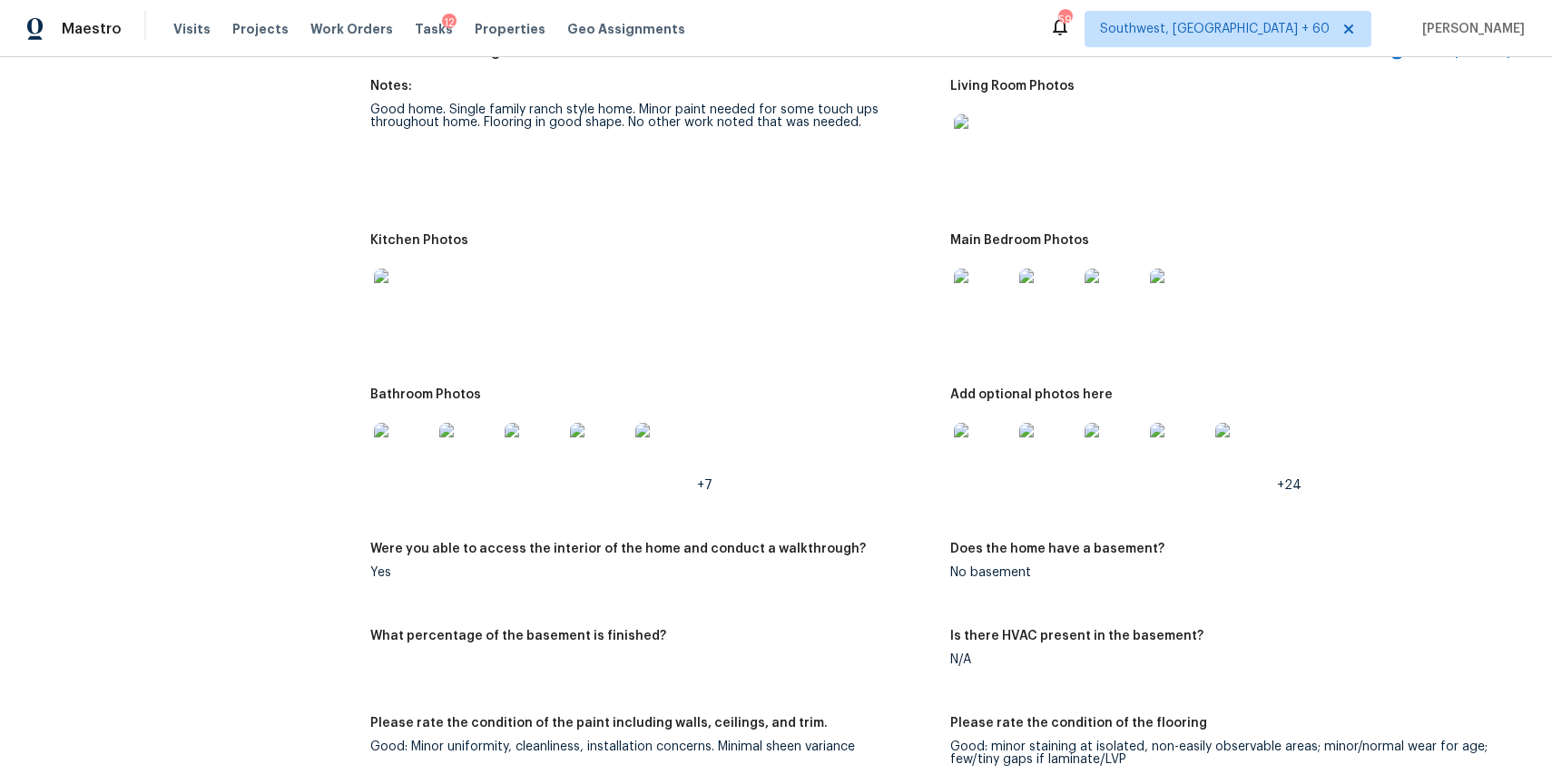
click at [1048, 444] on img at bounding box center [1048, 452] width 59 height 59
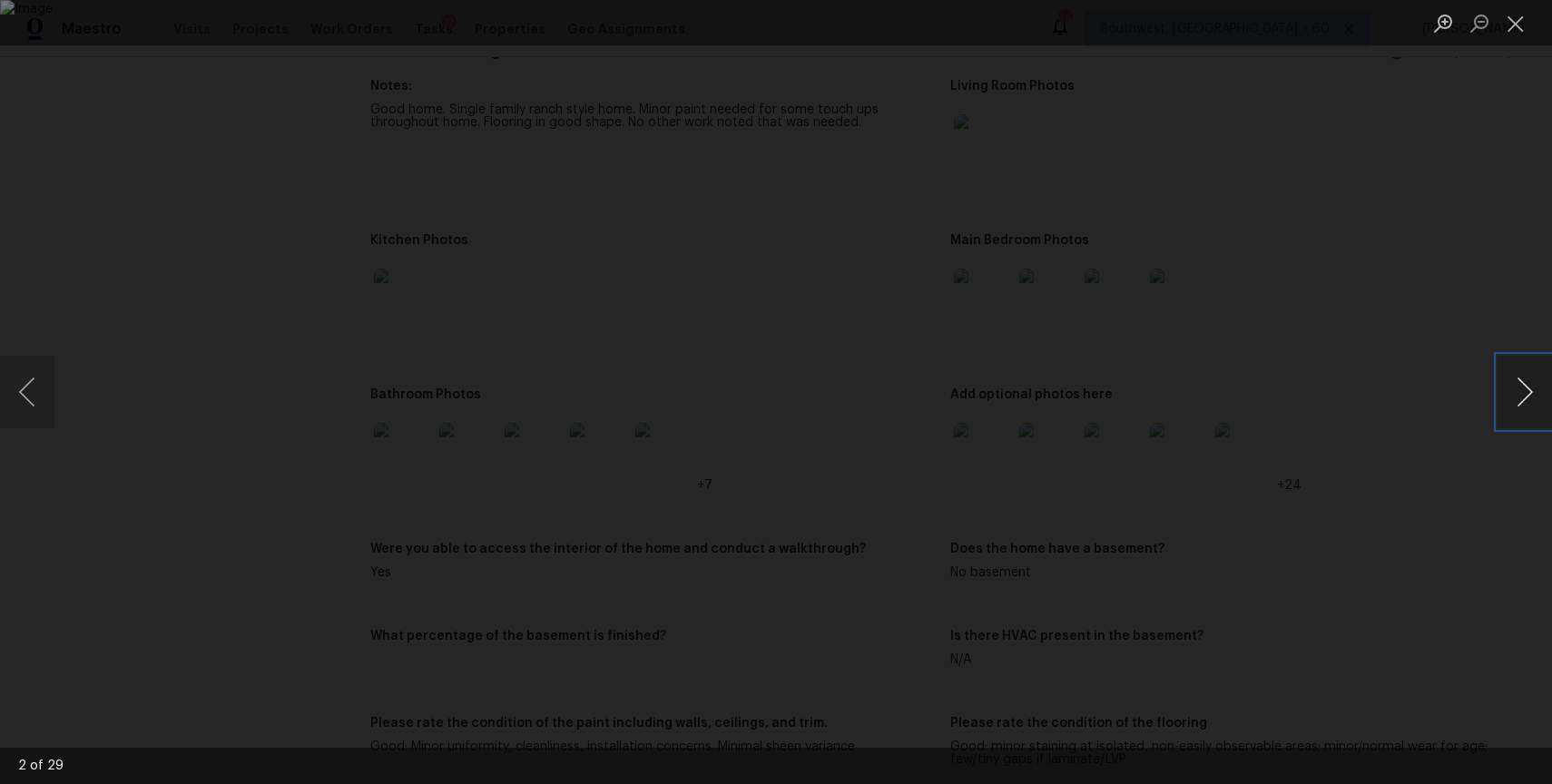
click at [1525, 378] on button "Next image" at bounding box center [1524, 392] width 55 height 73
click at [1309, 357] on div "Lightbox" at bounding box center [776, 392] width 1552 height 784
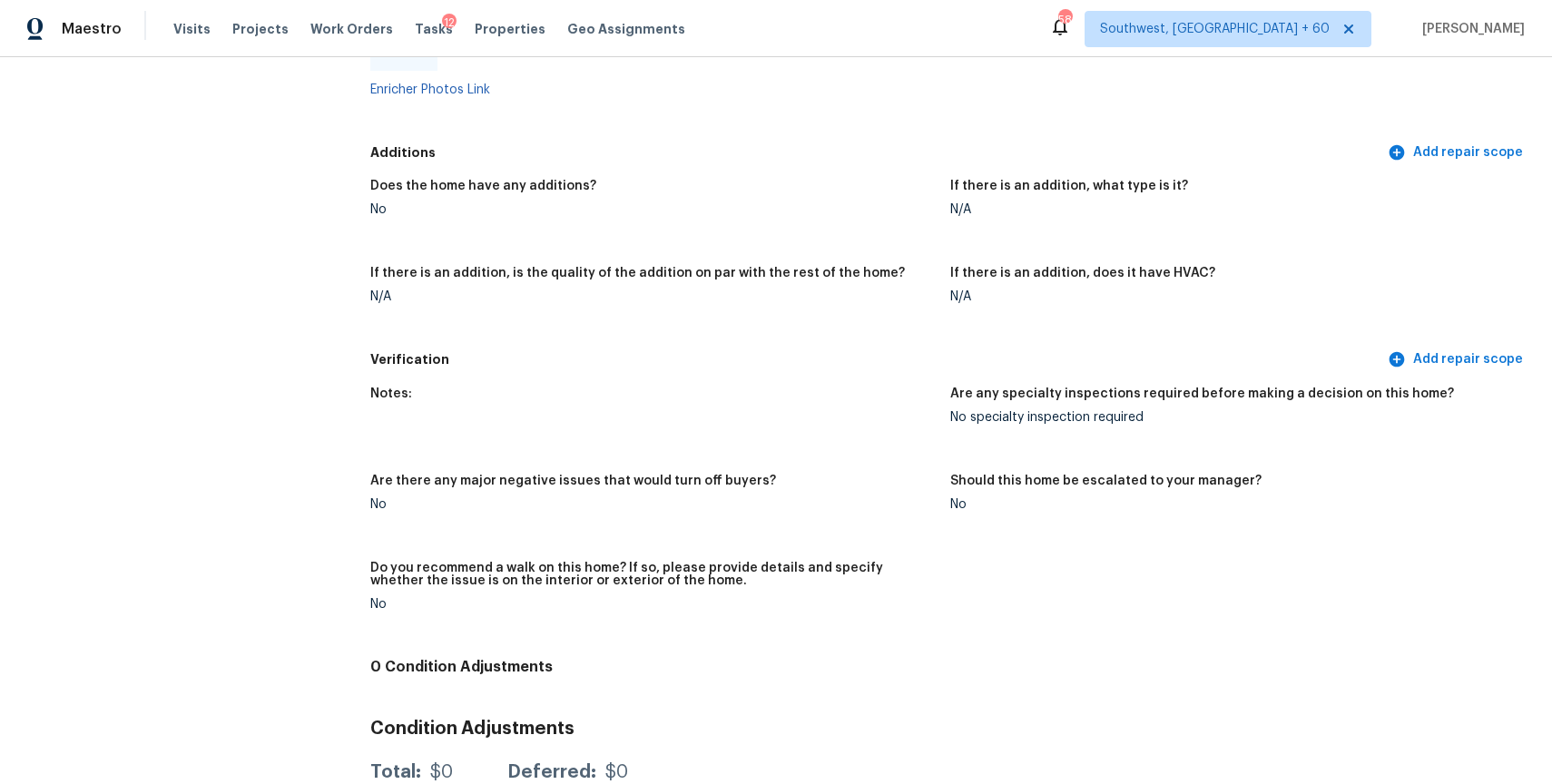
scroll to position [3559, 0]
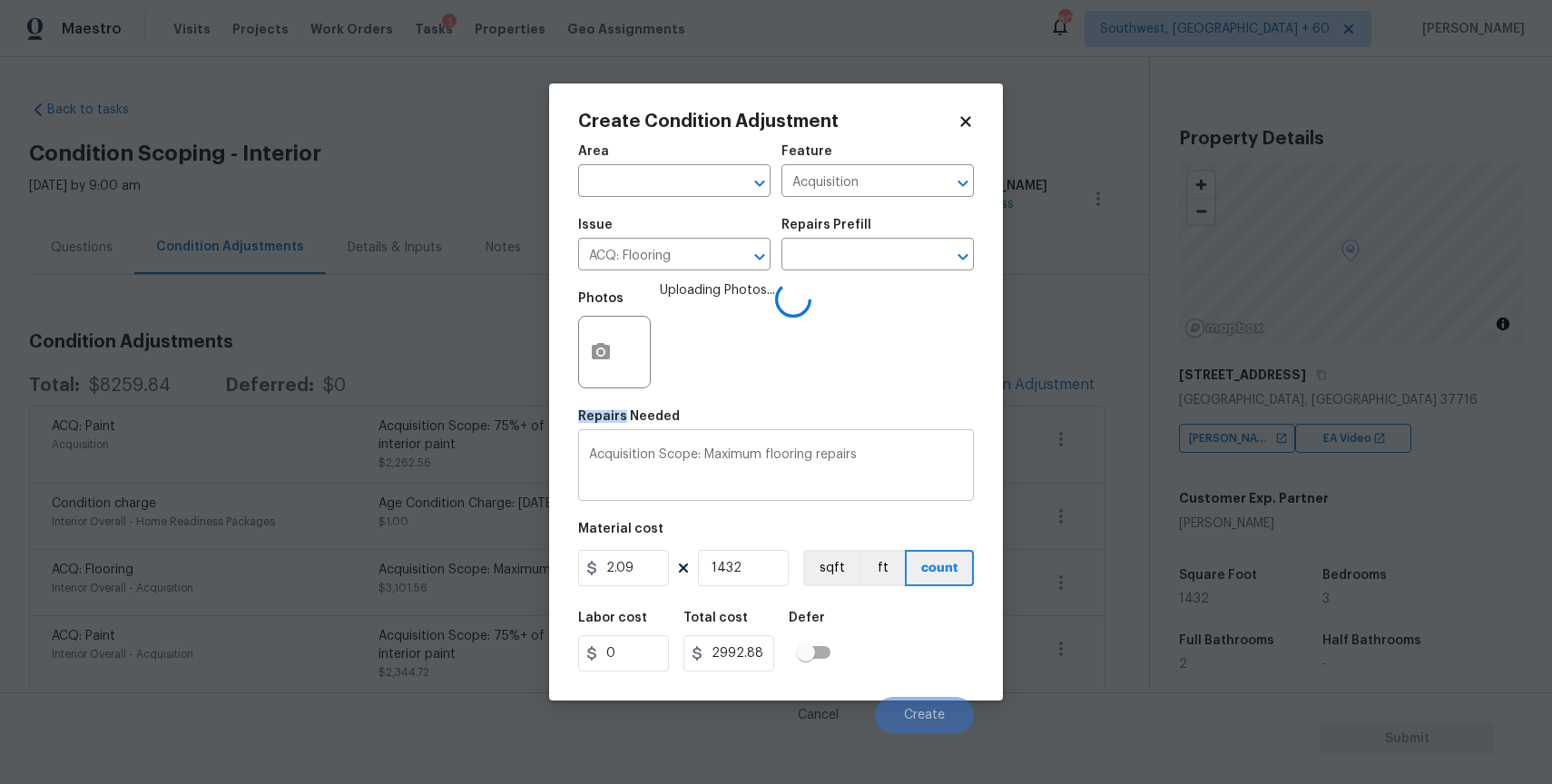
scroll to position [163, 0]
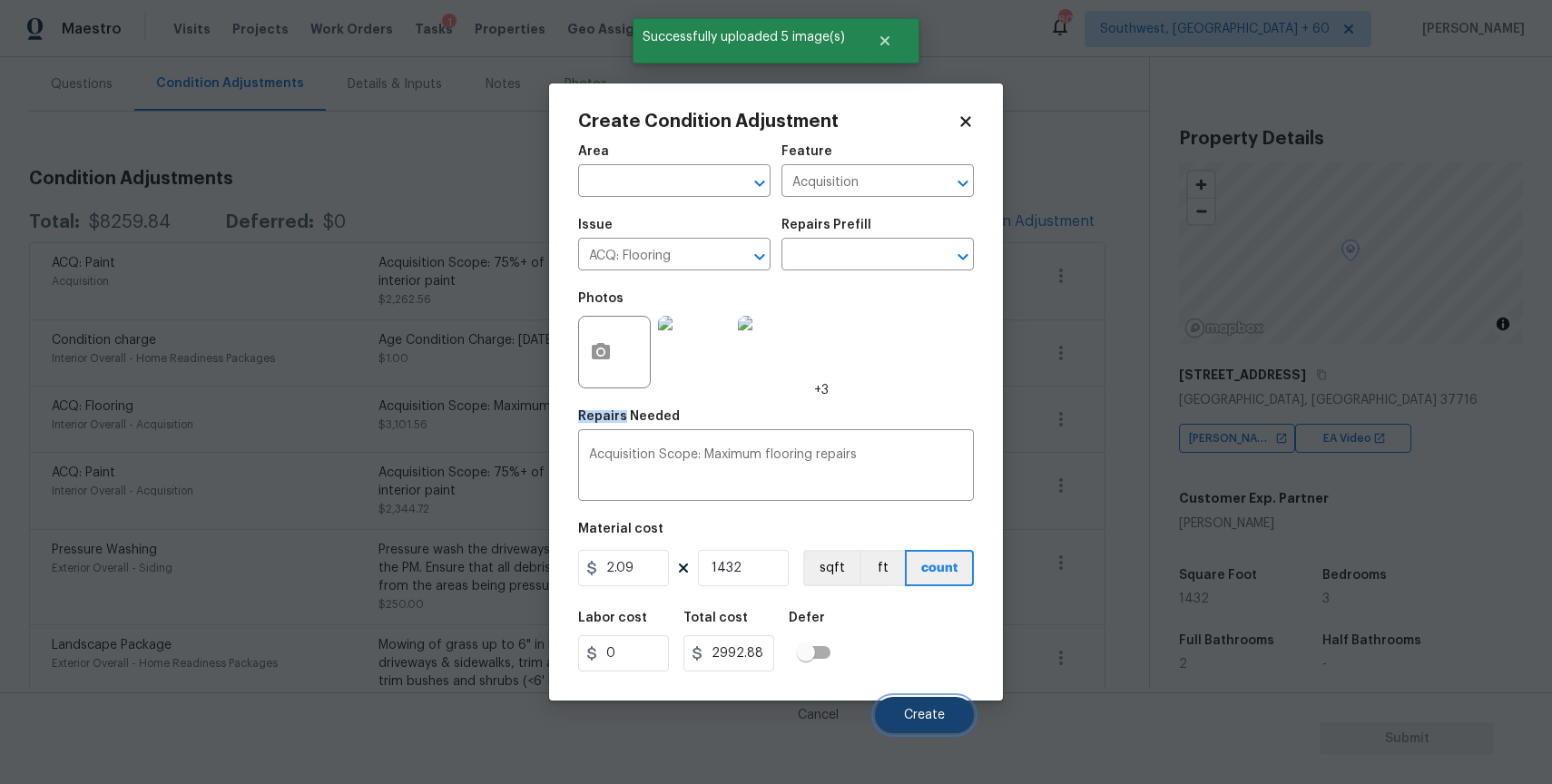
click at [924, 708] on button "Create" at bounding box center [924, 715] width 99 height 36
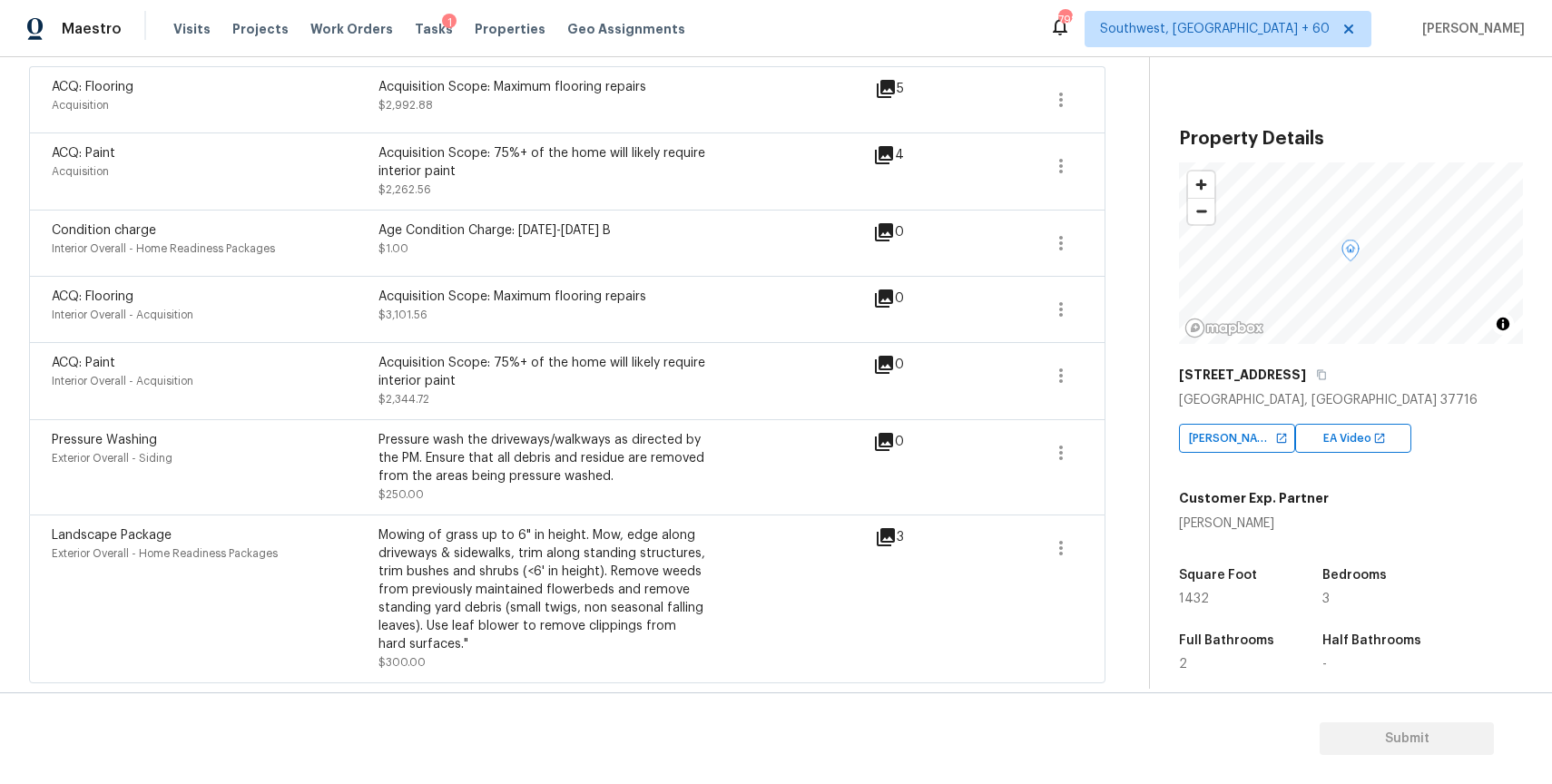
scroll to position [0, 0]
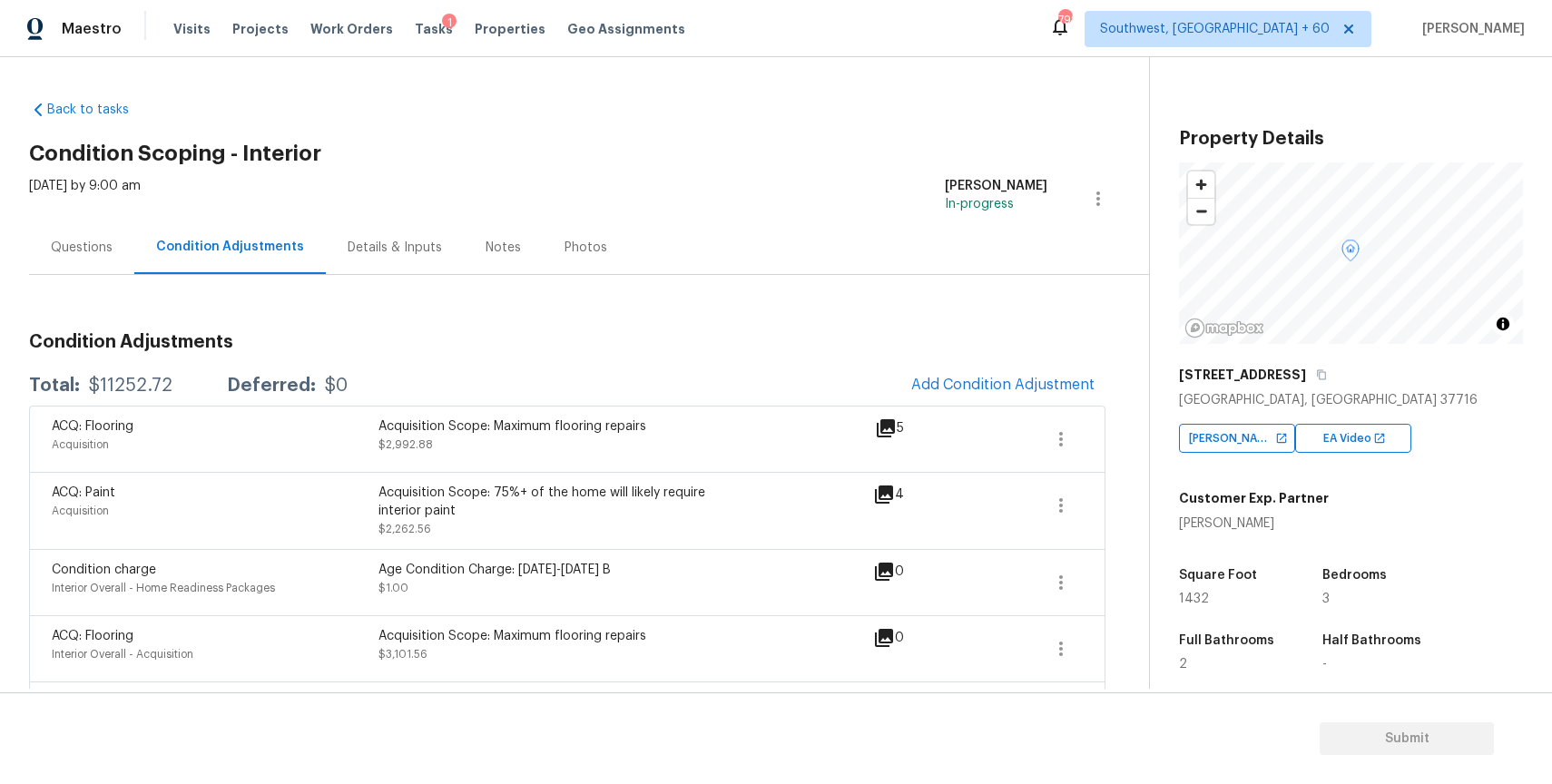
click at [128, 371] on div "Total: $11252.72 Deferred: $0 Add Condition Adjustment" at bounding box center [567, 386] width 1077 height 40
click at [104, 232] on div "Questions" at bounding box center [82, 248] width 106 height 54
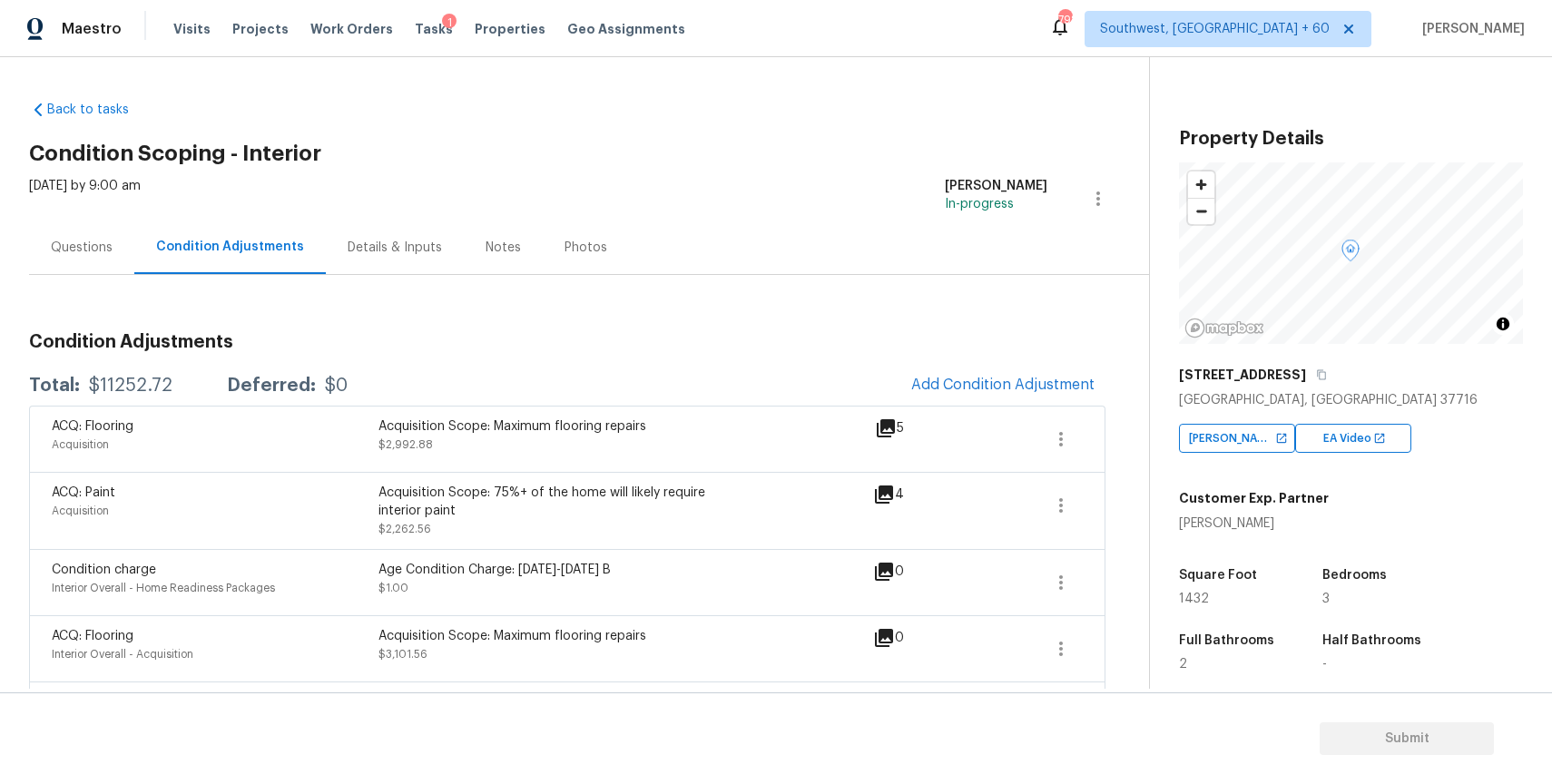
click at [104, 232] on div "Questions" at bounding box center [82, 248] width 106 height 54
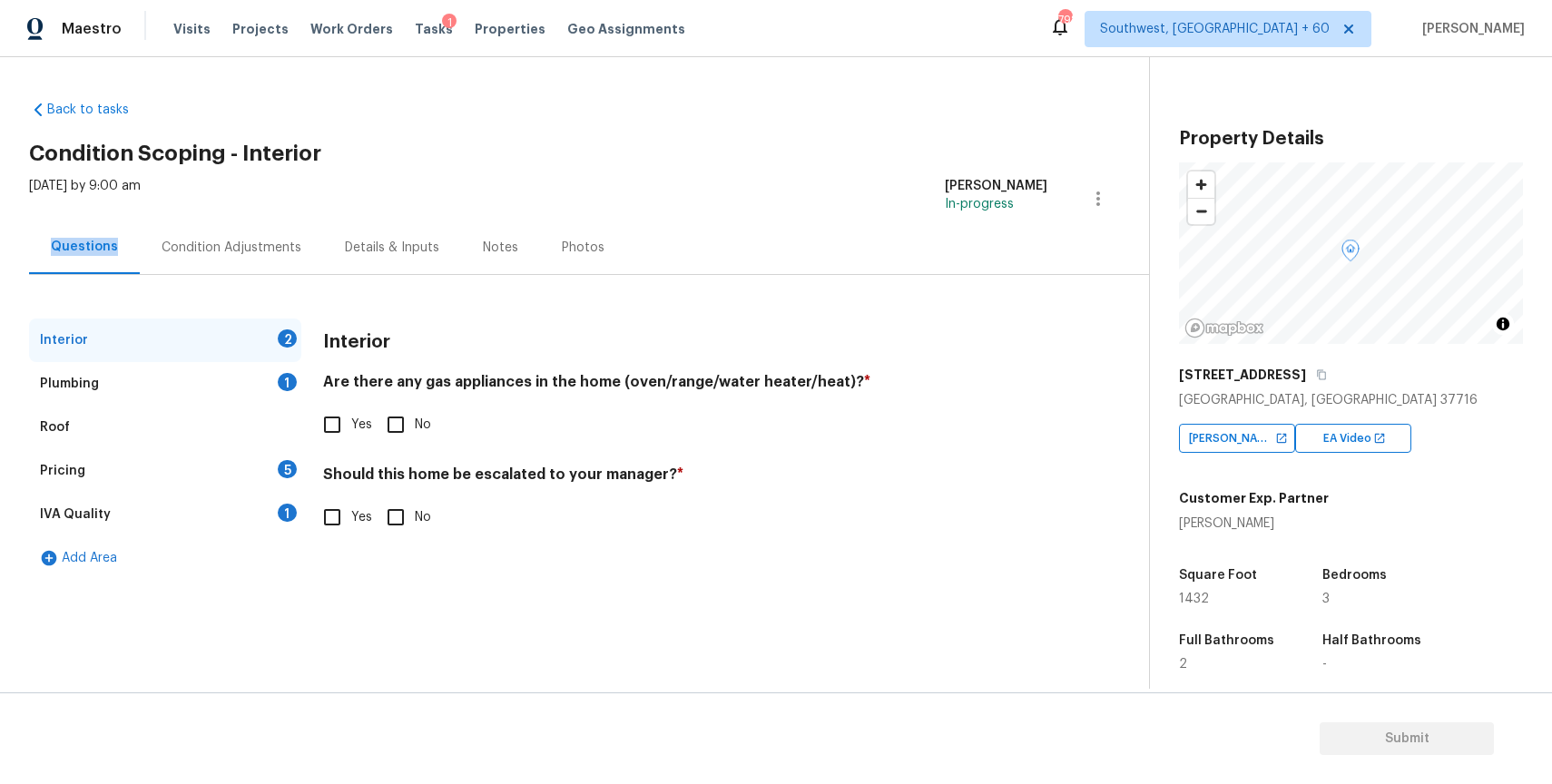
click at [264, 251] on div "Condition Adjustments" at bounding box center [231, 248] width 140 height 18
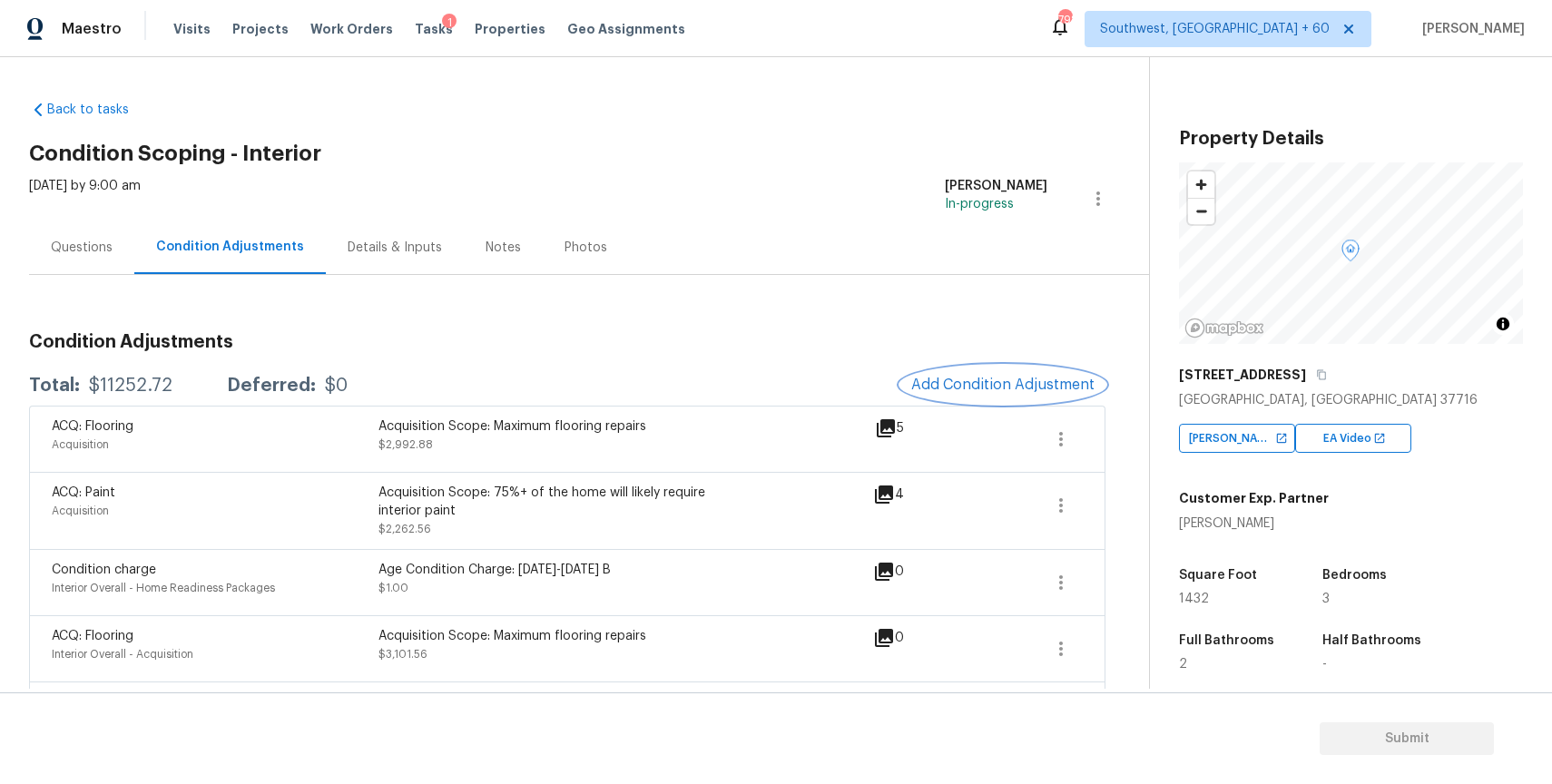
click at [972, 400] on button "Add Condition Adjustment" at bounding box center [1003, 385] width 205 height 38
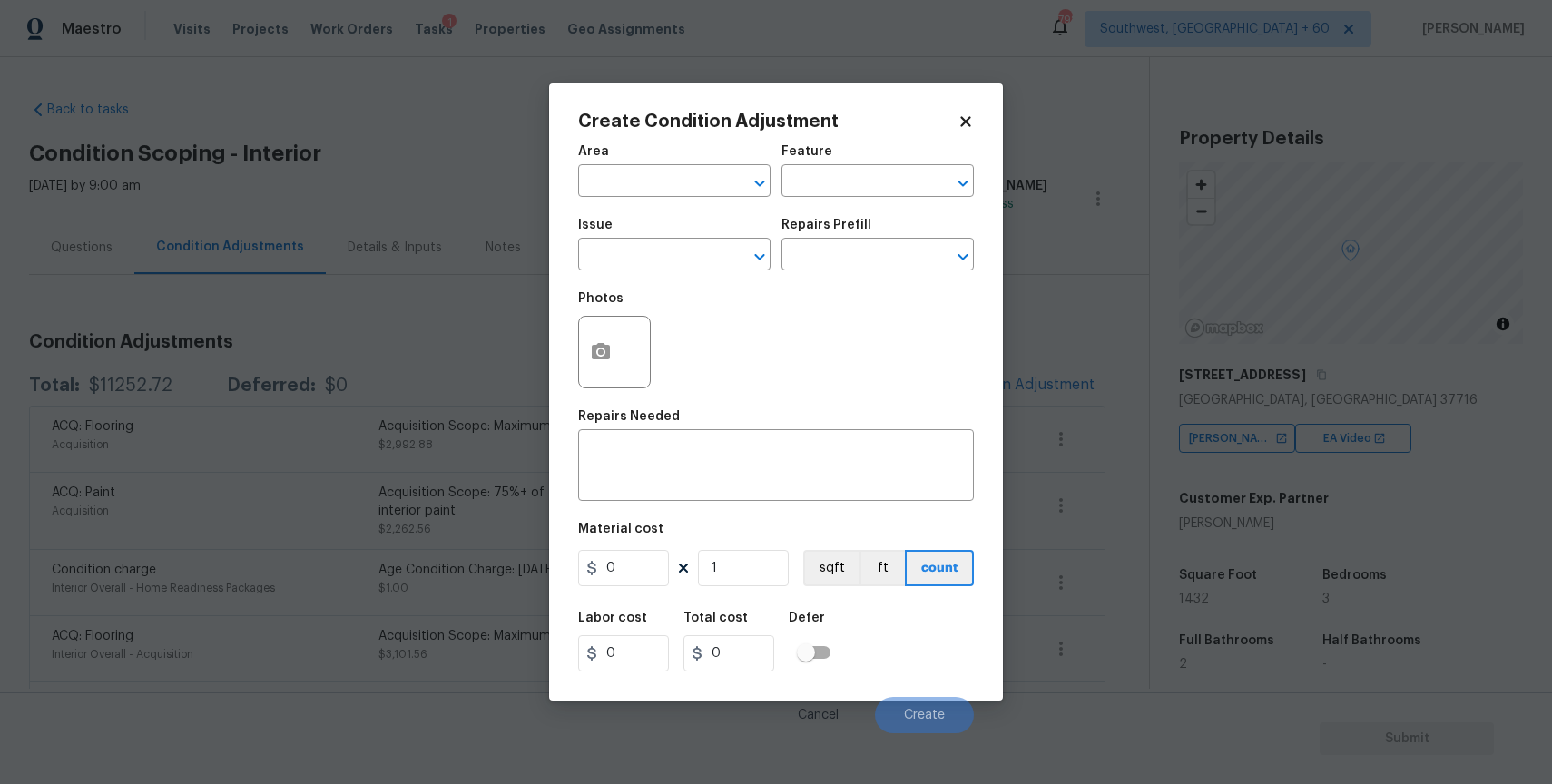
click at [685, 236] on div "Issue" at bounding box center [674, 230] width 192 height 24
click at [686, 247] on input "text" at bounding box center [649, 255] width 142 height 28
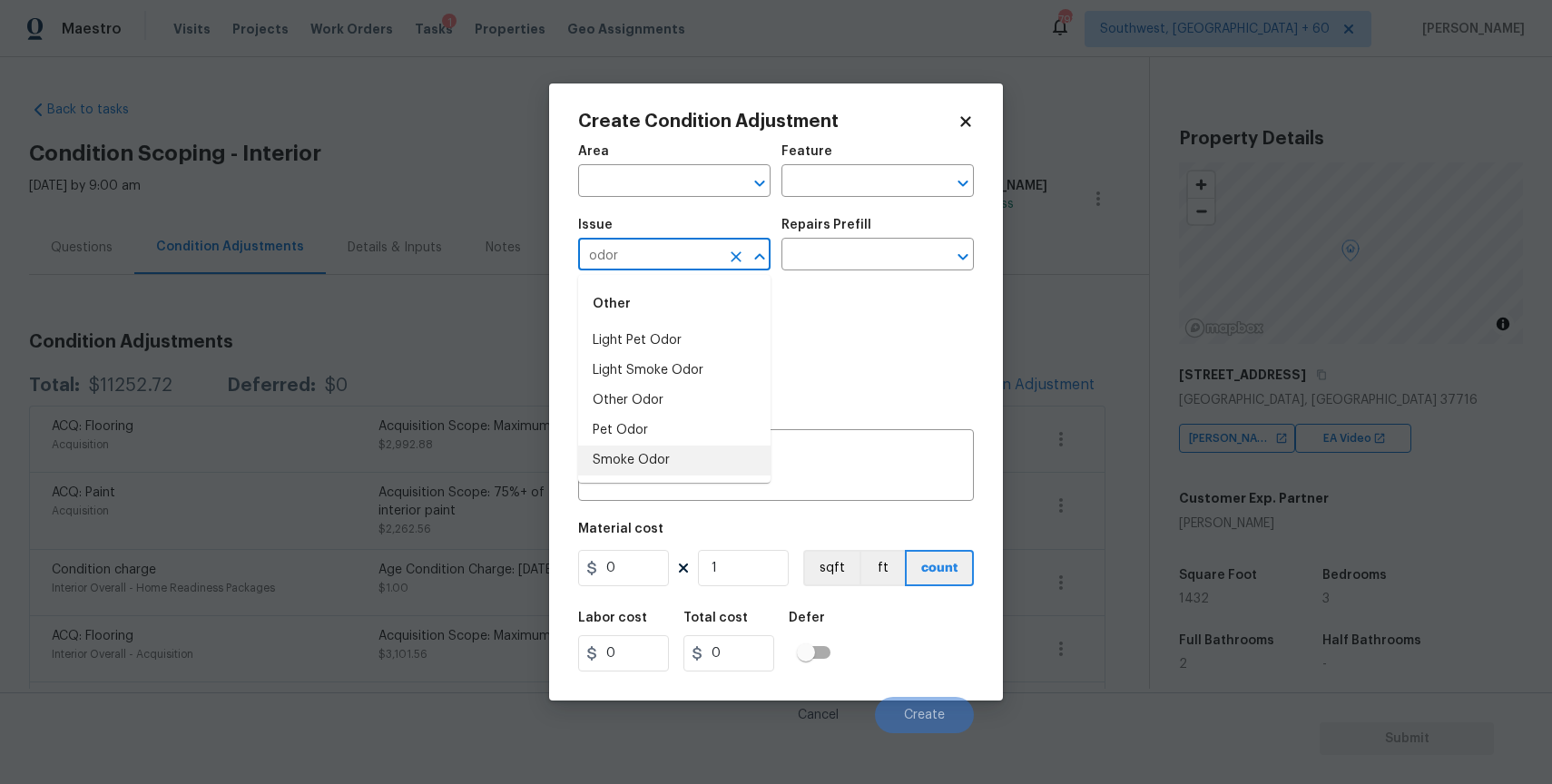
click at [669, 449] on li "Smoke Odor" at bounding box center [674, 460] width 192 height 30
type input "Smoke Odor"
click at [842, 245] on input "text" at bounding box center [852, 255] width 142 height 28
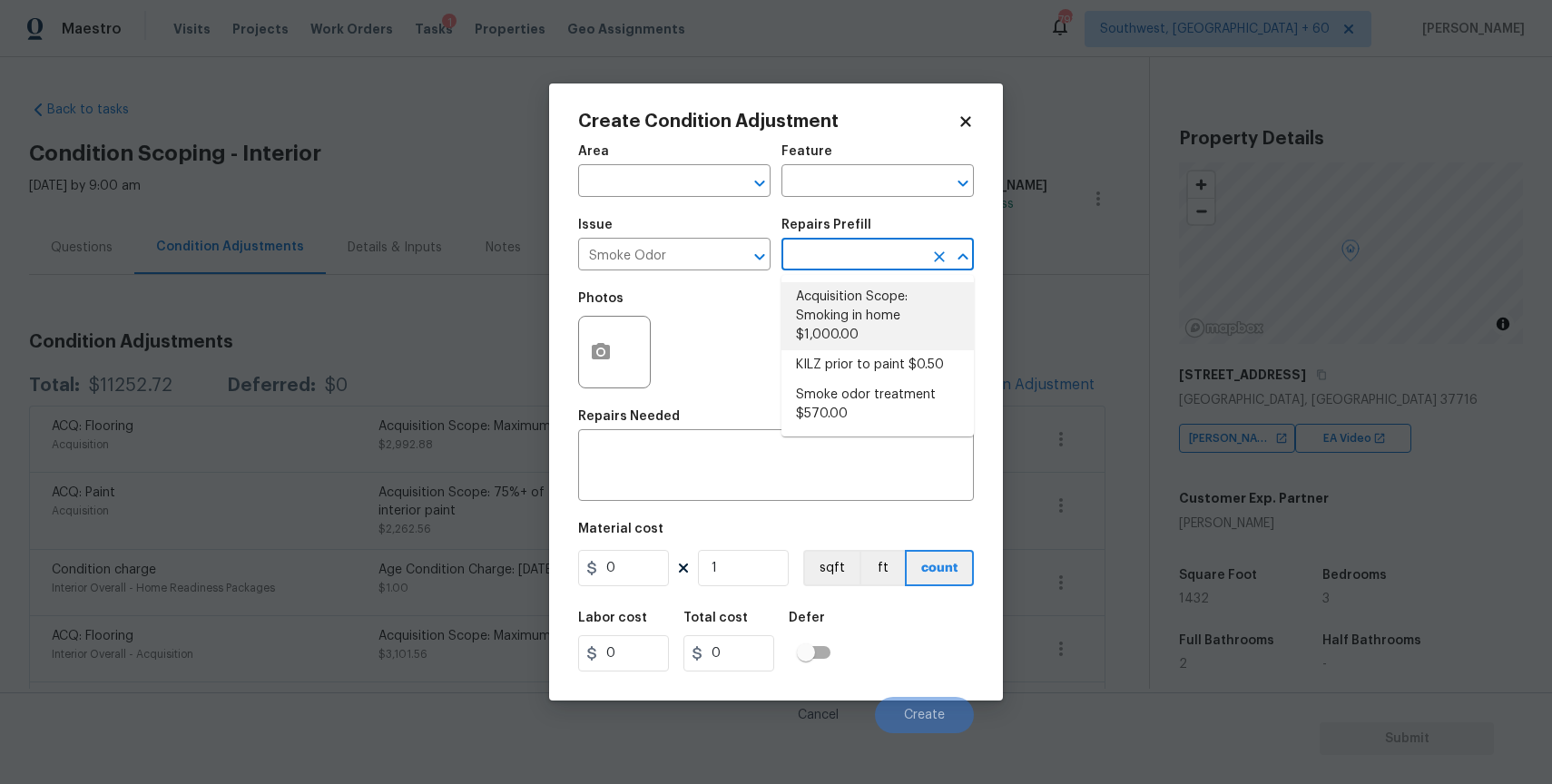
click at [909, 297] on li "Acquisition Scope: Smoking in home $1,000.00" at bounding box center [877, 316] width 192 height 68
type textarea "Acquisition Scope: Smoking in home"
type input "1000"
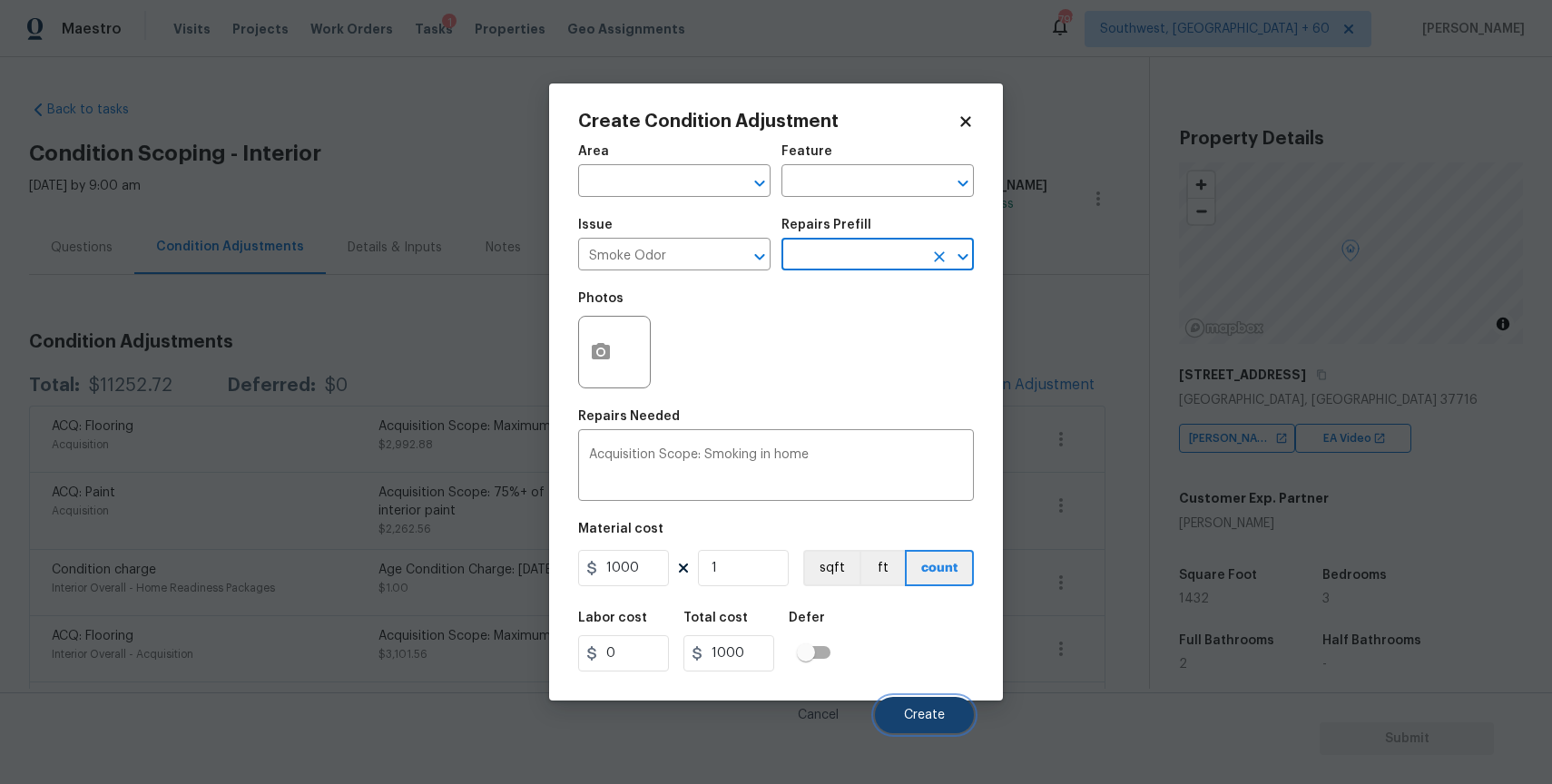
click at [922, 709] on span "Create" at bounding box center [924, 716] width 41 height 13
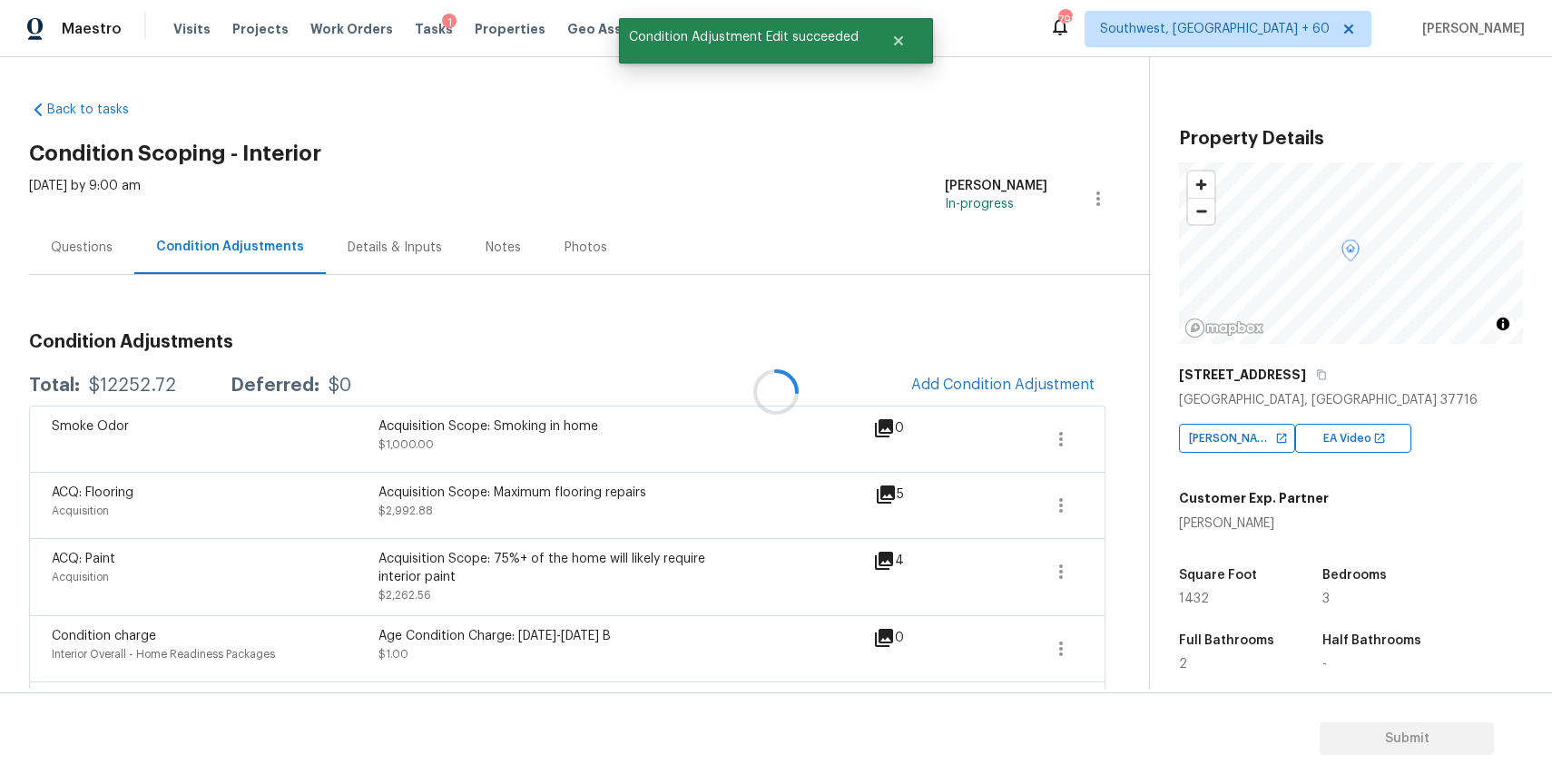
click at [135, 388] on div "$12252.72" at bounding box center [132, 385] width 87 height 18
copy div "$12252.72"
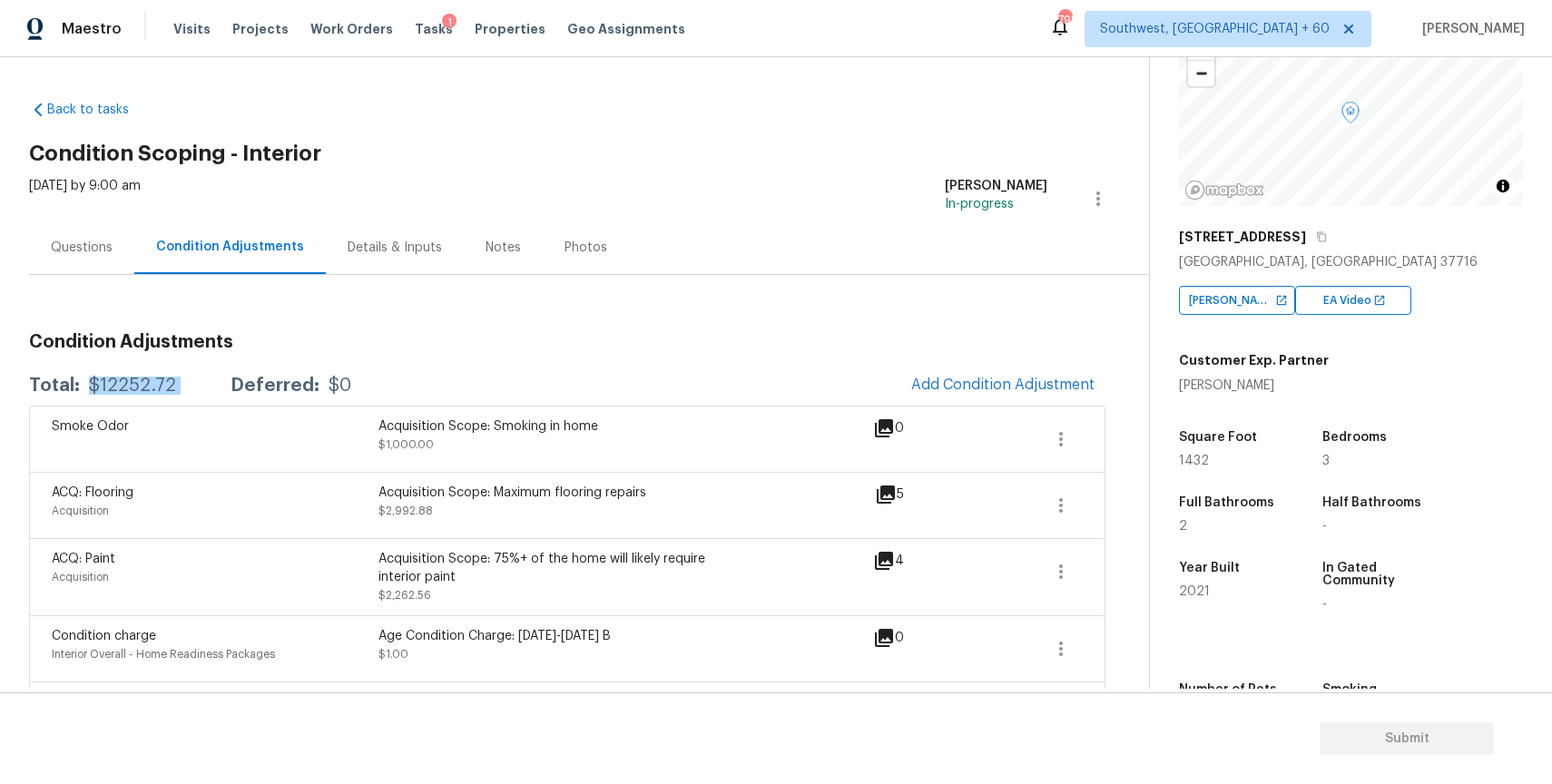
scroll to position [144, 0]
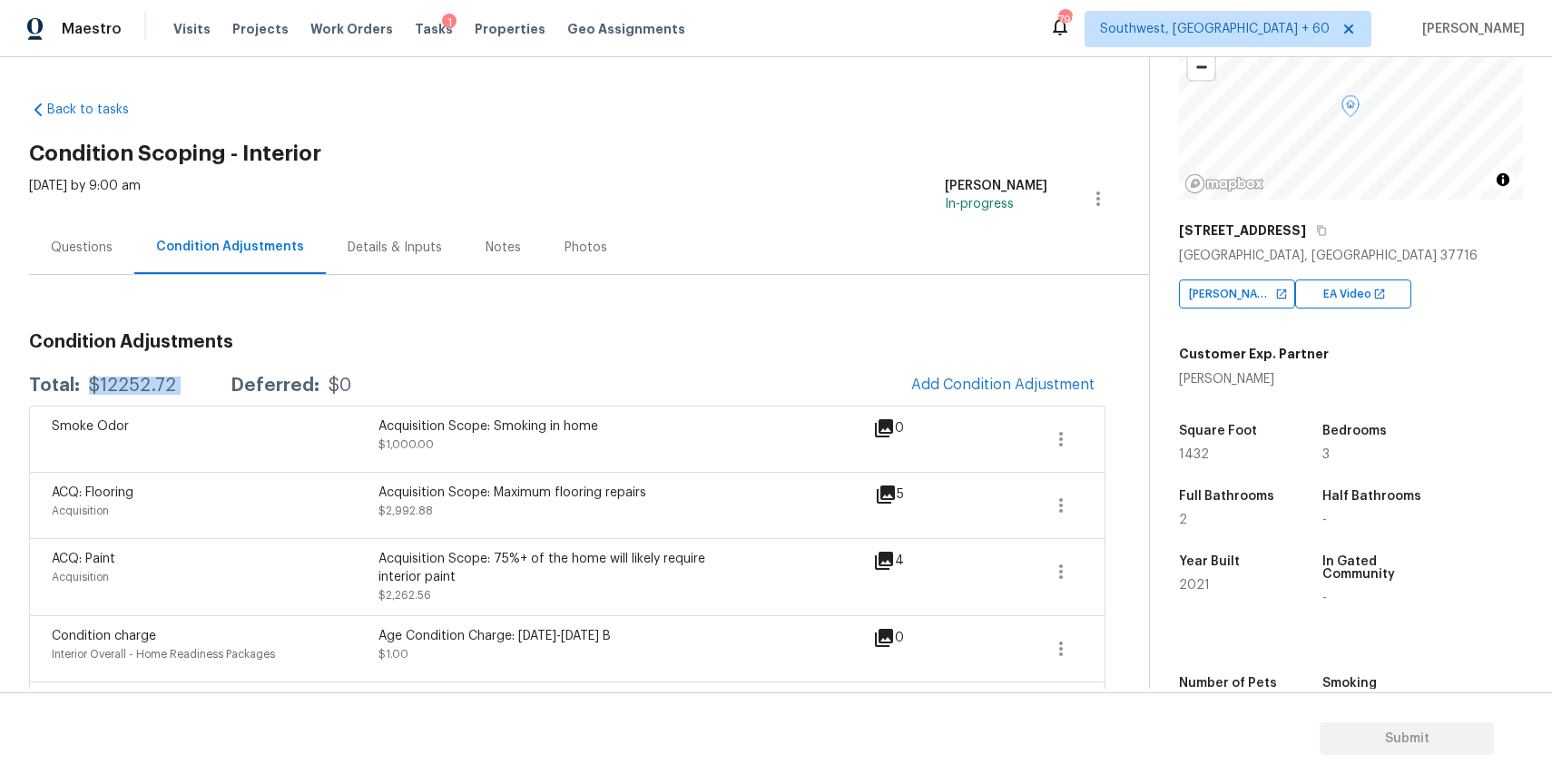
click at [44, 242] on div "Questions" at bounding box center [82, 248] width 106 height 54
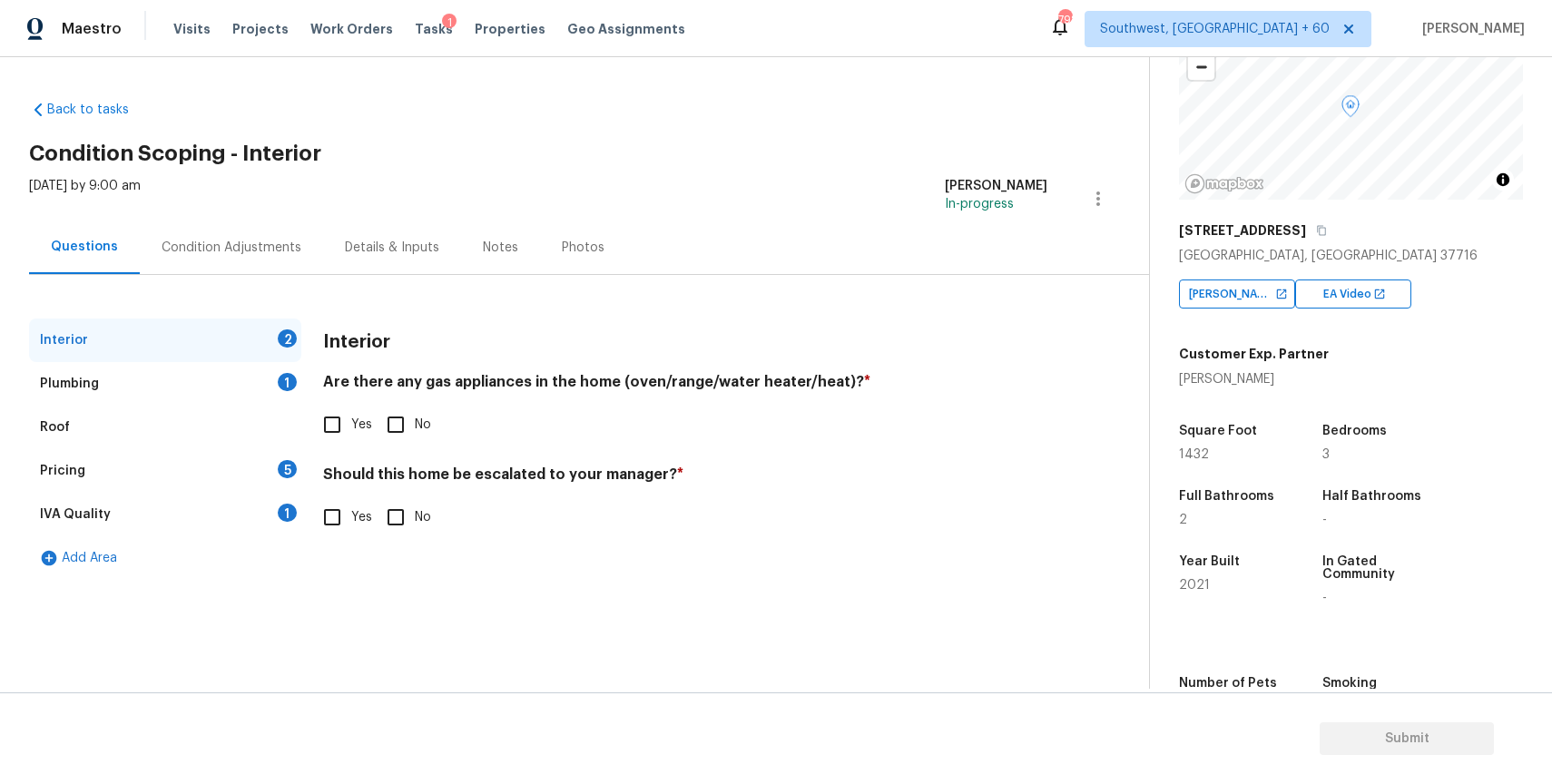
click at [408, 426] on input "No" at bounding box center [395, 425] width 38 height 38
checkbox input "true"
click at [403, 515] on input "No" at bounding box center [395, 517] width 38 height 38
checkbox input "true"
click at [171, 374] on div "Plumbing 1" at bounding box center [165, 383] width 273 height 43
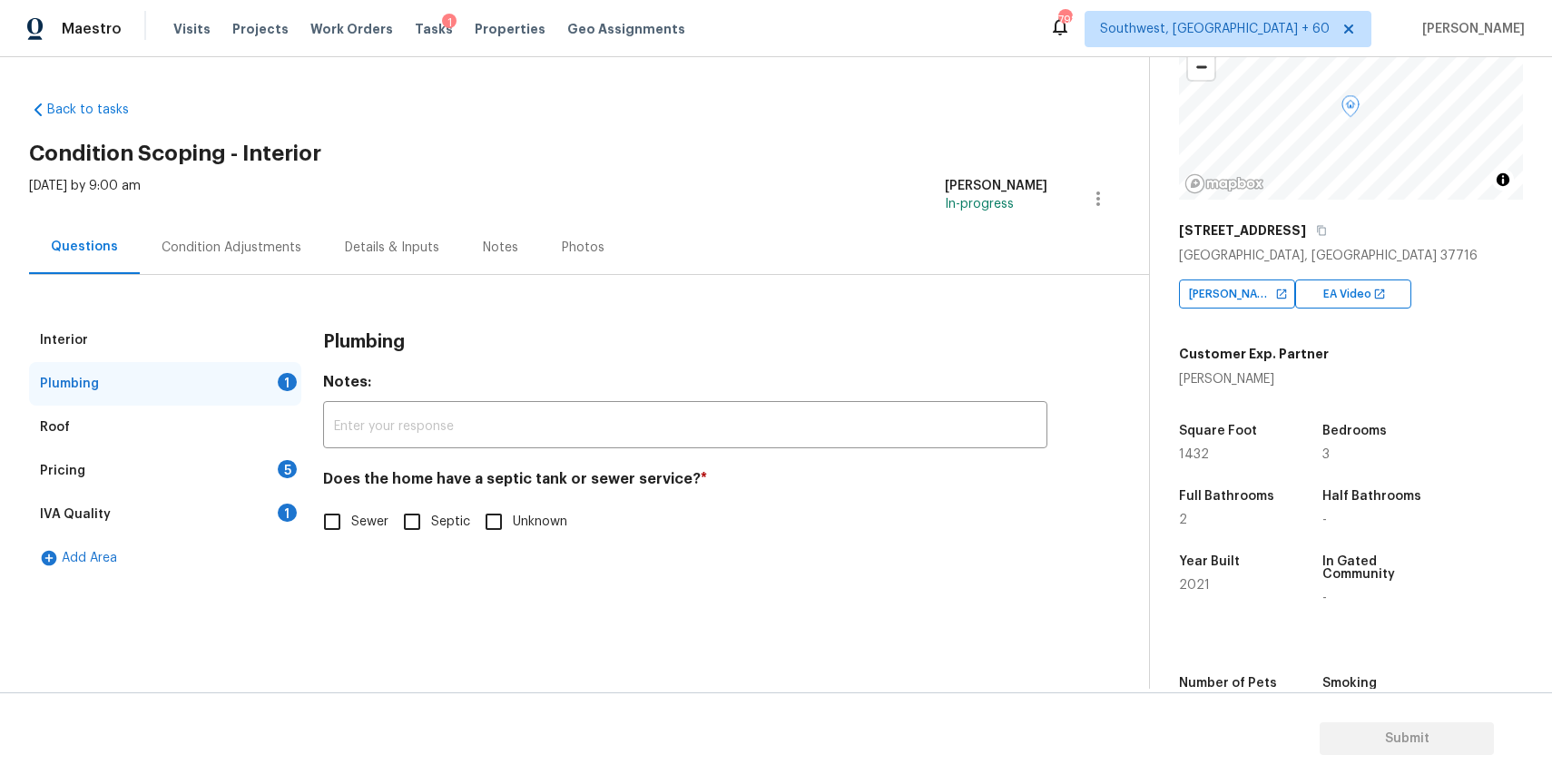
click at [327, 513] on input "Sewer" at bounding box center [332, 522] width 38 height 38
checkbox input "true"
click at [264, 476] on div "Pricing 5" at bounding box center [165, 470] width 273 height 43
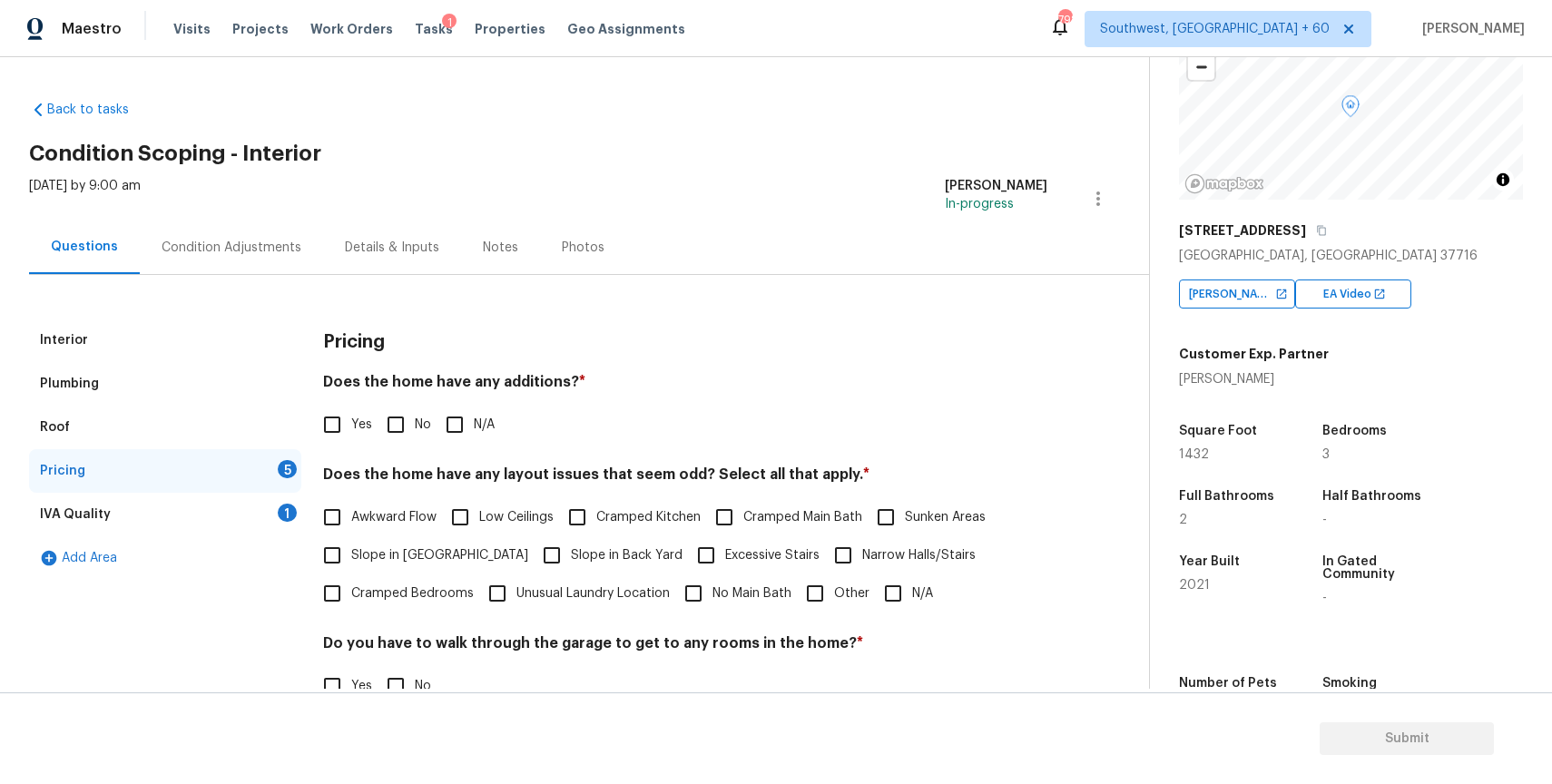
click at [448, 427] on input "N/A" at bounding box center [455, 425] width 38 height 38
checkbox input "true"
click at [899, 586] on input "N/A" at bounding box center [894, 594] width 38 height 38
checkbox input "true"
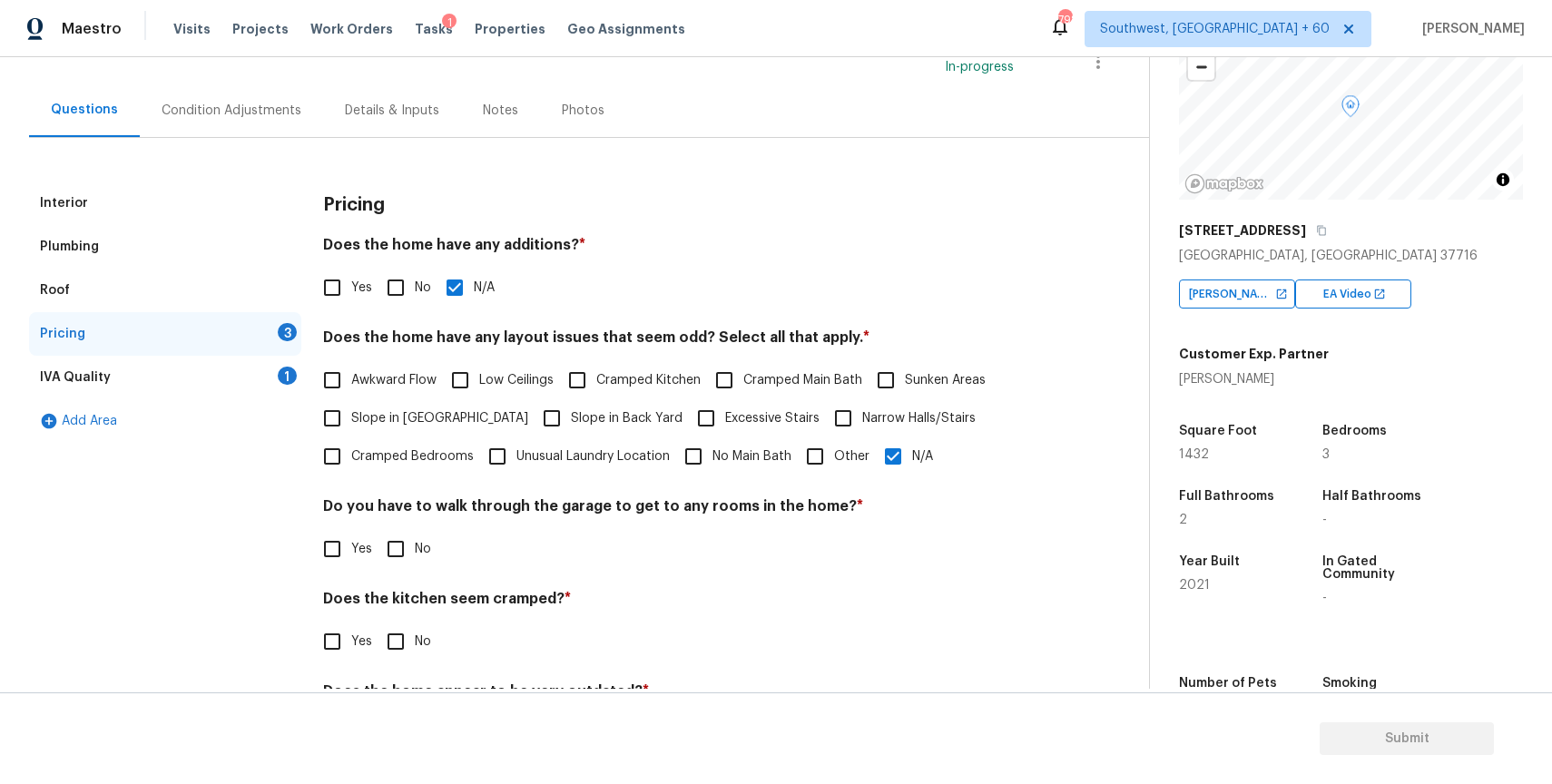
scroll to position [157, 0]
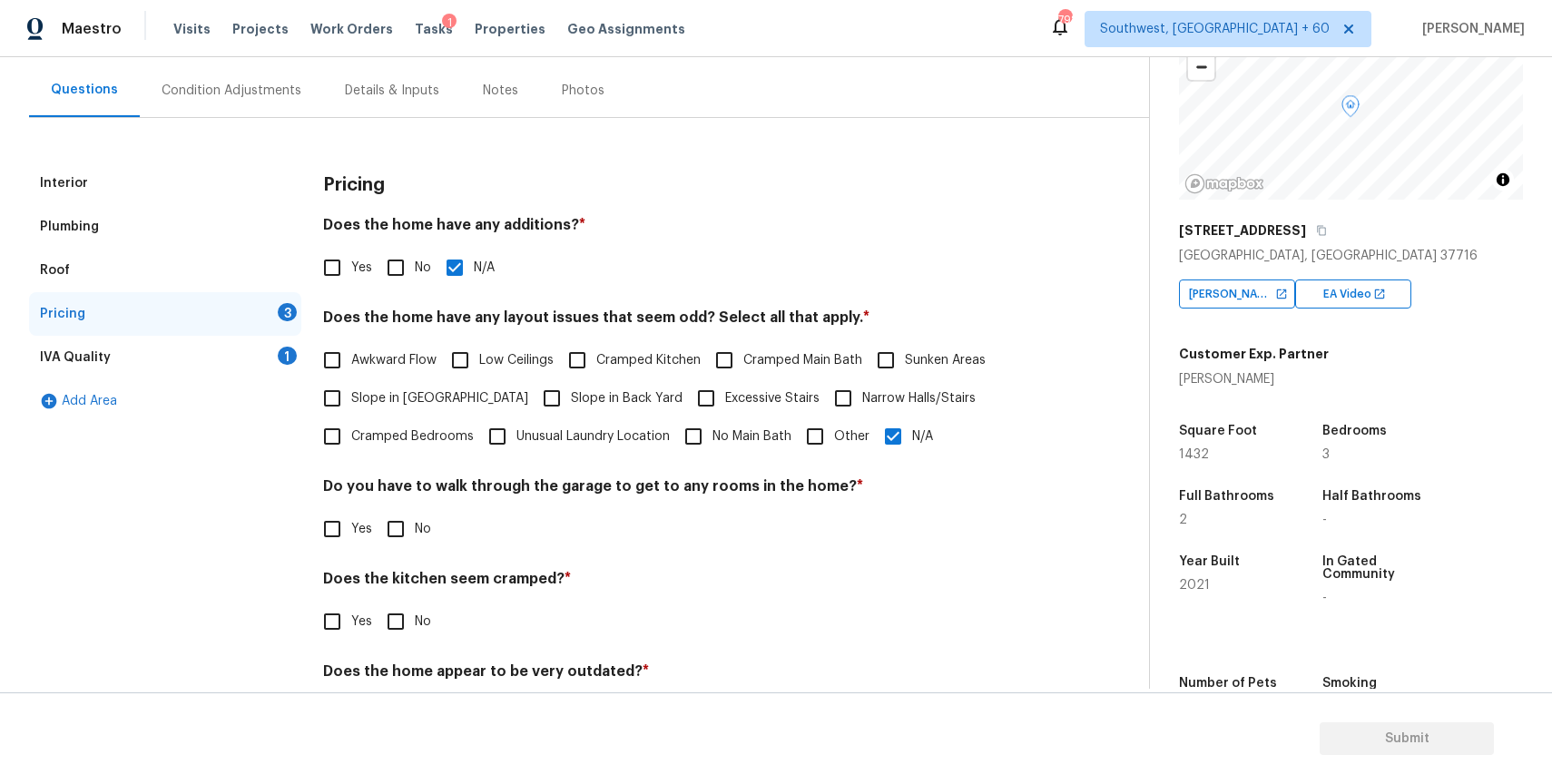
click at [442, 525] on div "Yes No" at bounding box center [685, 529] width 725 height 38
click at [423, 527] on span "No" at bounding box center [422, 530] width 16 height 19
click at [415, 527] on input "No" at bounding box center [395, 529] width 38 height 38
checkbox input "true"
click at [405, 619] on input "No" at bounding box center [395, 624] width 38 height 38
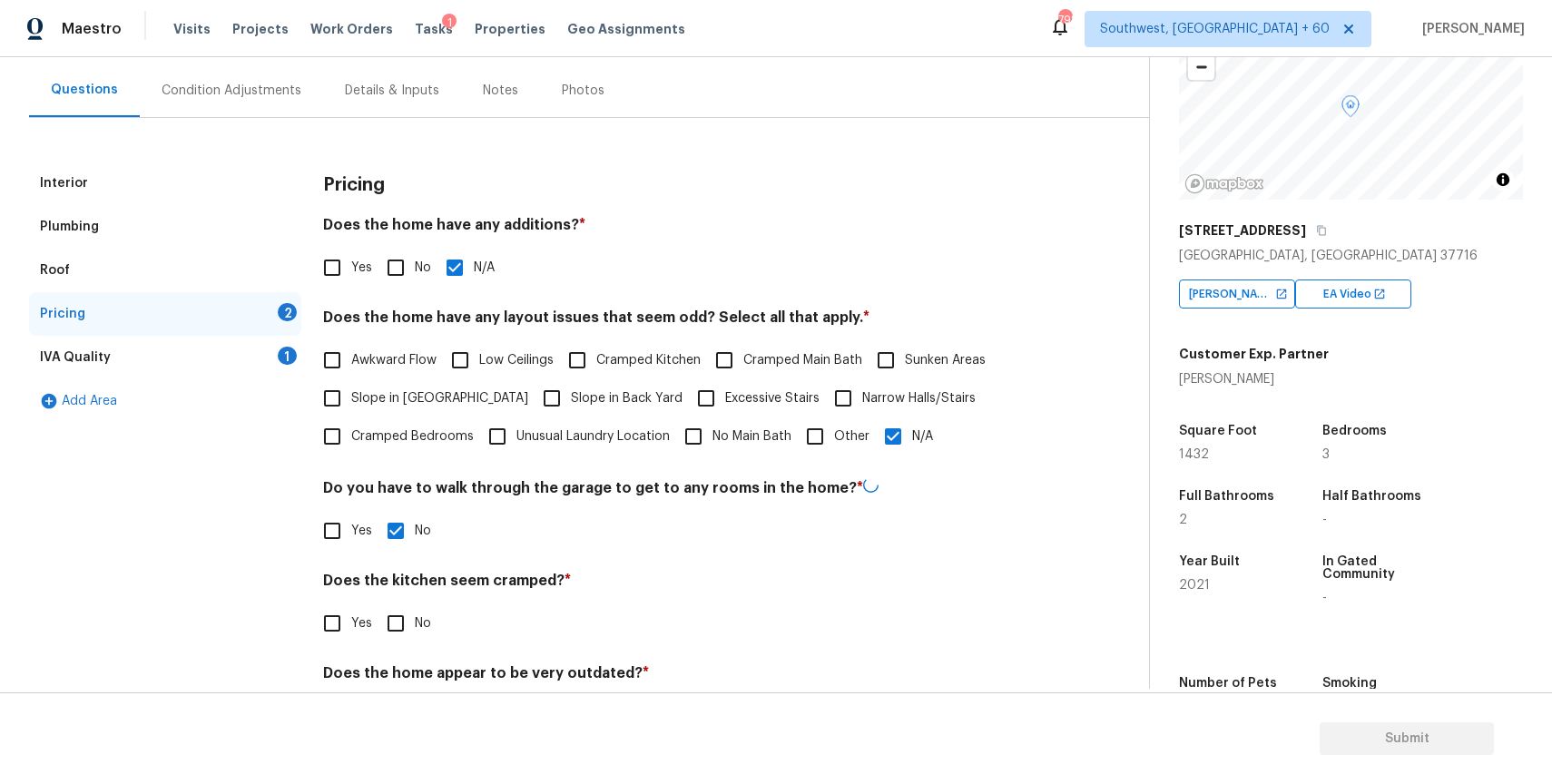
checkbox input "true"
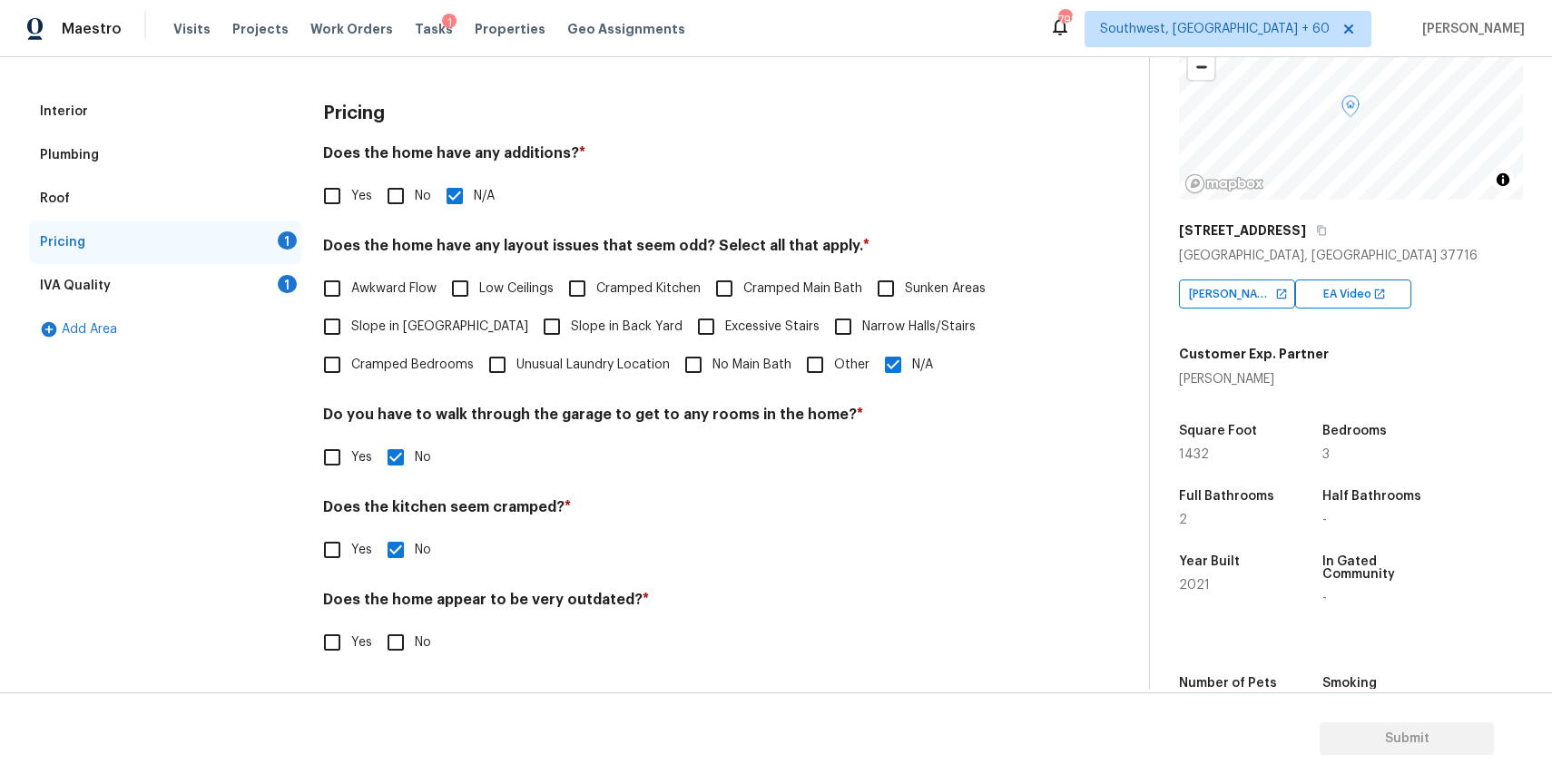
click at [411, 648] on input "No" at bounding box center [395, 643] width 38 height 38
checkbox input "true"
click at [279, 292] on div "IVA Quality 1" at bounding box center [165, 285] width 273 height 43
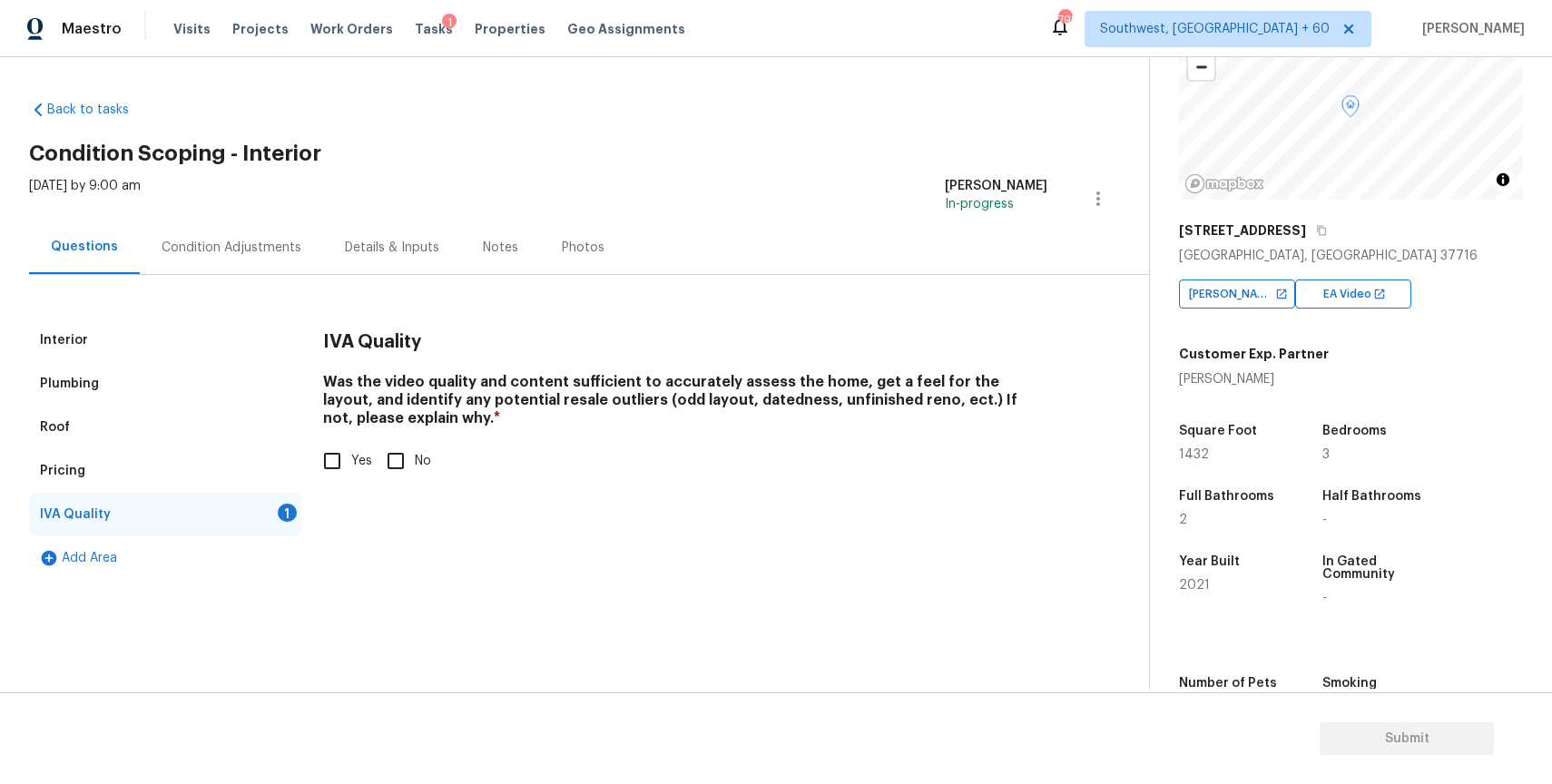
click at [327, 445] on input "Yes" at bounding box center [332, 462] width 38 height 38
checkbox input "true"
click at [273, 252] on div "Condition Adjustments" at bounding box center [231, 248] width 140 height 18
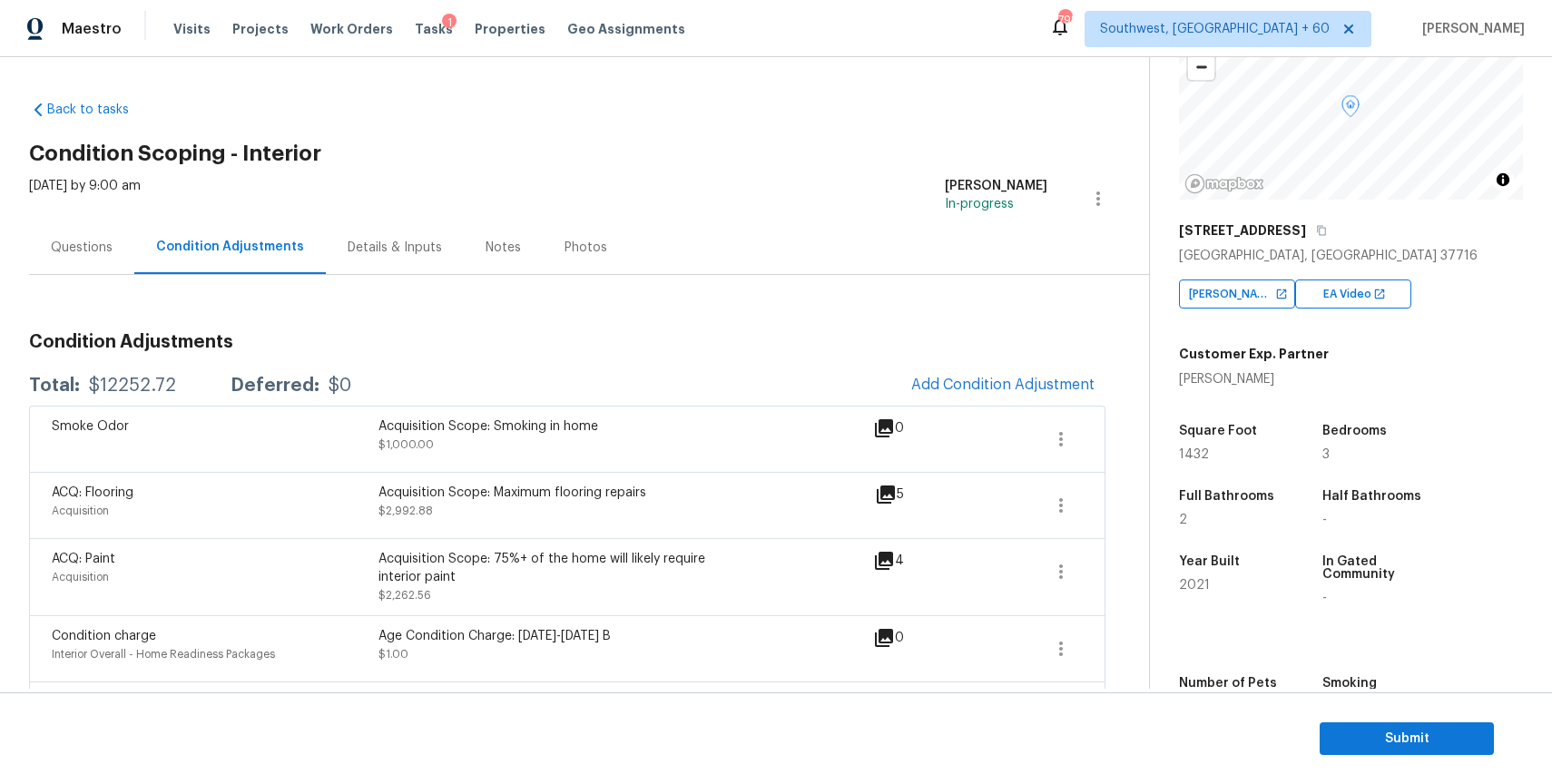
click at [84, 259] on div "Questions" at bounding box center [82, 248] width 106 height 54
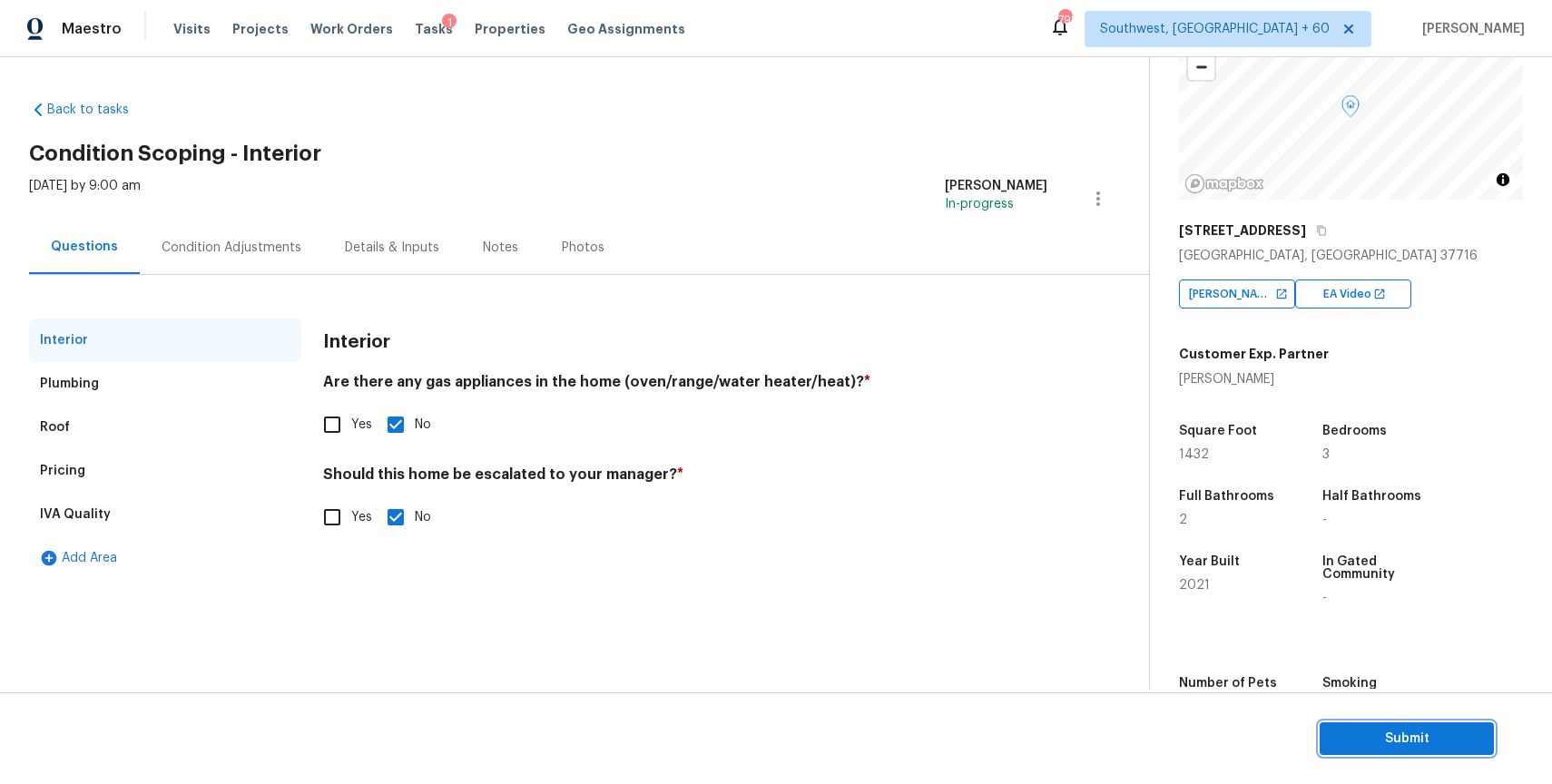
click at [1445, 736] on span "Submit" at bounding box center [1406, 739] width 145 height 23
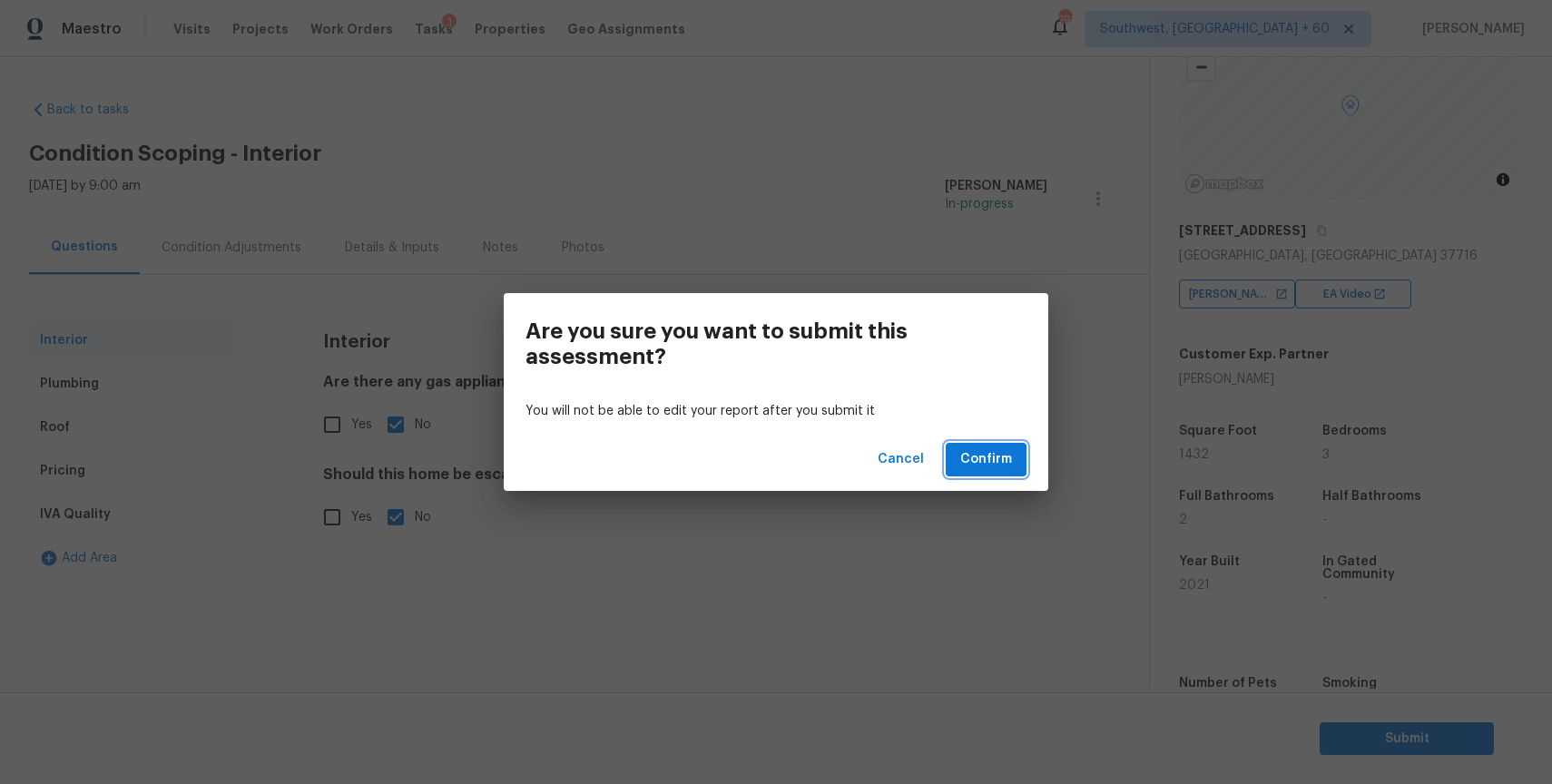
click at [1008, 462] on span "Confirm" at bounding box center [986, 460] width 52 height 23
